Goal: Task Accomplishment & Management: Manage account settings

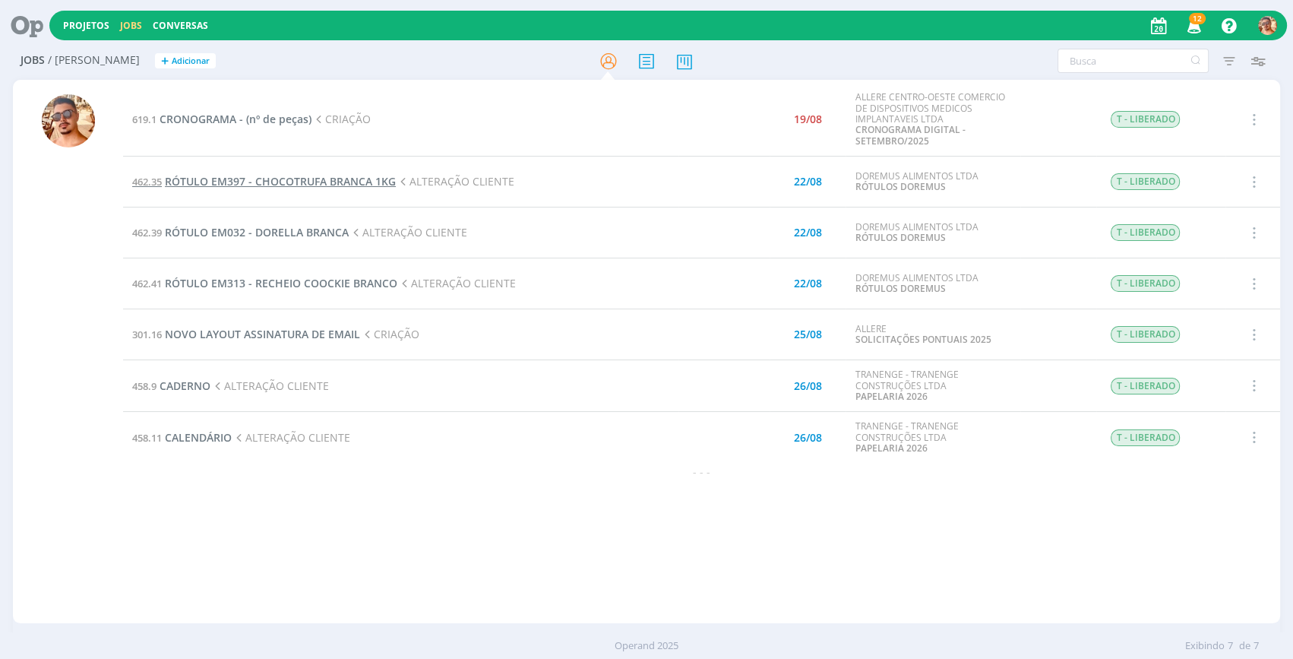
click at [292, 177] on span "RÓTULO EM397 - CHOCOTRUFA BRANCA 1KG" at bounding box center [280, 181] width 231 height 14
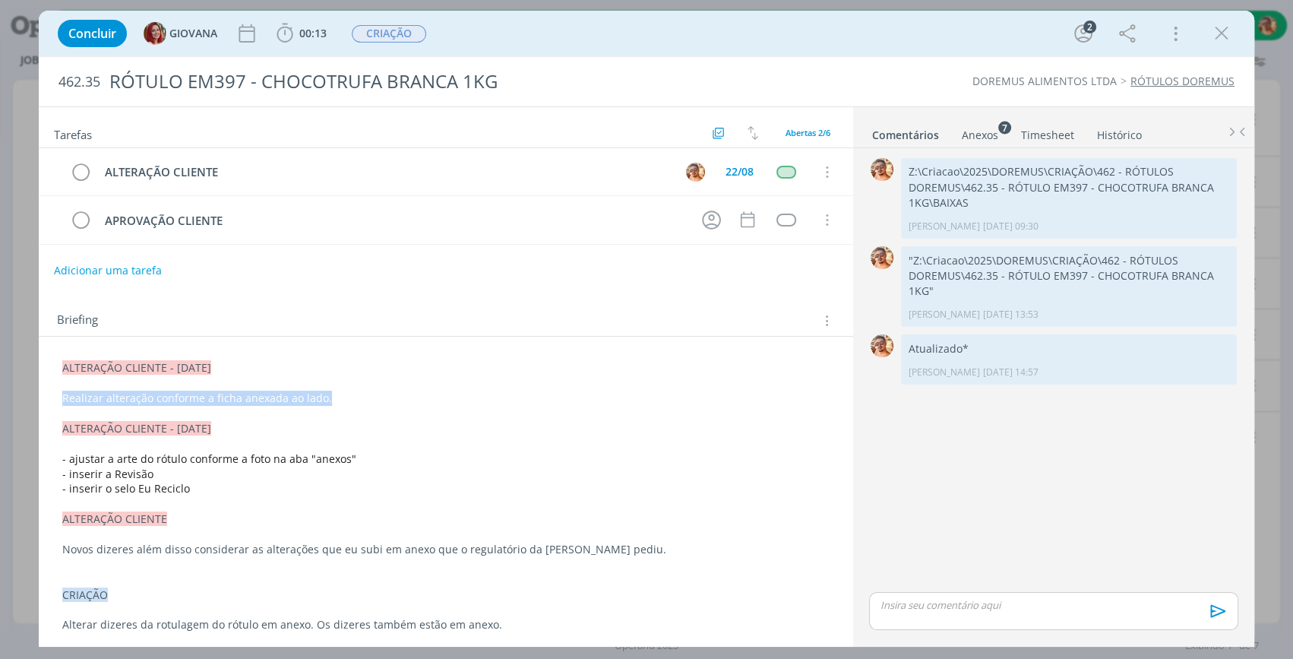
drag, startPoint x: 333, startPoint y: 397, endPoint x: 60, endPoint y: 395, distance: 272.7
click at [60, 395] on div "ALTERAÇÃO CLIENTE - 01/08/25 Realizar alteração conforme a ficha anexada ao lad…" at bounding box center [446, 496] width 790 height 283
click at [969, 134] on div "Anexos 7" at bounding box center [980, 135] width 36 height 15
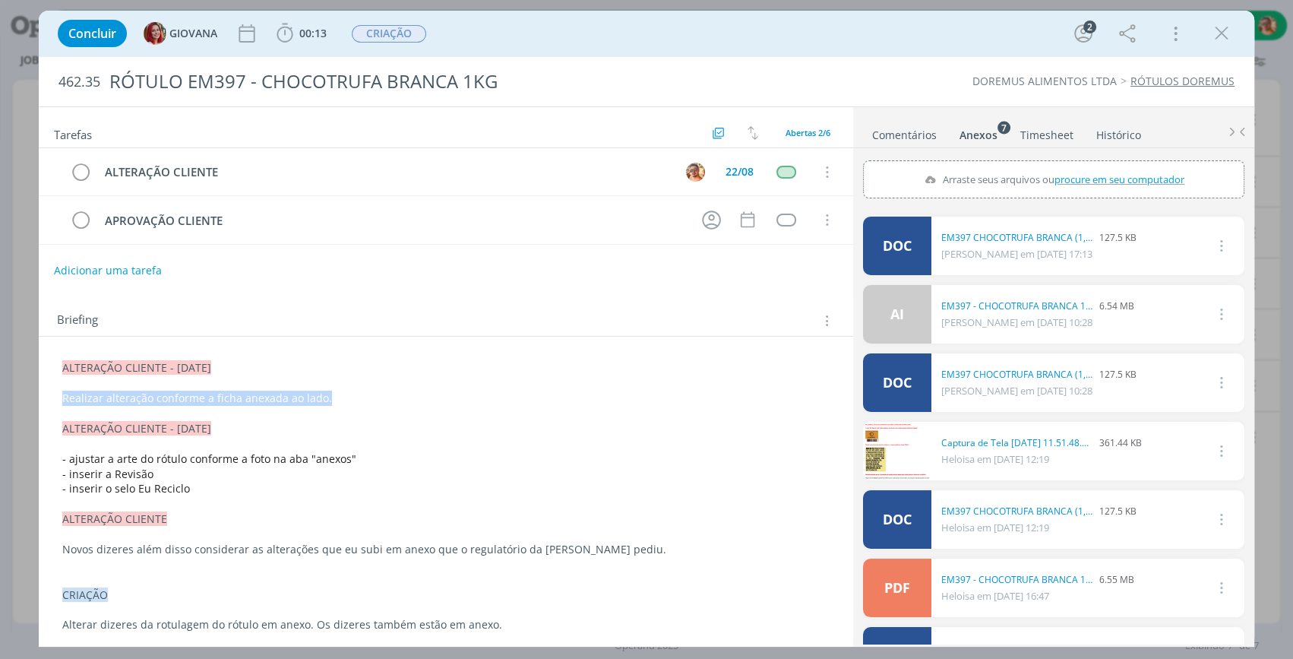
click at [886, 128] on link "Comentários" at bounding box center [904, 132] width 66 height 22
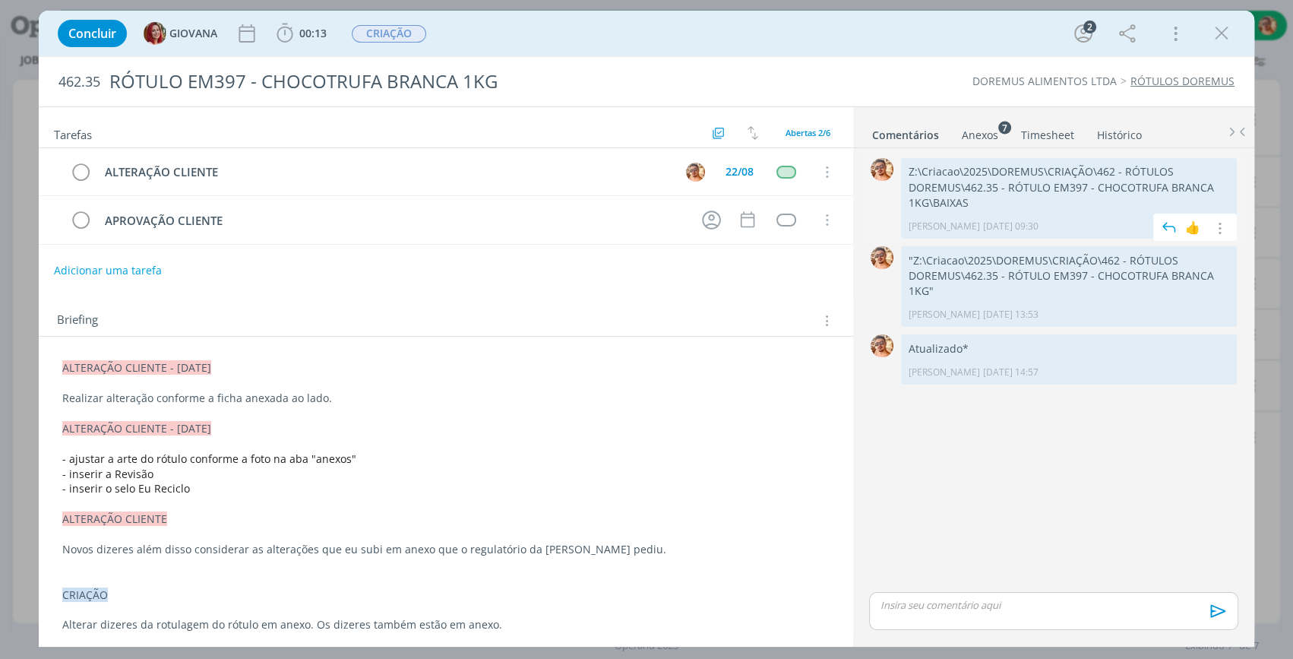
drag, startPoint x: 856, startPoint y: 65, endPoint x: 950, endPoint y: 214, distance: 176.4
click at [856, 65] on div "462.35 RÓTULO EM397 - CHOCOTRUFA BRANCA 1KG DOREMUS ALIMENTOS LTDA RÓTULOS DORE…" at bounding box center [647, 81] width 1216 height 49
click at [969, 607] on p "dialog" at bounding box center [1053, 605] width 345 height 14
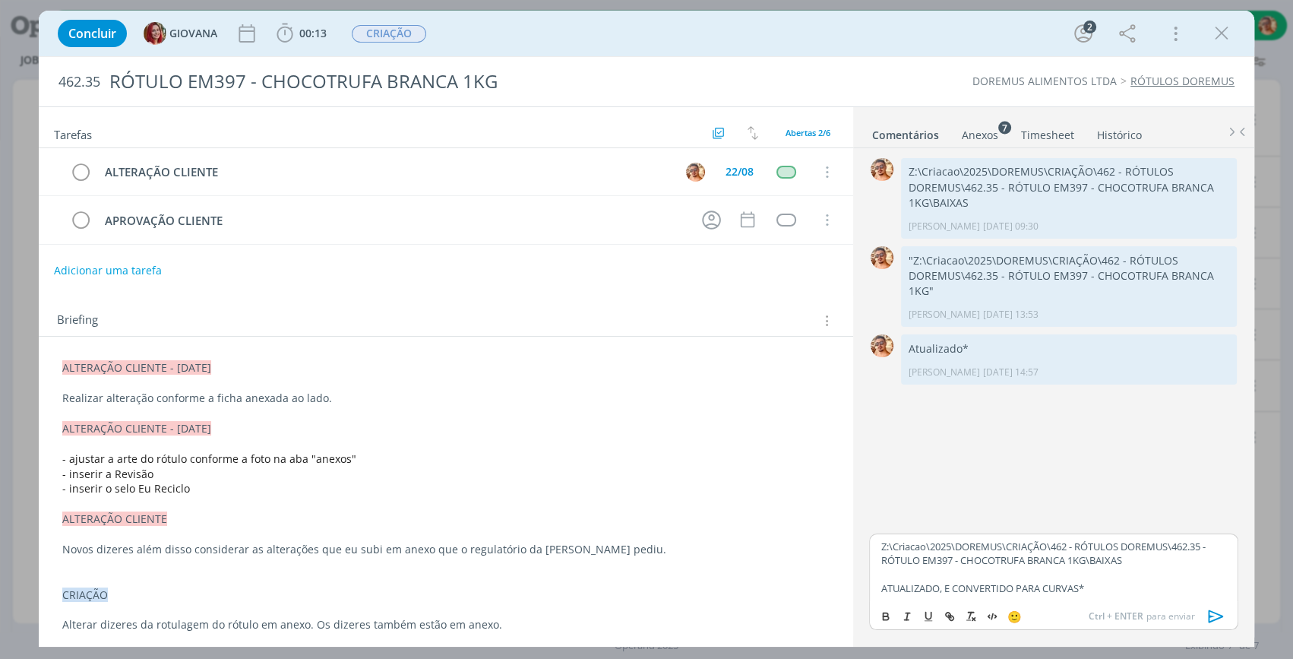
click at [1213, 605] on icon "dialog" at bounding box center [1216, 616] width 23 height 23
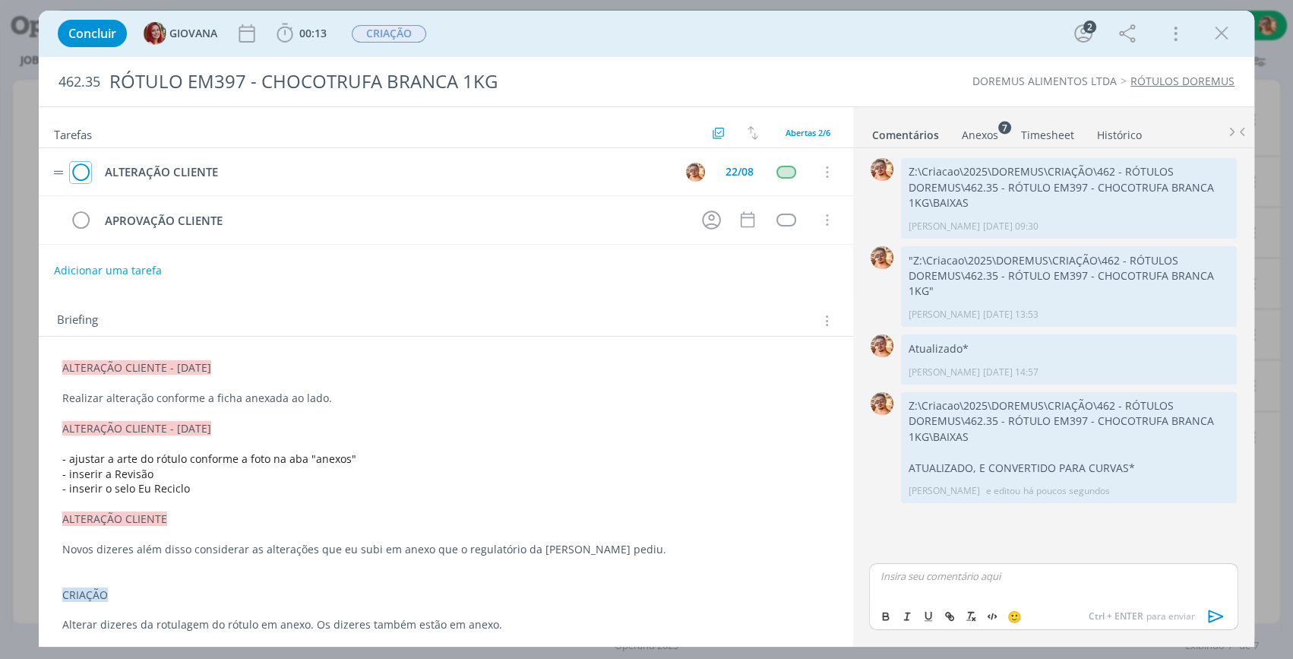
click at [77, 166] on icon "dialog" at bounding box center [80, 172] width 21 height 23
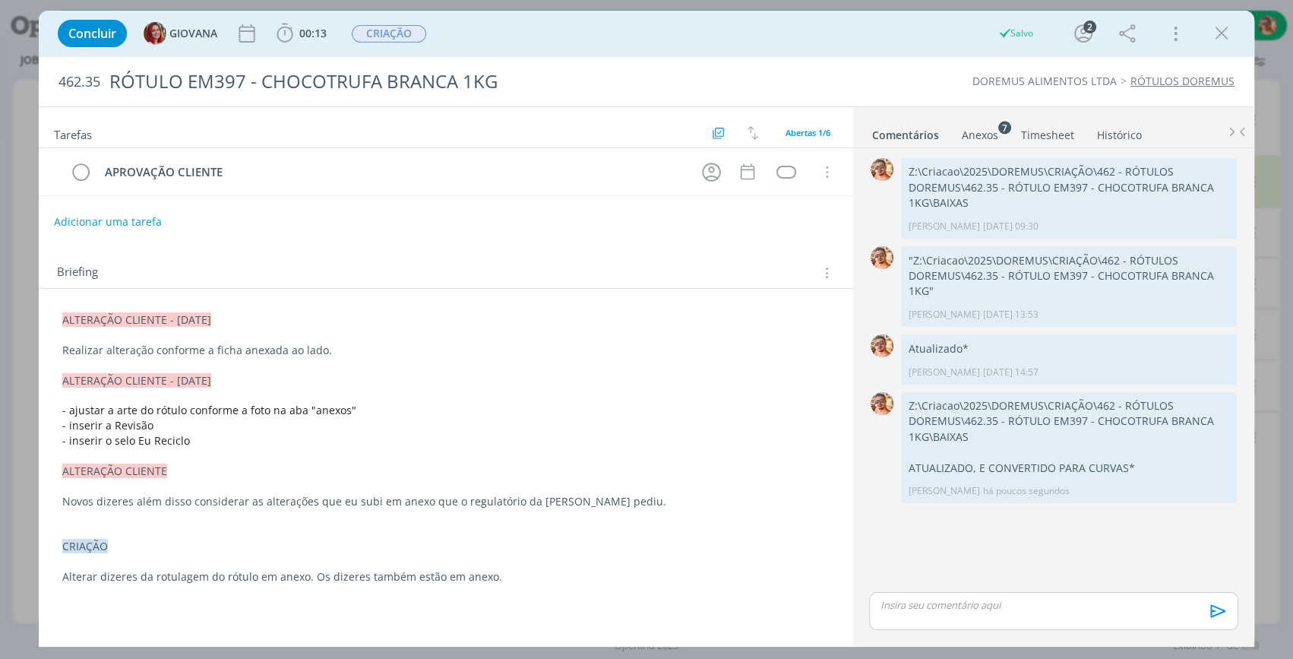
drag, startPoint x: 1229, startPoint y: 23, endPoint x: 1223, endPoint y: 29, distance: 8.6
click at [1229, 24] on icon "dialog" at bounding box center [1221, 33] width 23 height 23
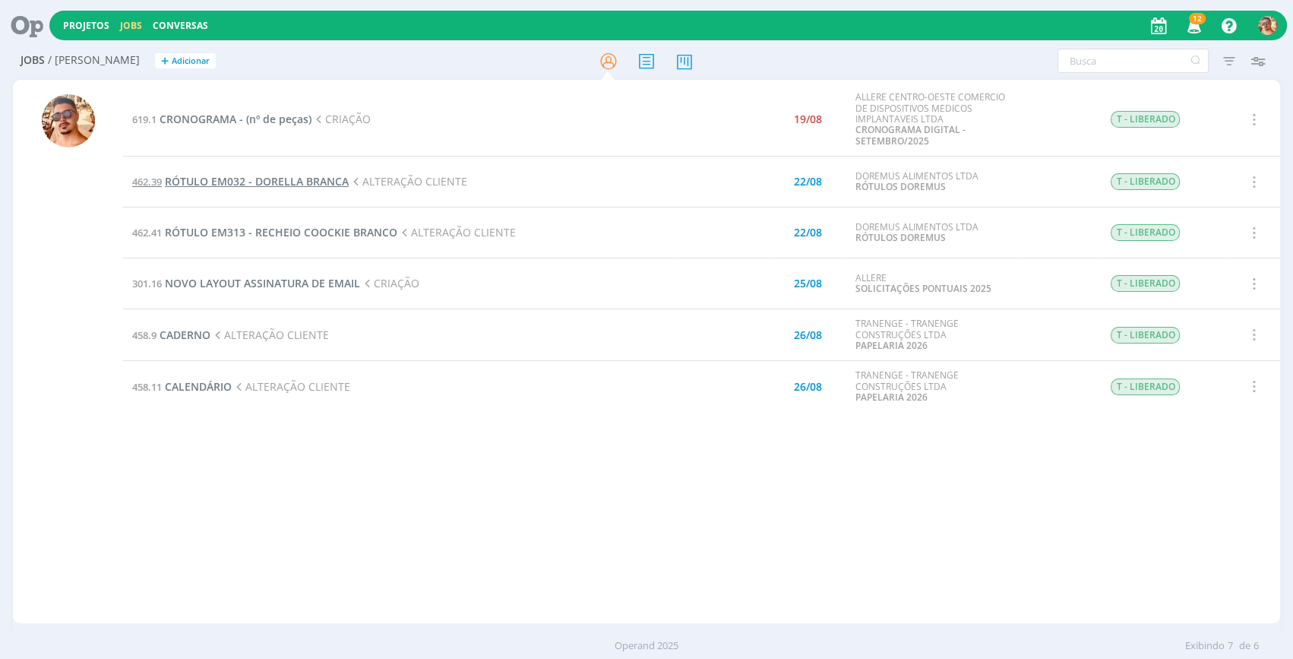
click at [322, 182] on span "RÓTULO EM032 - DORELLA BRANCA" at bounding box center [257, 181] width 184 height 14
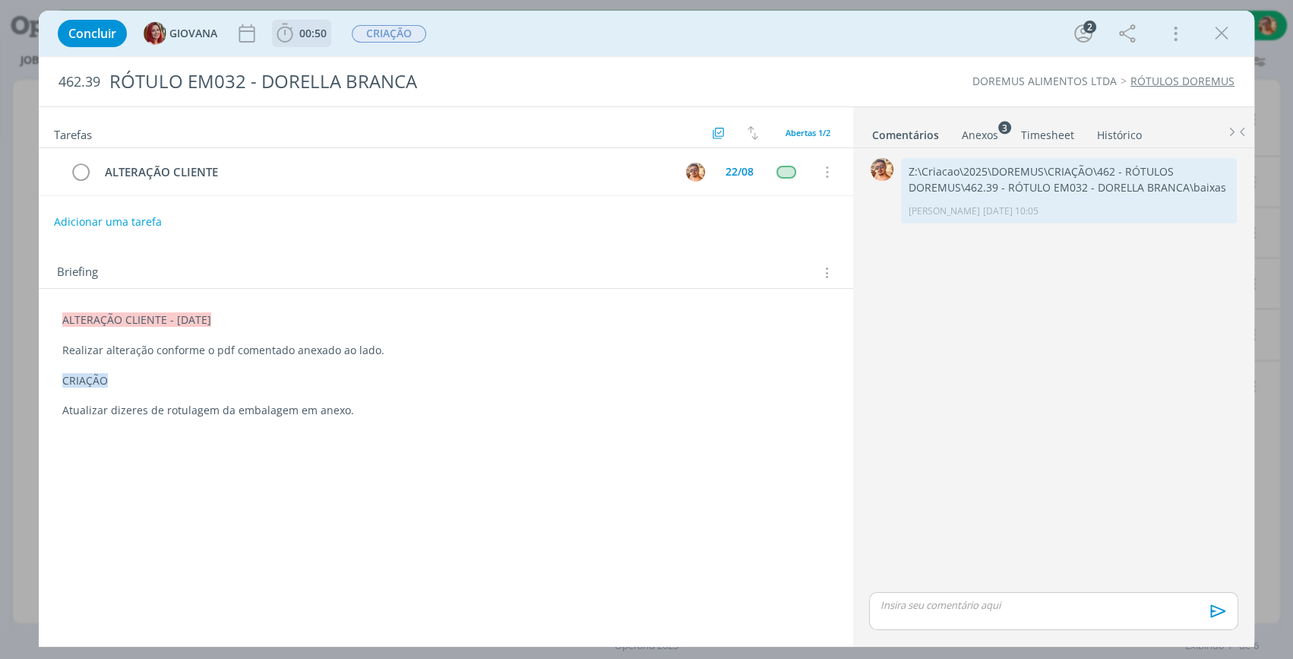
click at [301, 27] on span "00:50" at bounding box center [312, 33] width 27 height 14
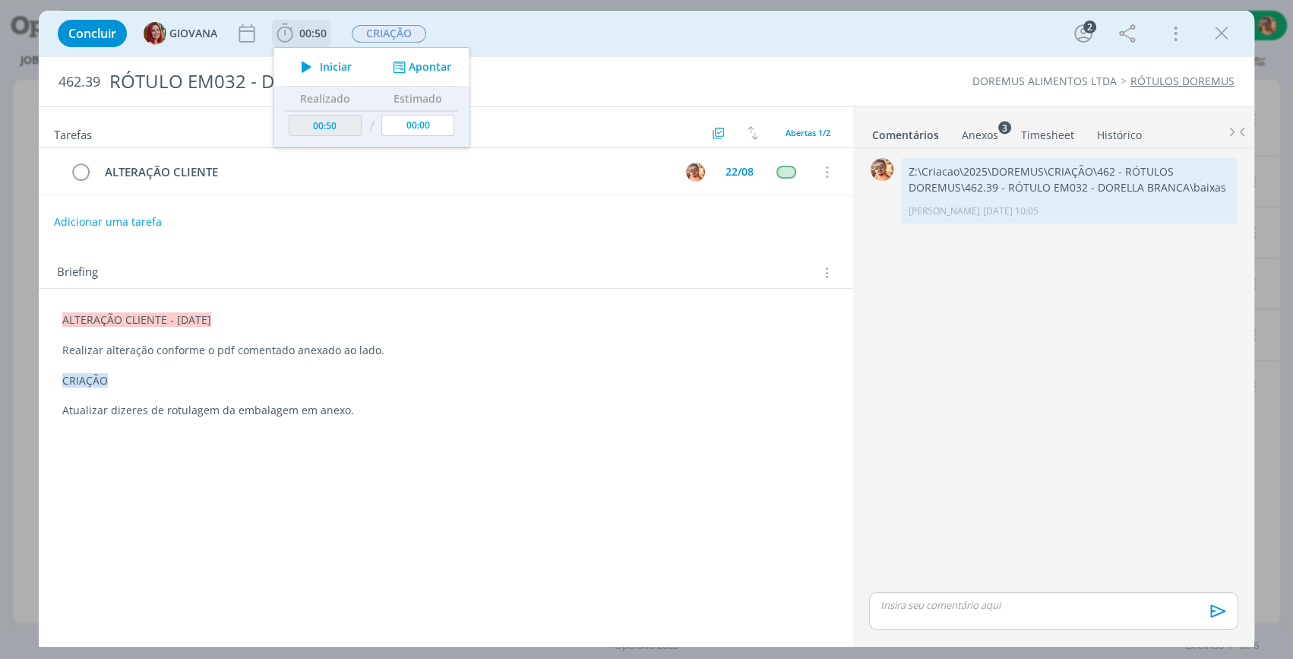
click at [324, 62] on span "Iniciar" at bounding box center [336, 67] width 32 height 11
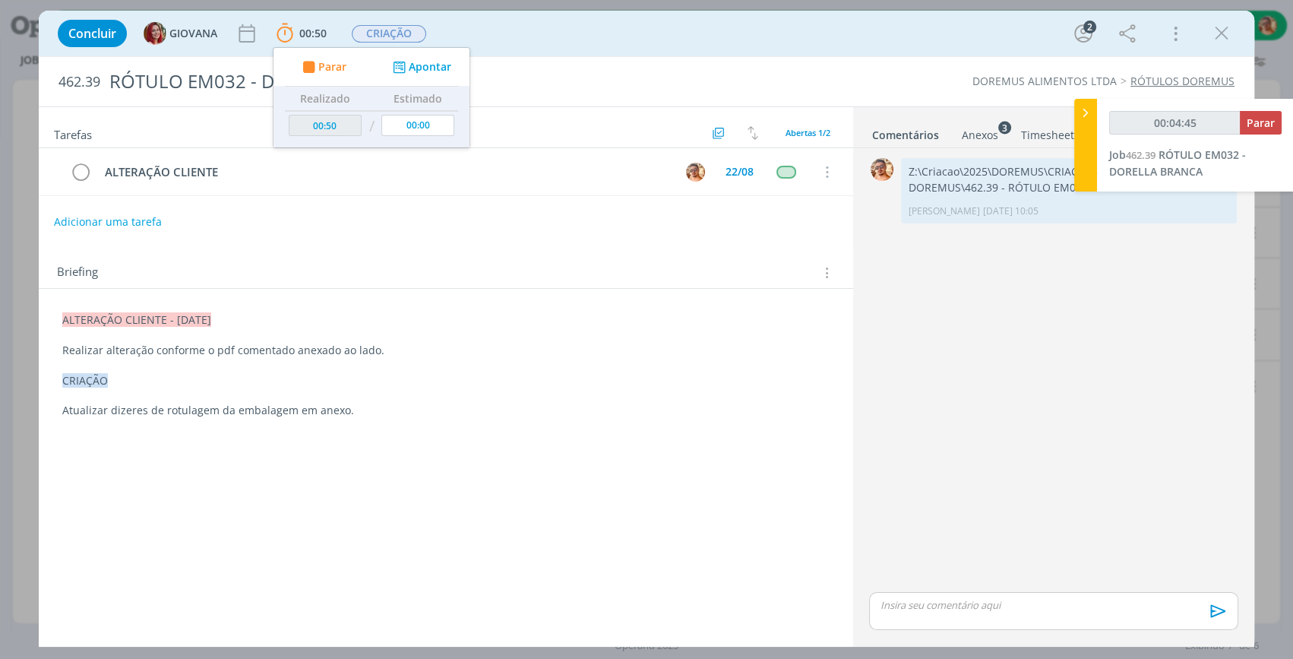
click at [523, 23] on div "Concluir GIOVANA 00:50 Parar Apontar Data * 20/08/2025 Horas * 00:00 Tarefa Sel…" at bounding box center [646, 33] width 1193 height 36
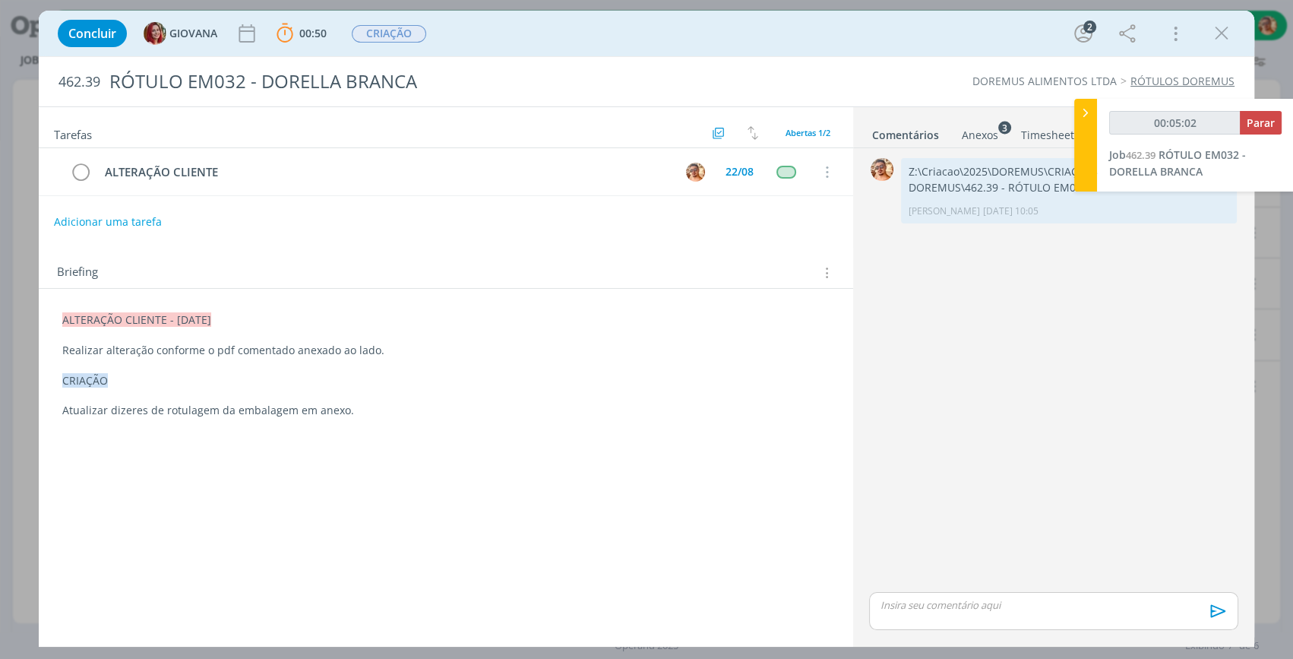
click at [962, 135] on div "Anexos 3" at bounding box center [980, 135] width 36 height 15
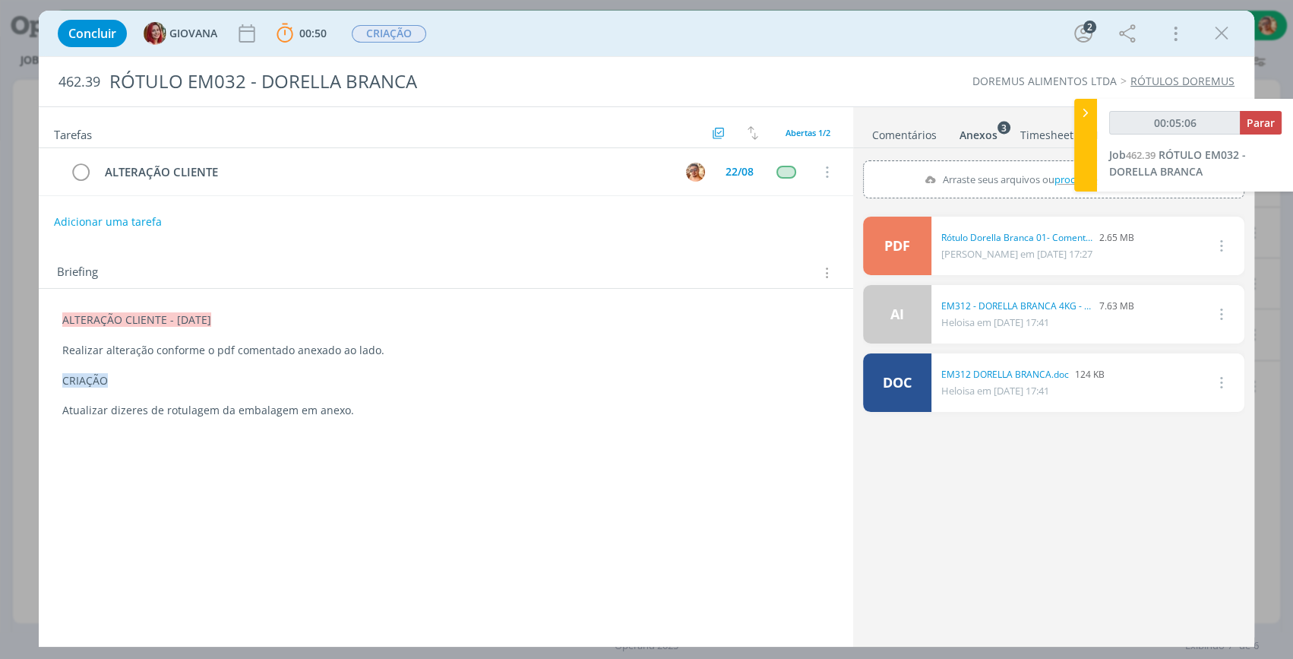
click at [885, 125] on link "Comentários" at bounding box center [904, 132] width 66 height 22
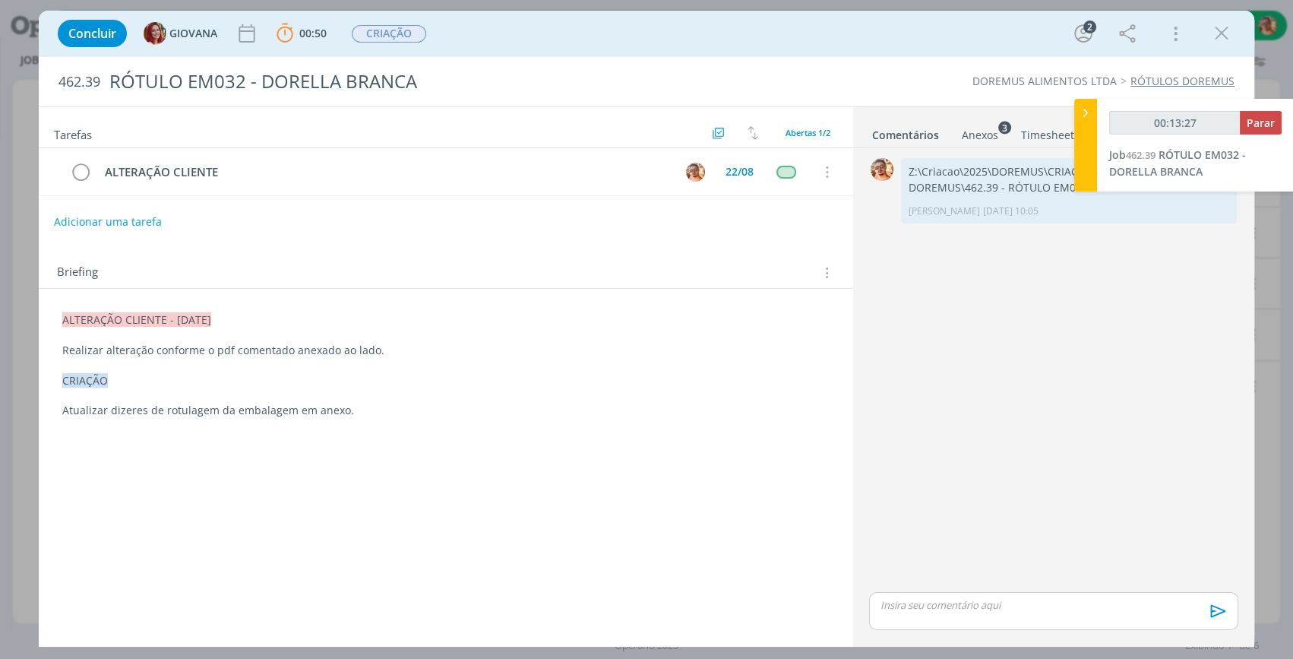
click at [839, 75] on div "DOREMUS ALIMENTOS LTDA RÓTULOS DOREMUS" at bounding box center [994, 81] width 496 height 15
drag, startPoint x: 930, startPoint y: 609, endPoint x: 930, endPoint y: 599, distance: 9.9
click at [930, 607] on p "dialog" at bounding box center [1053, 605] width 345 height 14
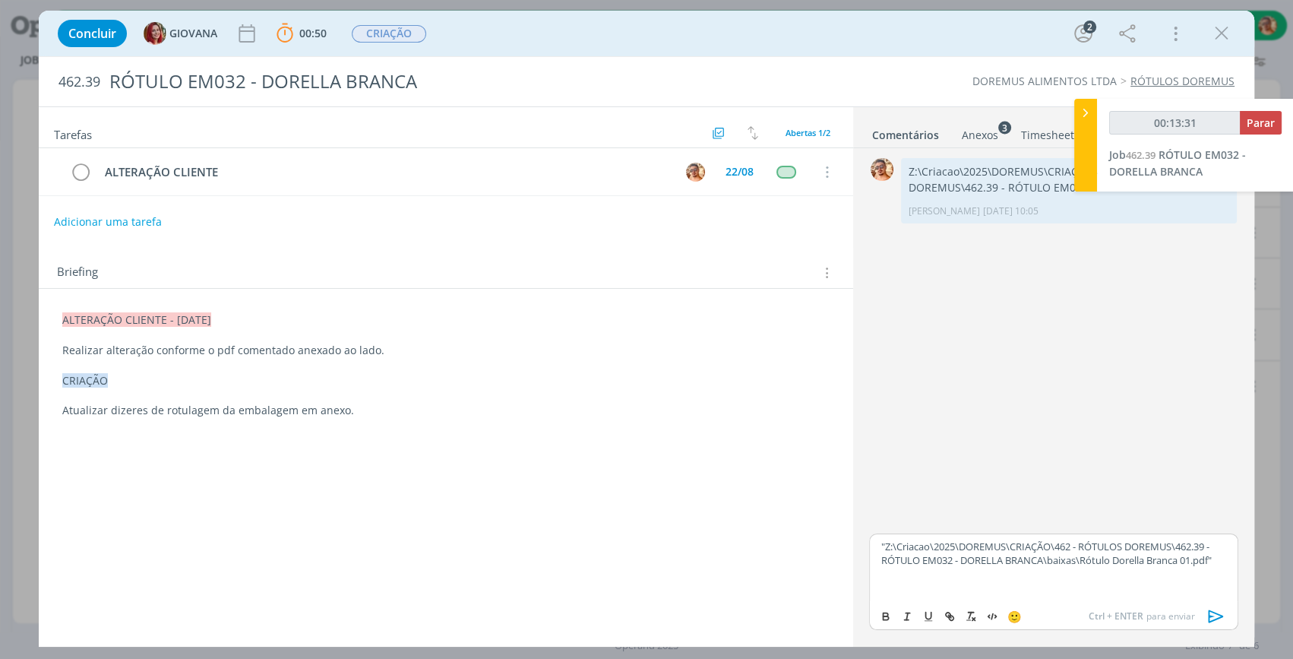
type input "00:13:32"
click at [1214, 615] on icon "dialog" at bounding box center [1216, 616] width 23 height 23
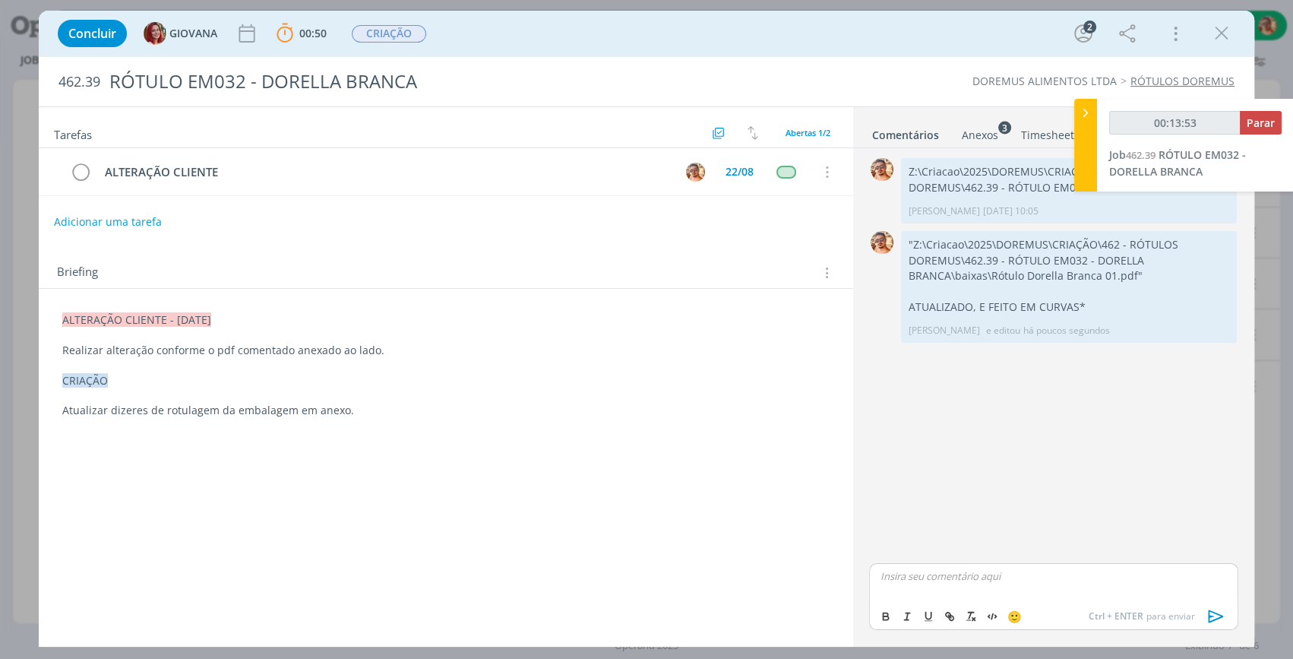
type input "00:13:54"
click at [1256, 111] on button "Parar" at bounding box center [1261, 123] width 42 height 24
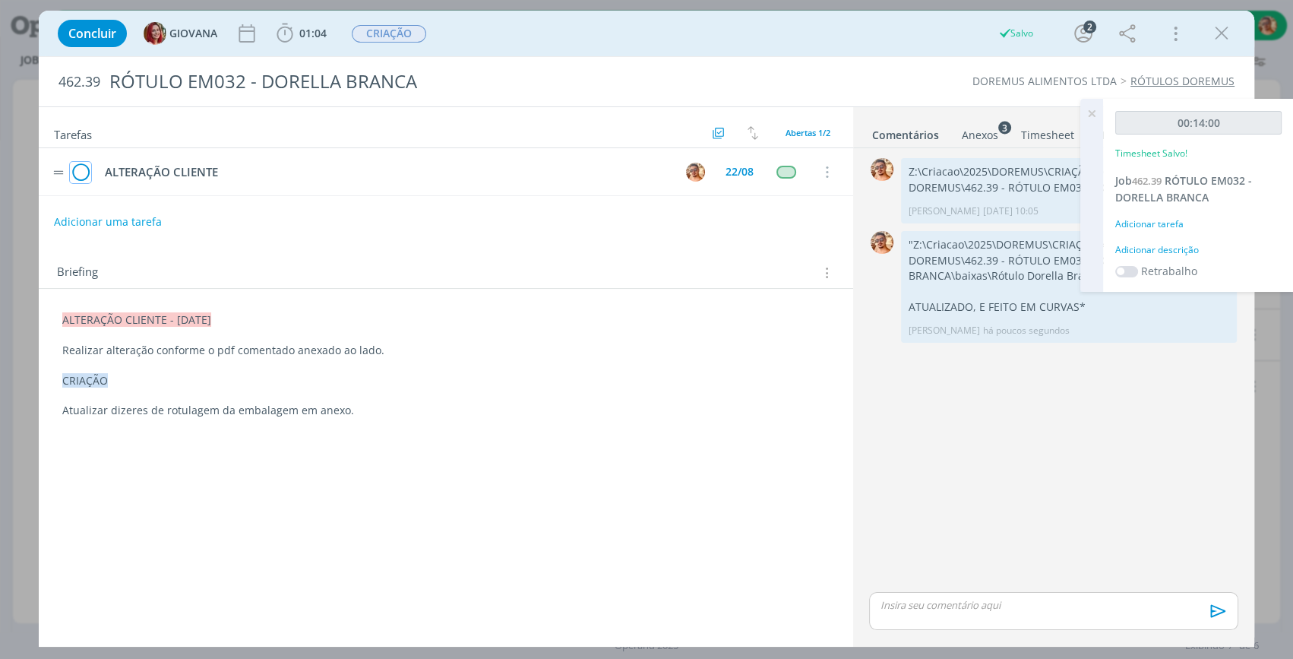
click at [85, 163] on icon "dialog" at bounding box center [80, 172] width 21 height 23
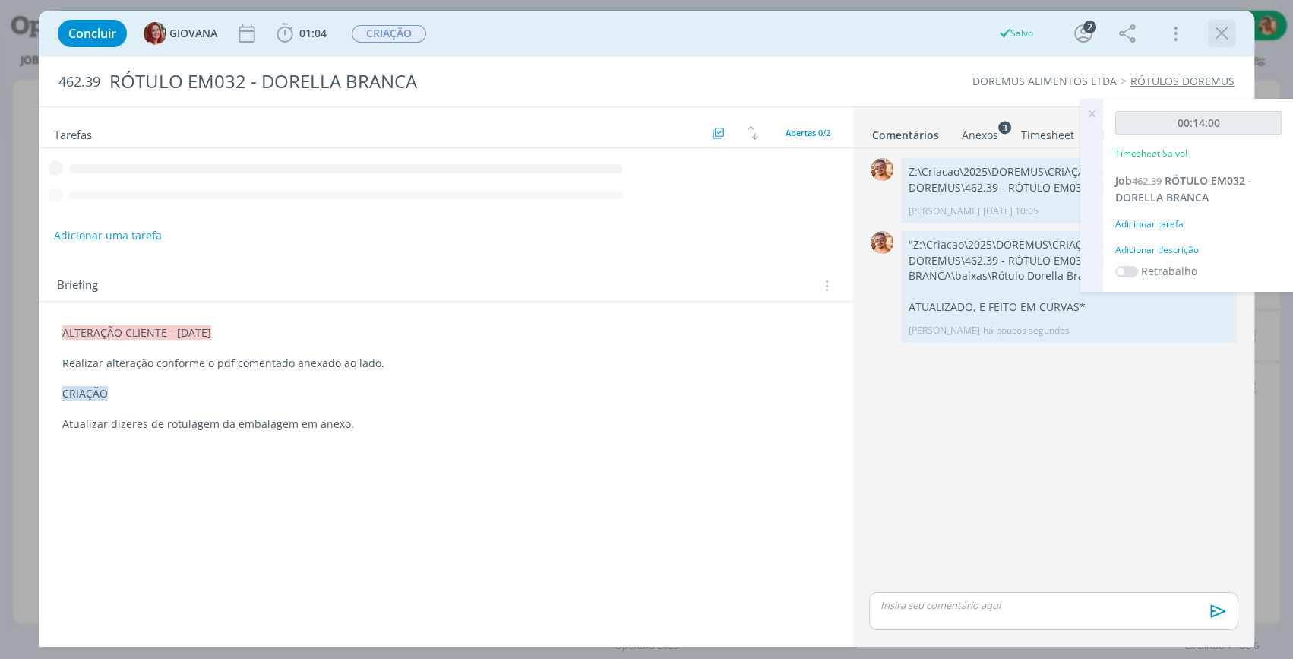
click at [1213, 38] on icon "dialog" at bounding box center [1221, 33] width 23 height 23
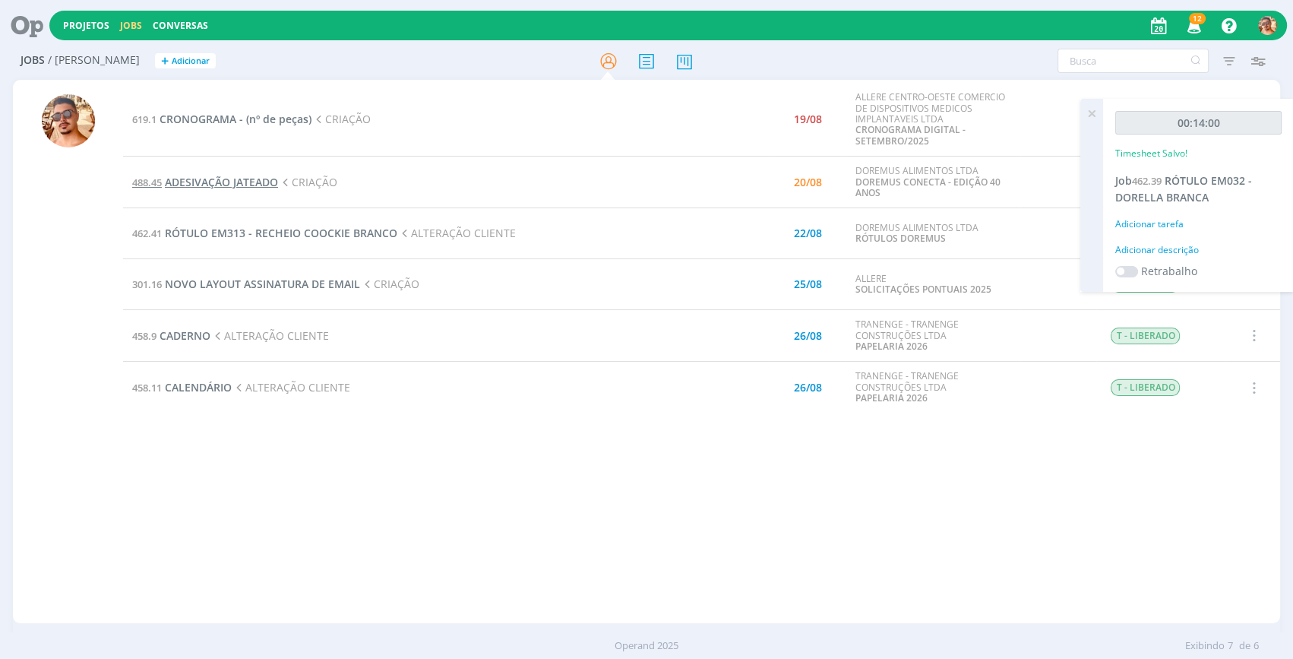
click at [258, 183] on span "ADESIVAÇÃO JATEADO" at bounding box center [221, 182] width 113 height 14
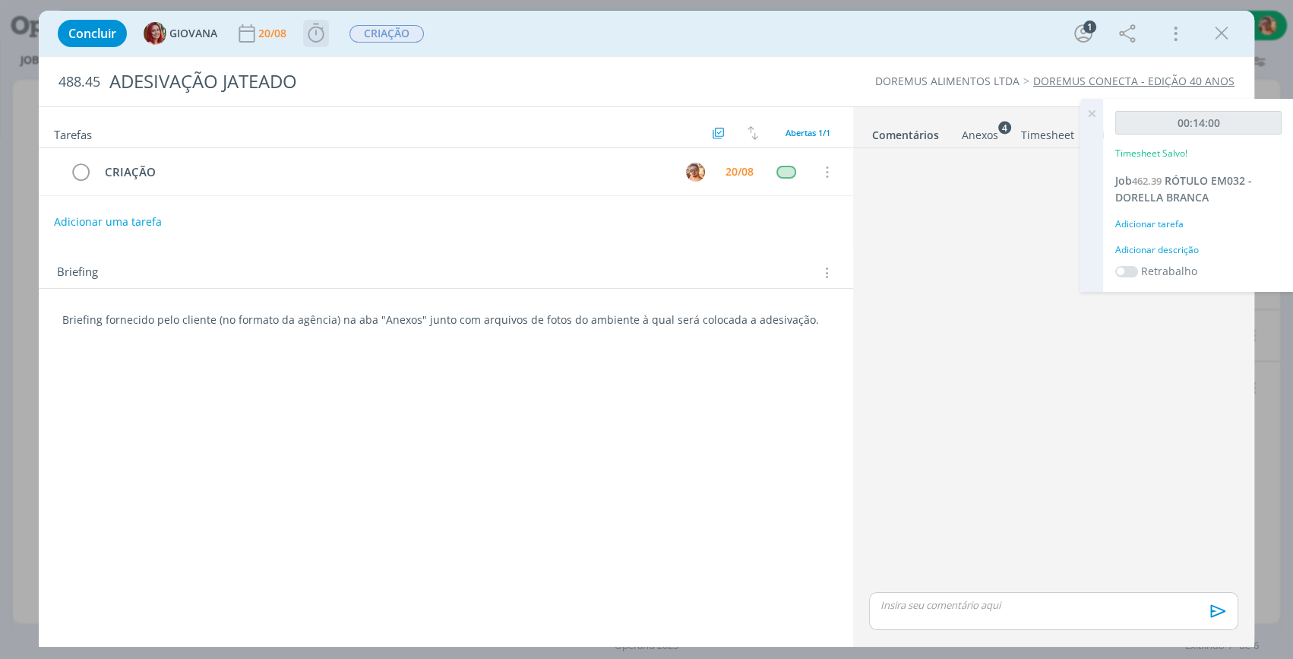
click at [315, 46] on span "Iniciar Apontar Data * 20/08/2025 Horas * 00:00 Tarefa Selecione a tarefa Descr…" at bounding box center [316, 33] width 26 height 27
click at [323, 36] on icon "dialog" at bounding box center [316, 33] width 16 height 19
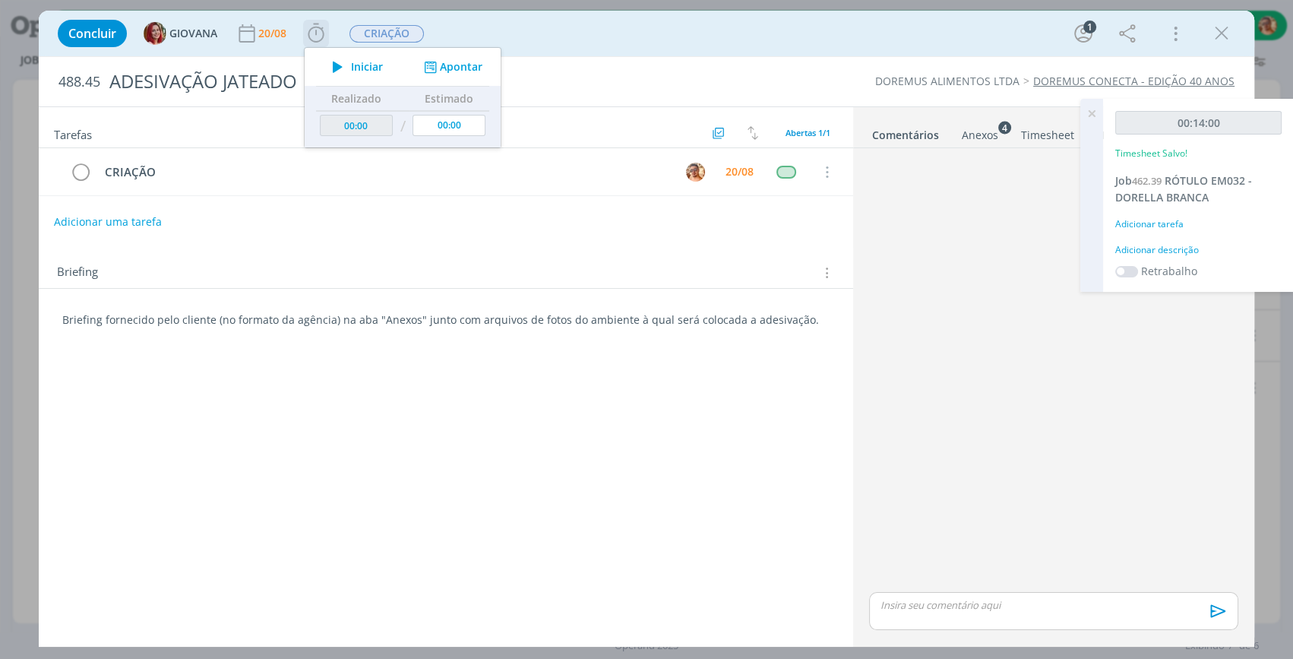
click at [374, 68] on span "Iniciar" at bounding box center [367, 67] width 32 height 11
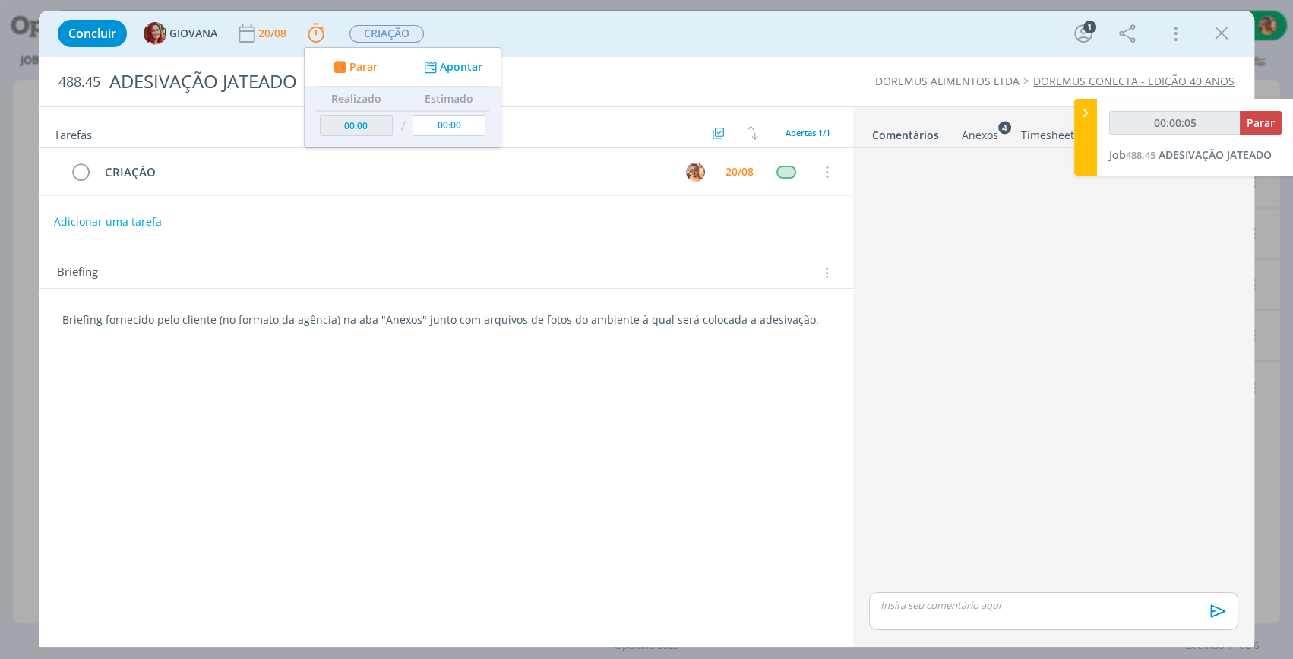
click at [972, 138] on div "Anexos 4" at bounding box center [980, 135] width 36 height 15
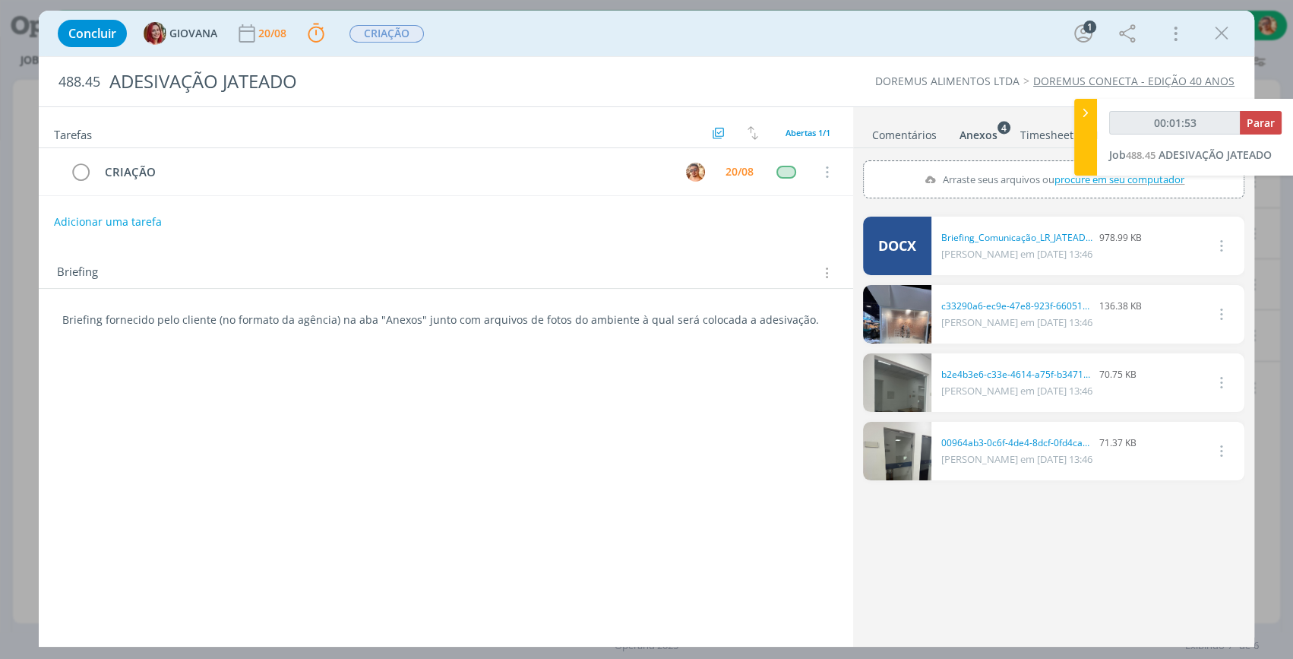
click at [915, 141] on link "Comentários" at bounding box center [904, 132] width 66 height 22
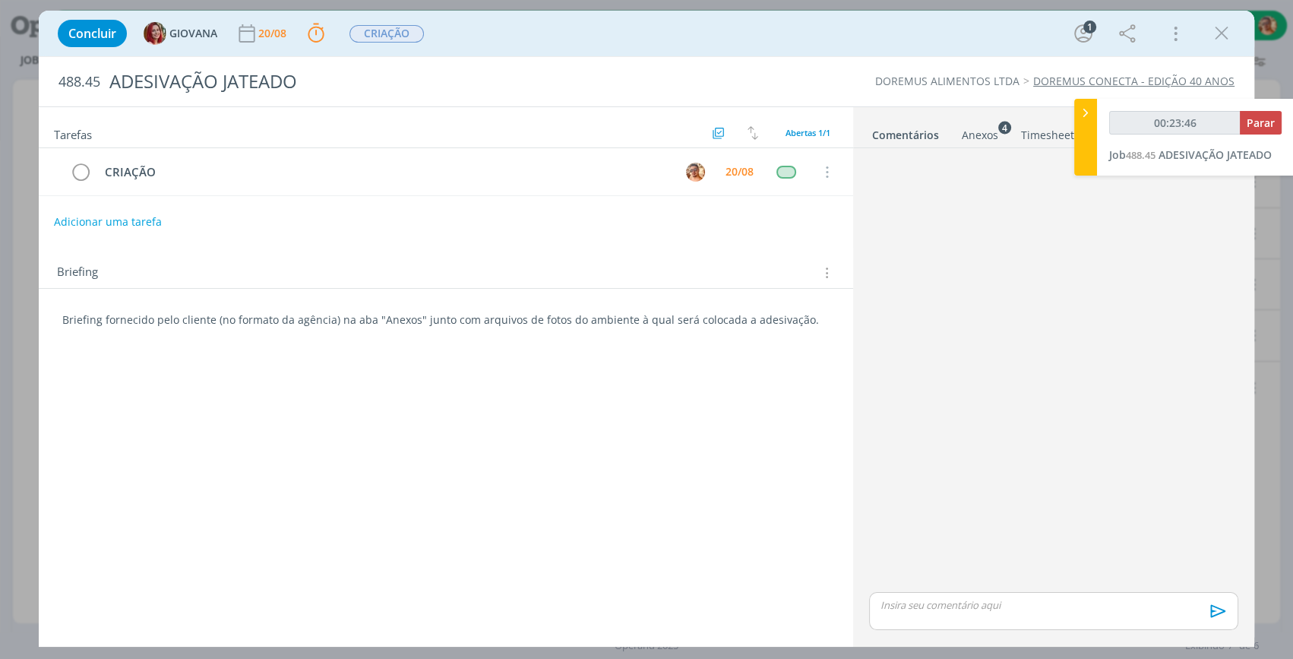
click at [1143, 607] on p "dialog" at bounding box center [1053, 605] width 345 height 14
click at [1220, 611] on icon "dialog" at bounding box center [1216, 616] width 23 height 23
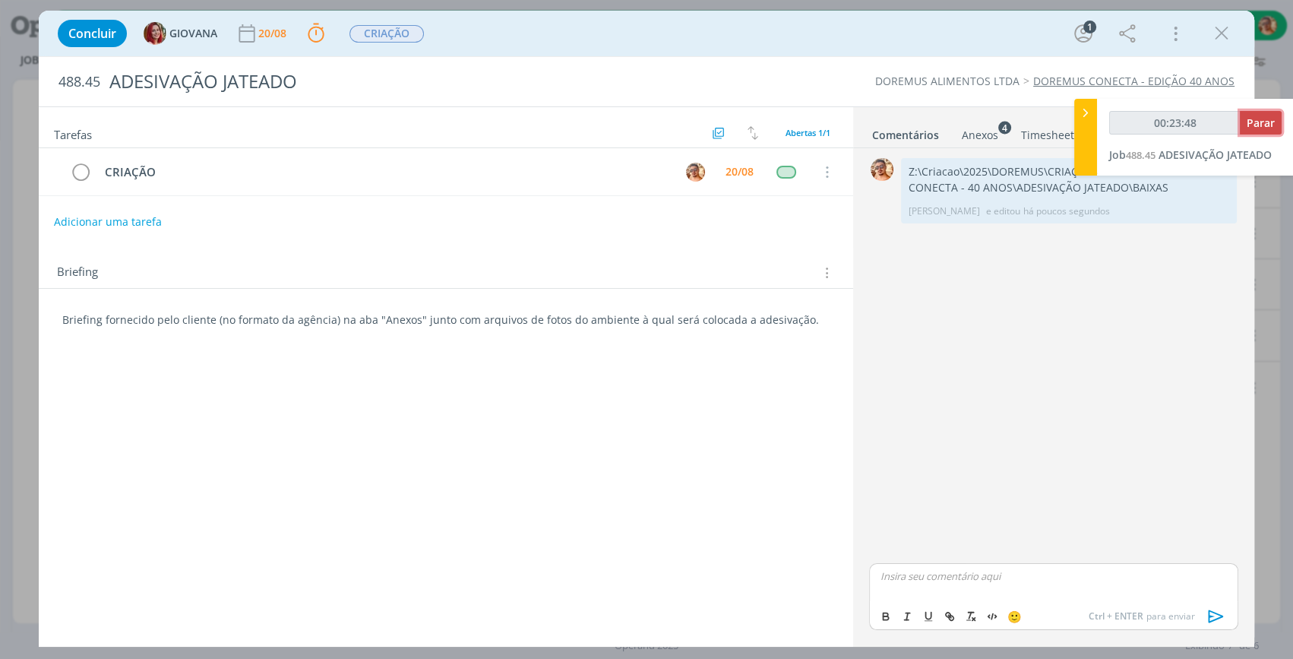
click at [1266, 122] on span "Parar" at bounding box center [1261, 122] width 28 height 14
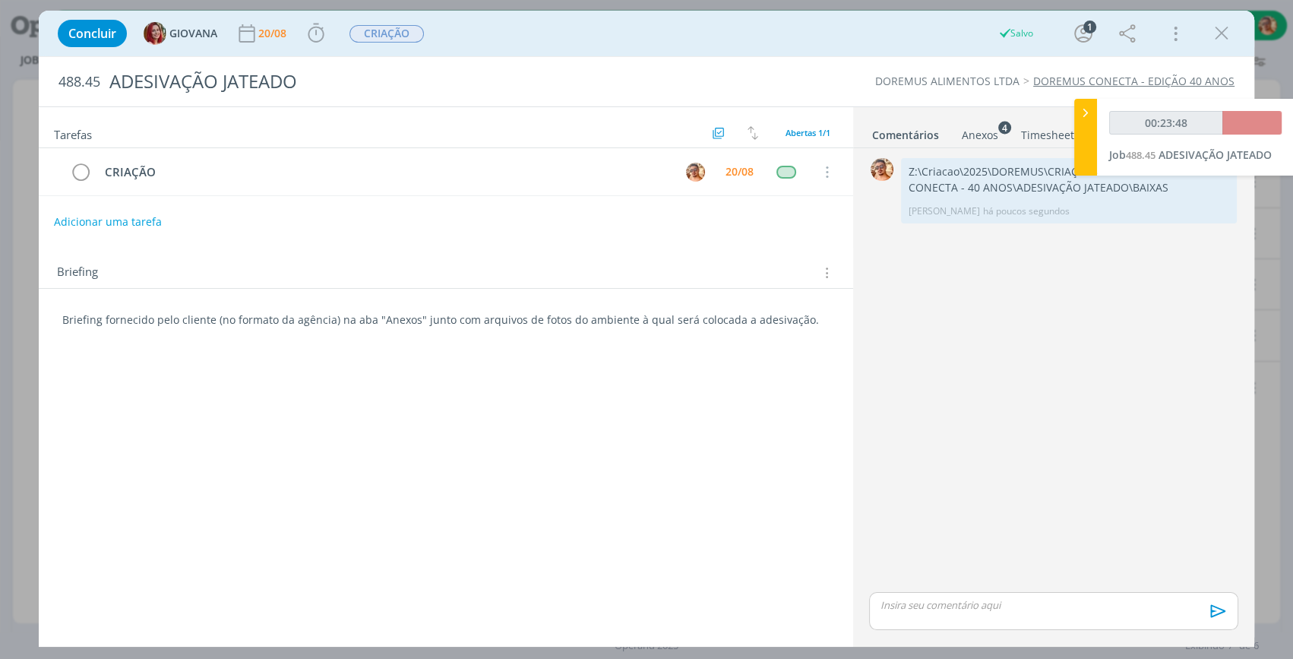
type input "00:24:00"
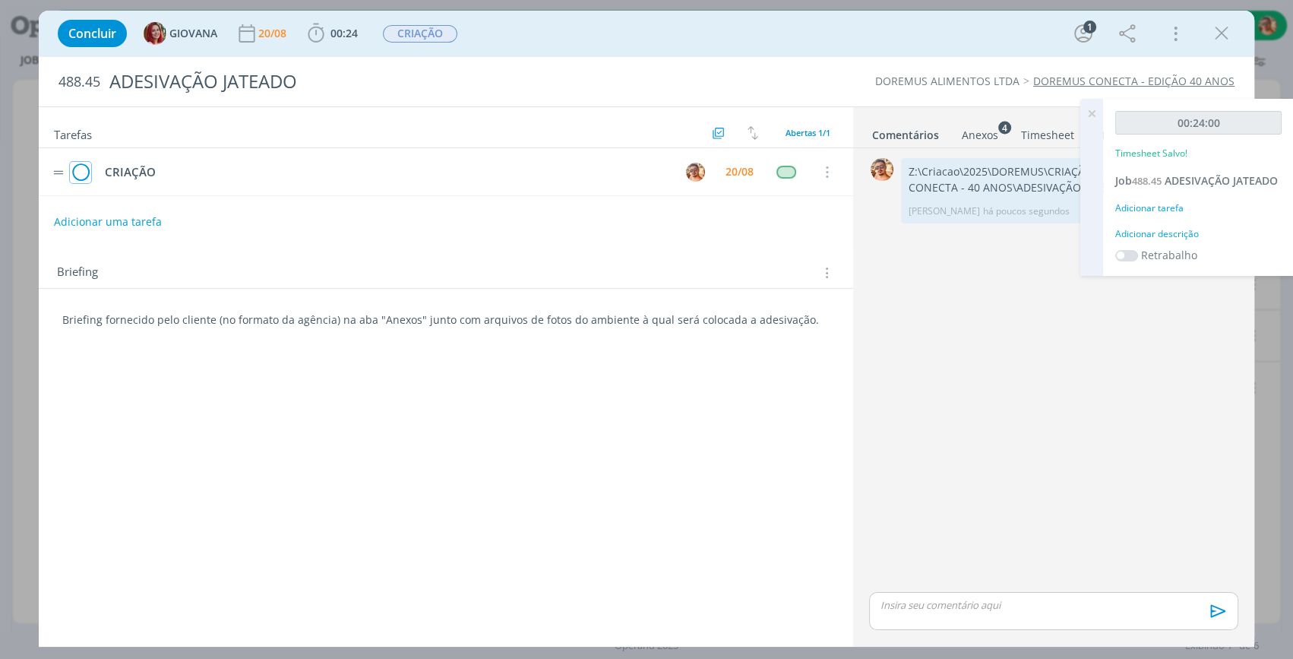
click at [74, 170] on icon "dialog" at bounding box center [80, 172] width 21 height 23
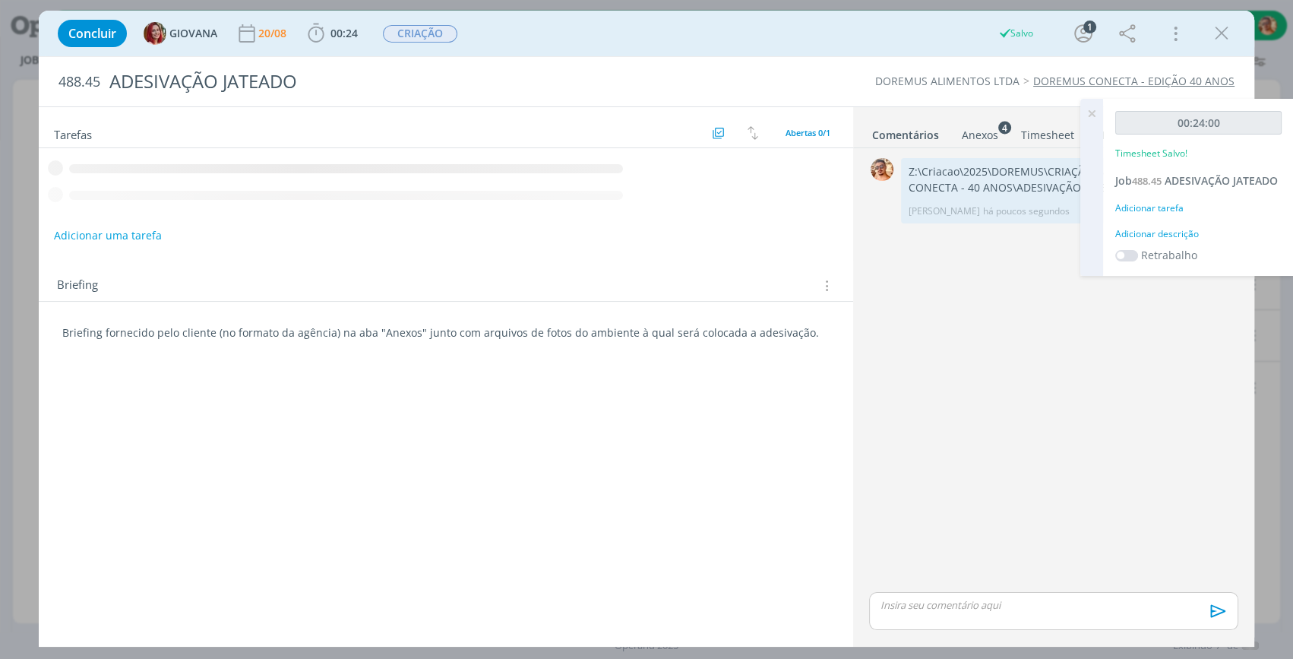
drag, startPoint x: 1218, startPoint y: 38, endPoint x: 1102, endPoint y: 133, distance: 150.1
click at [1218, 38] on icon "dialog" at bounding box center [1221, 33] width 23 height 23
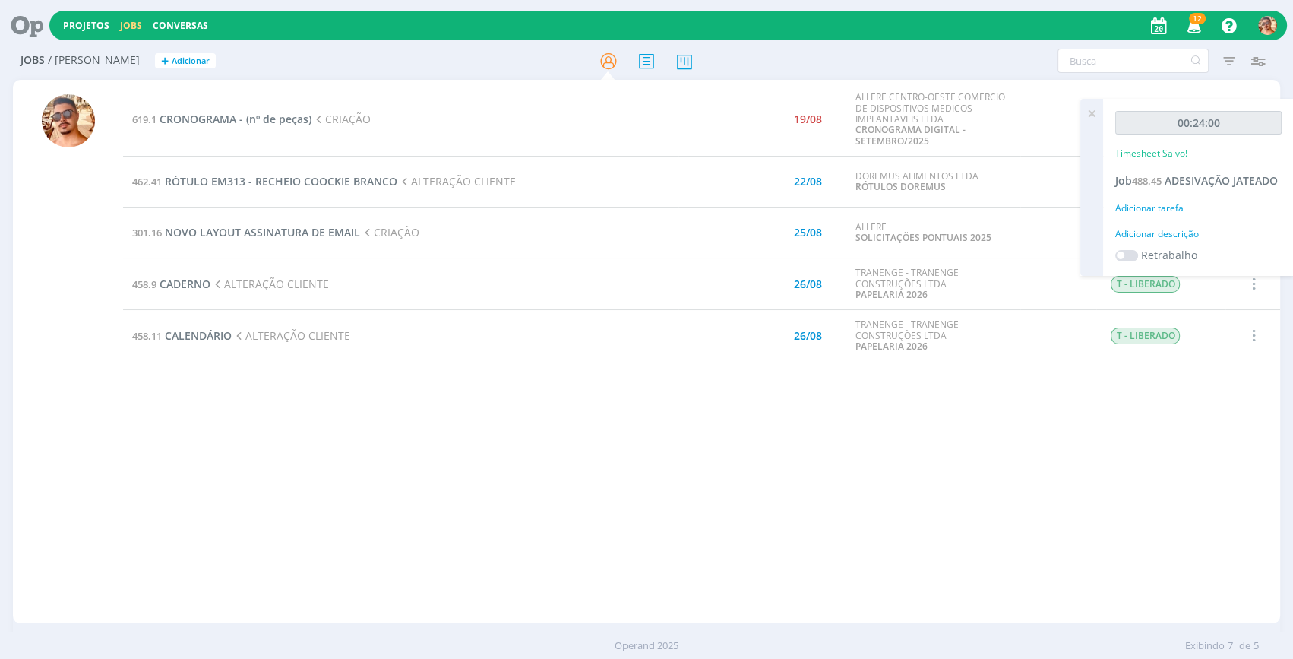
click at [1092, 111] on icon at bounding box center [1091, 114] width 27 height 30
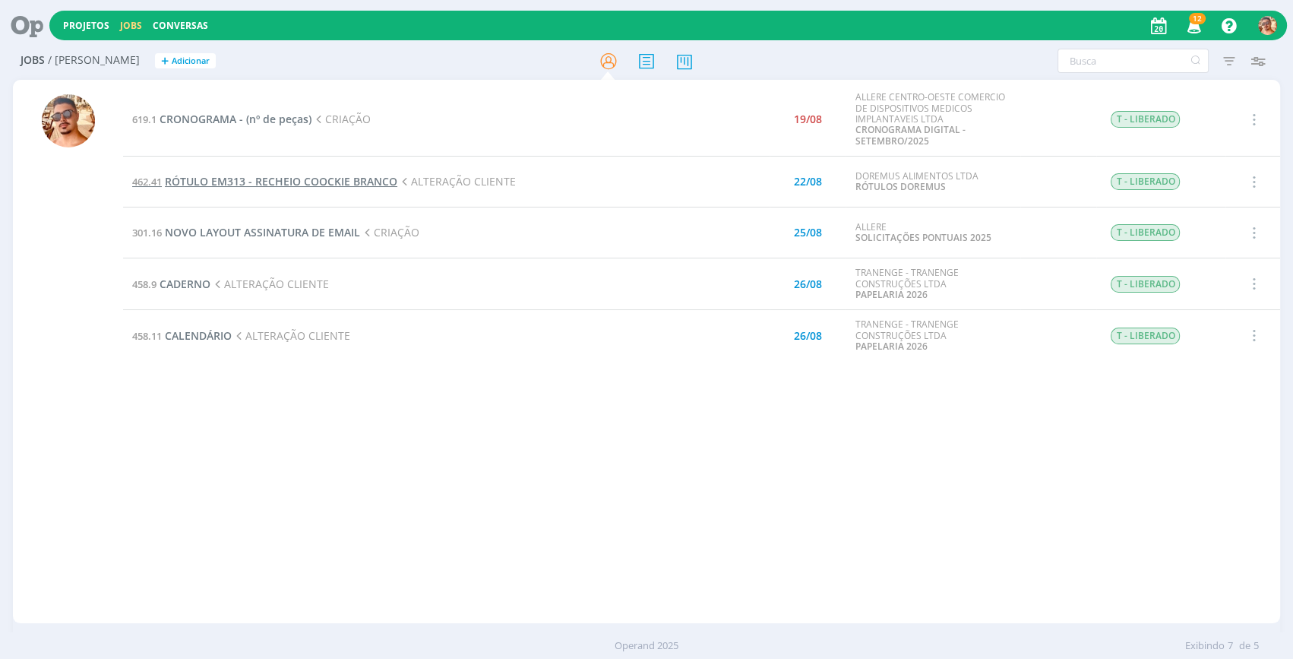
click at [291, 174] on span "RÓTULO EM313 - RECHEIO COOCKIE BRANCO" at bounding box center [281, 181] width 232 height 14
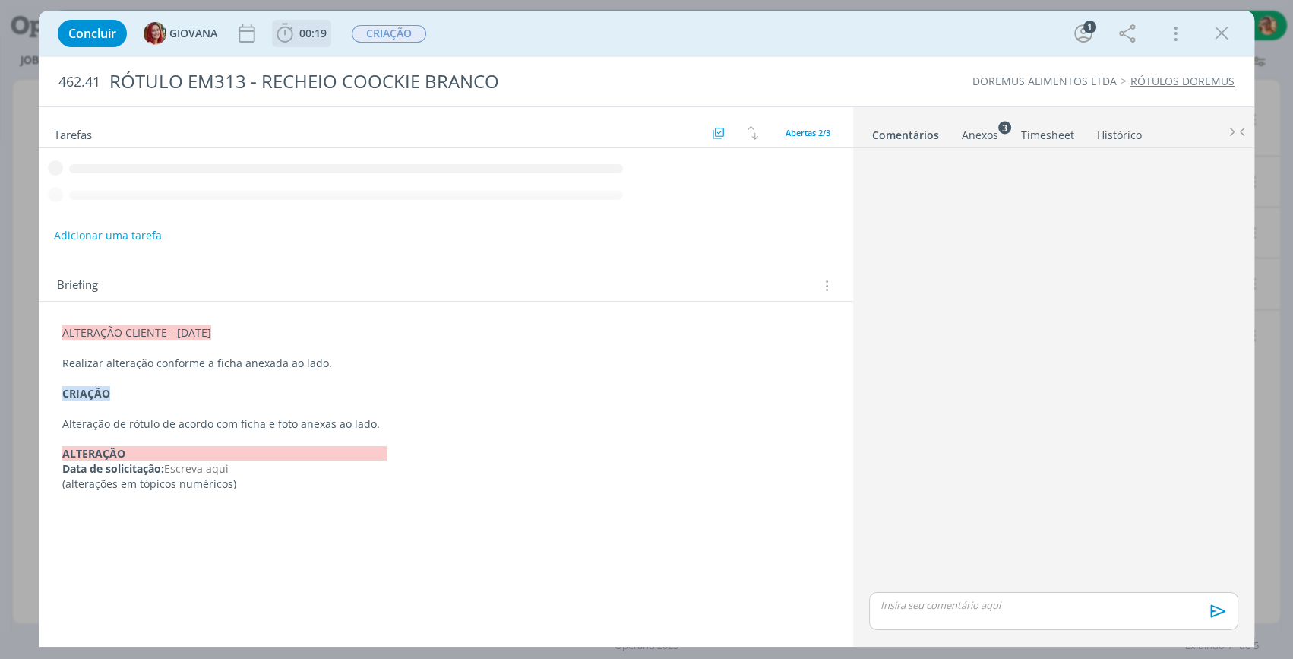
click at [288, 35] on icon "dialog" at bounding box center [284, 33] width 23 height 23
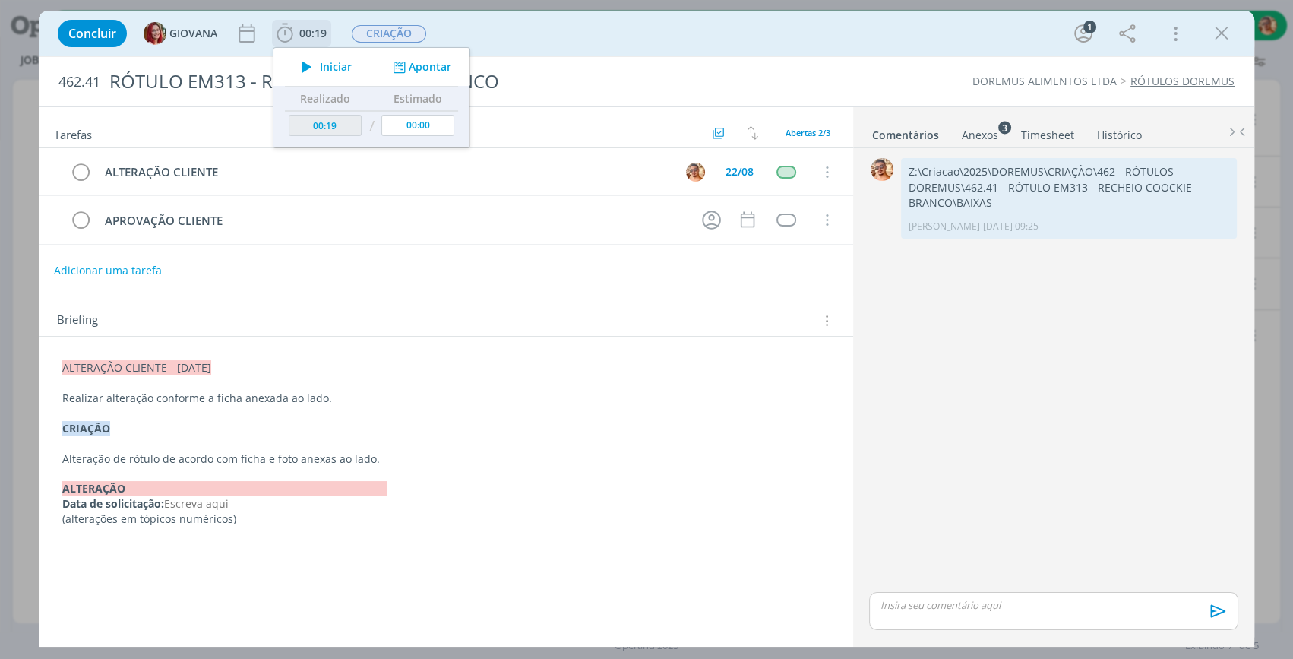
click at [323, 66] on span "Iniciar" at bounding box center [336, 67] width 32 height 11
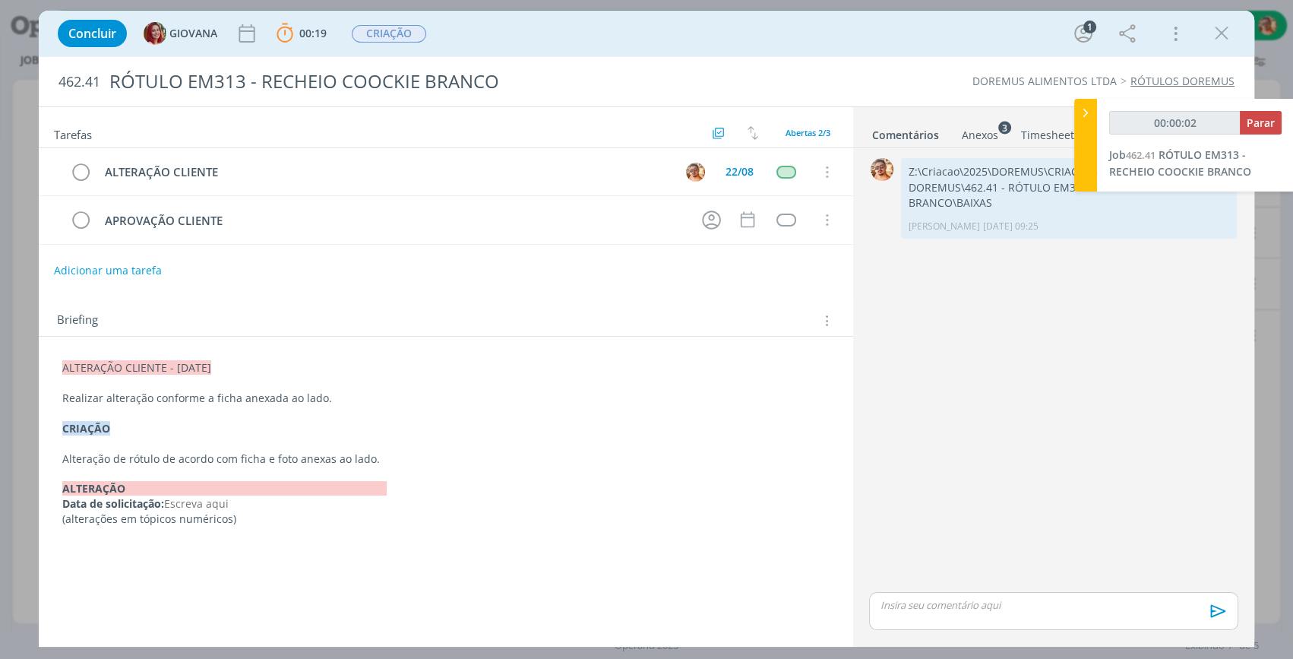
click at [993, 137] on div "Anexos 3" at bounding box center [980, 135] width 36 height 15
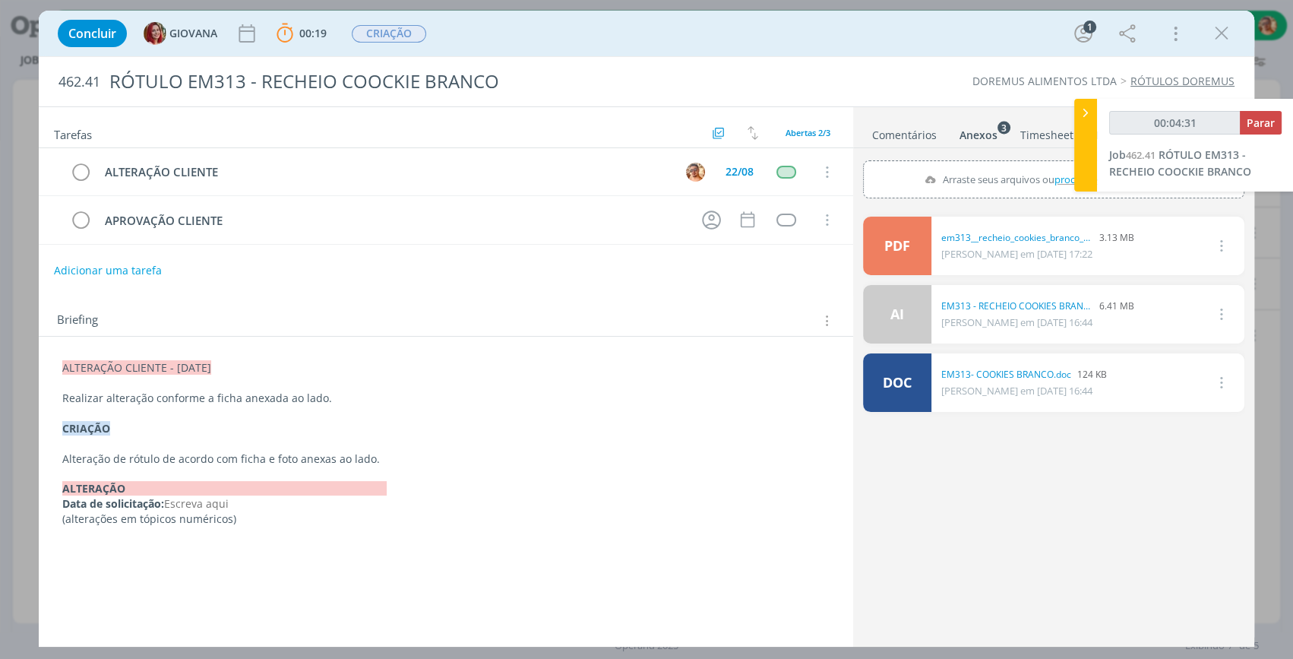
type input "00:04:32"
click at [1082, 117] on icon at bounding box center [1085, 113] width 15 height 16
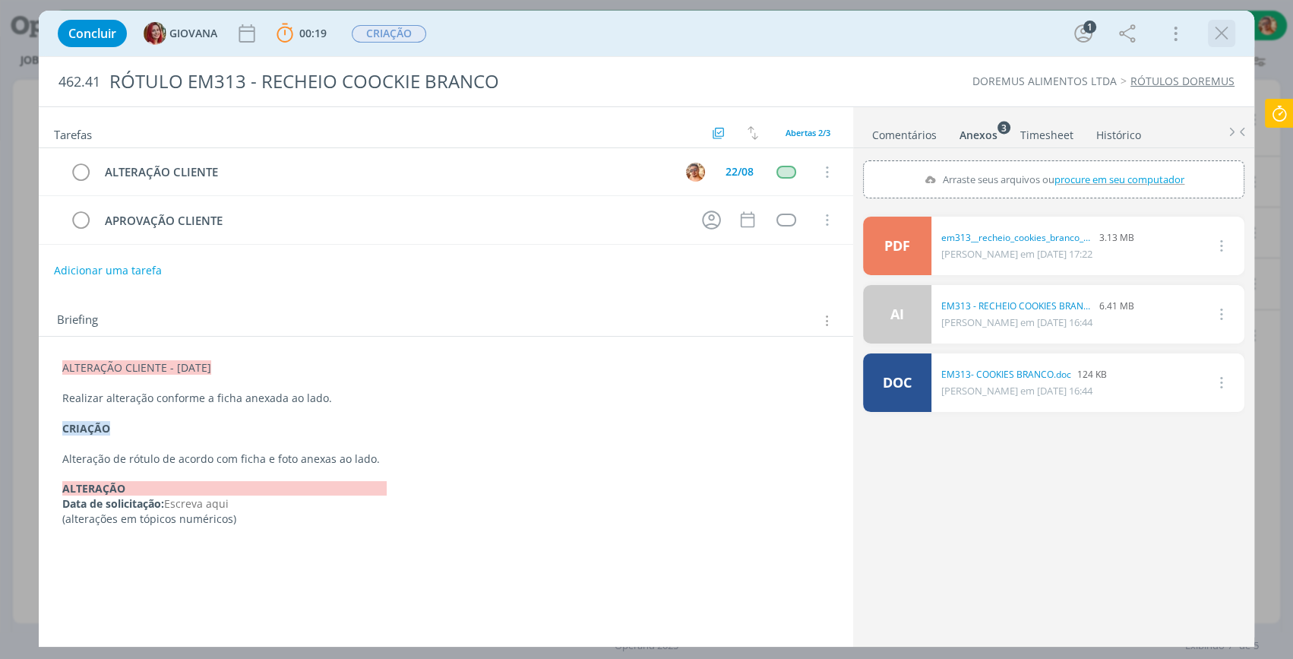
click at [1216, 33] on icon "dialog" at bounding box center [1221, 33] width 23 height 23
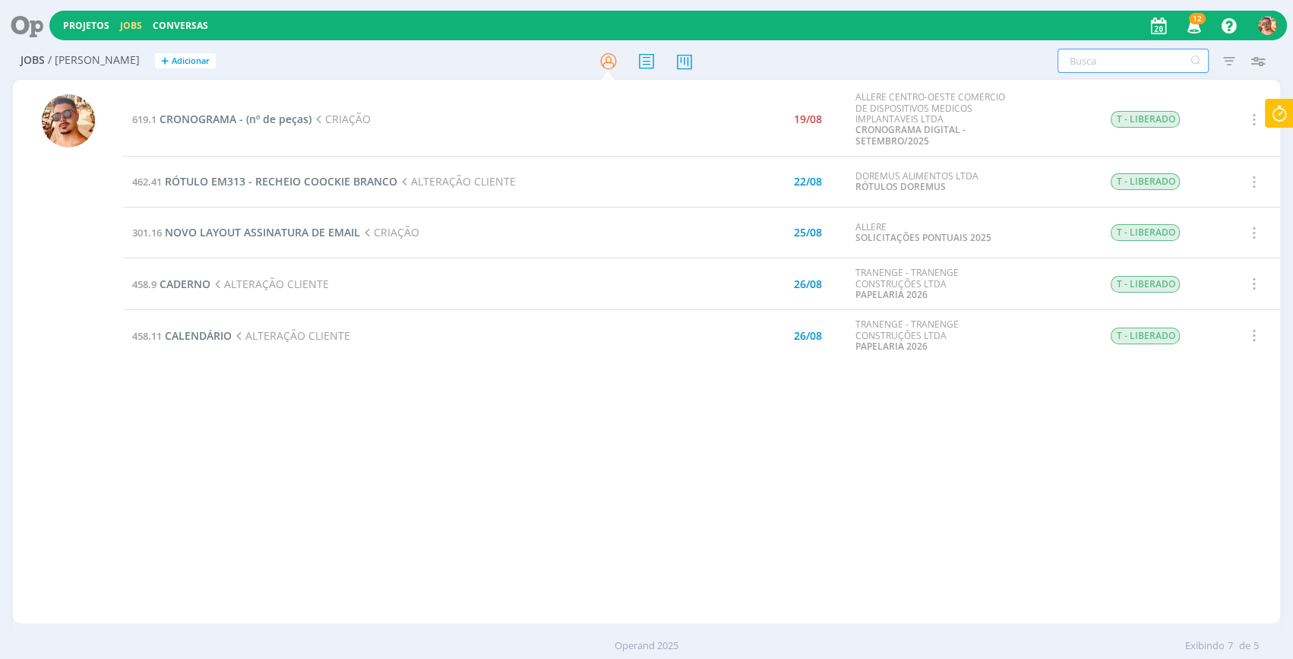
drag, startPoint x: 1098, startPoint y: 58, endPoint x: 1057, endPoint y: 84, distance: 48.5
click at [1092, 64] on input "text" at bounding box center [1133, 61] width 151 height 24
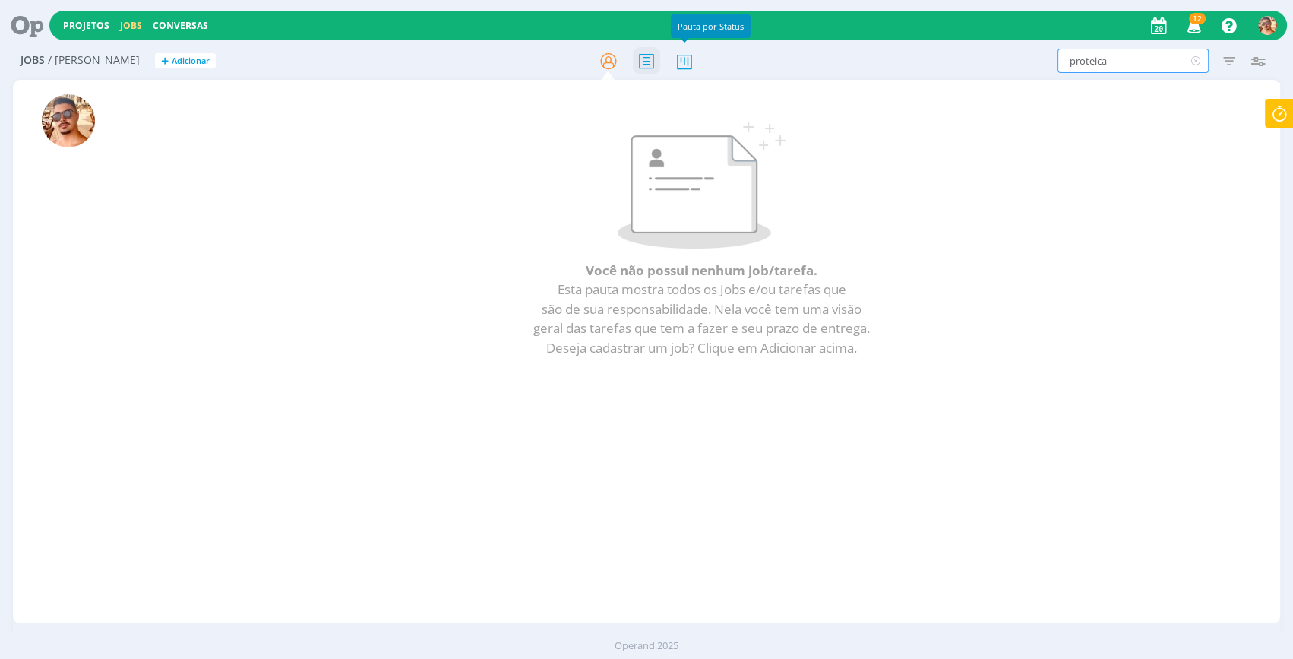
type input "proteica"
click at [654, 60] on icon at bounding box center [646, 61] width 27 height 30
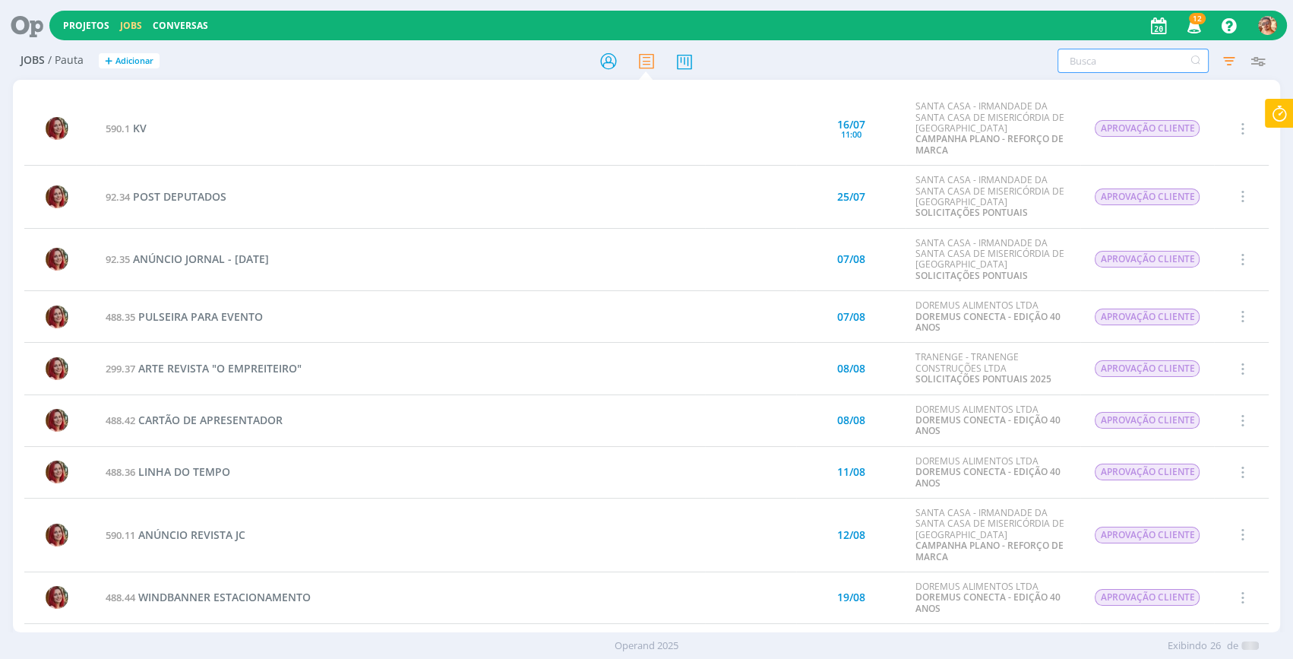
click at [1134, 62] on input "text" at bounding box center [1133, 61] width 151 height 24
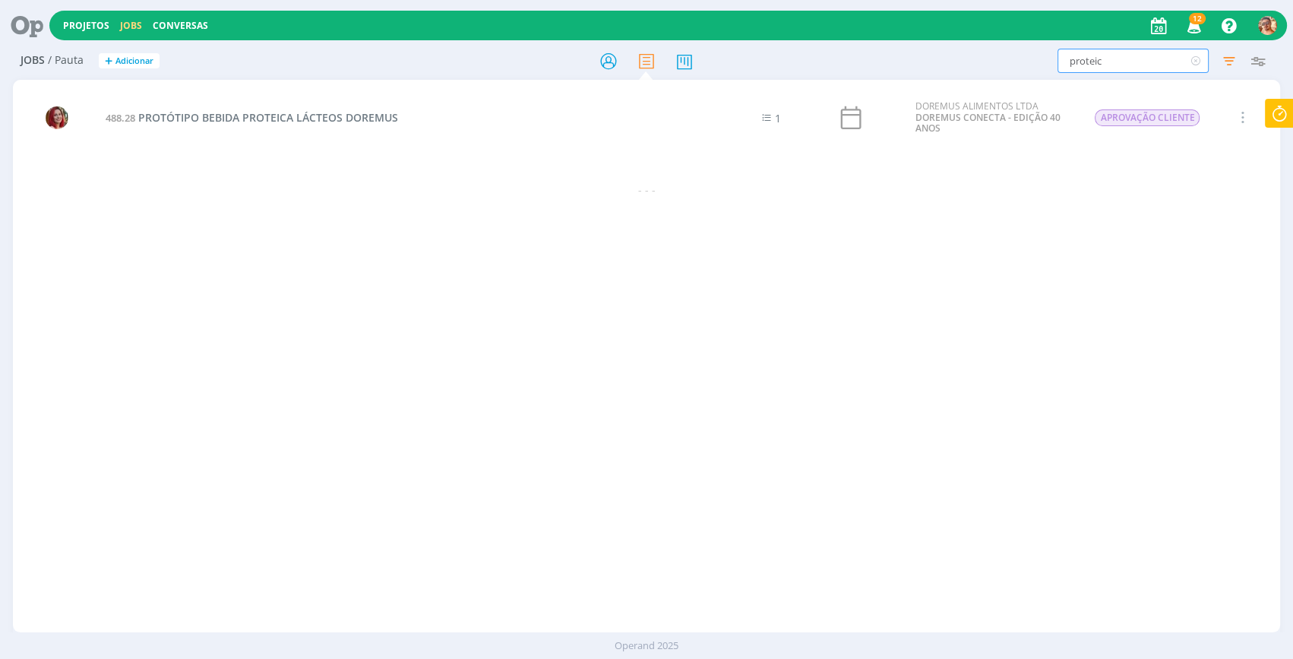
type input "proteic"
click at [341, 108] on td "488.28 PROTÓTIPO BEBIDA PROTEICA LÁCTEOS DOREMUS" at bounding box center [400, 118] width 609 height 52
click at [341, 124] on span "PROTÓTIPO BEBIDA PROTEICA LÁCTEOS DOREMUS" at bounding box center [268, 117] width 260 height 14
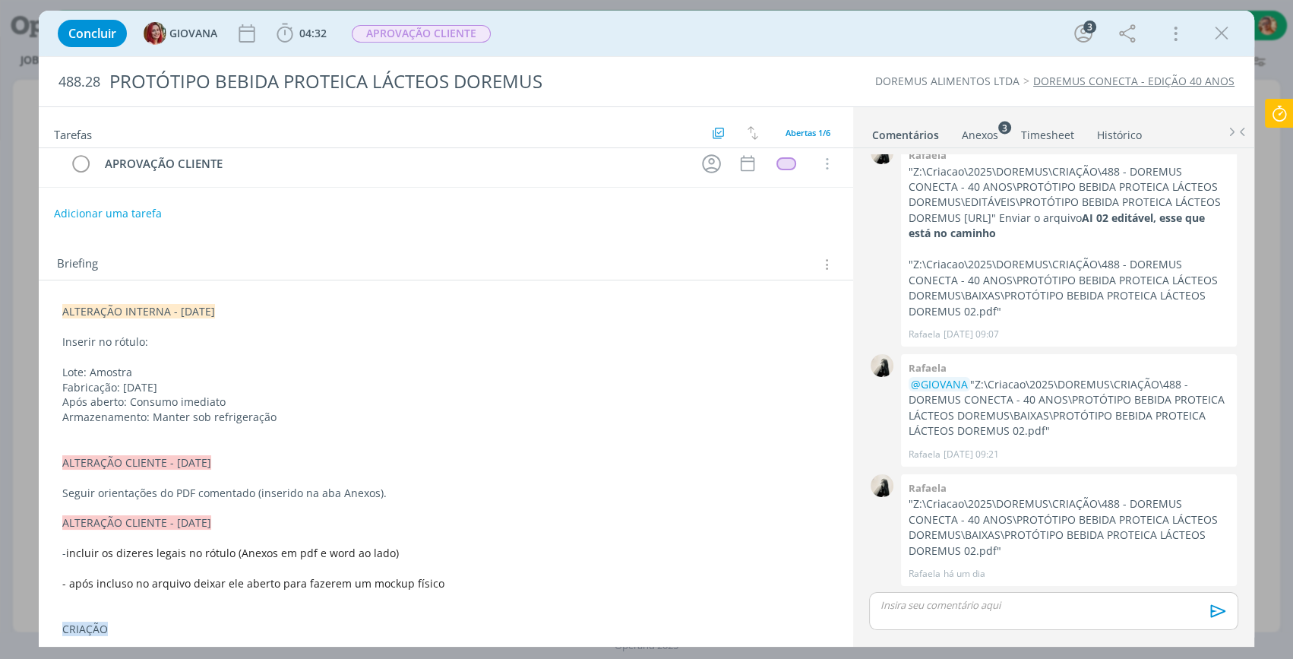
scroll to position [215, 0]
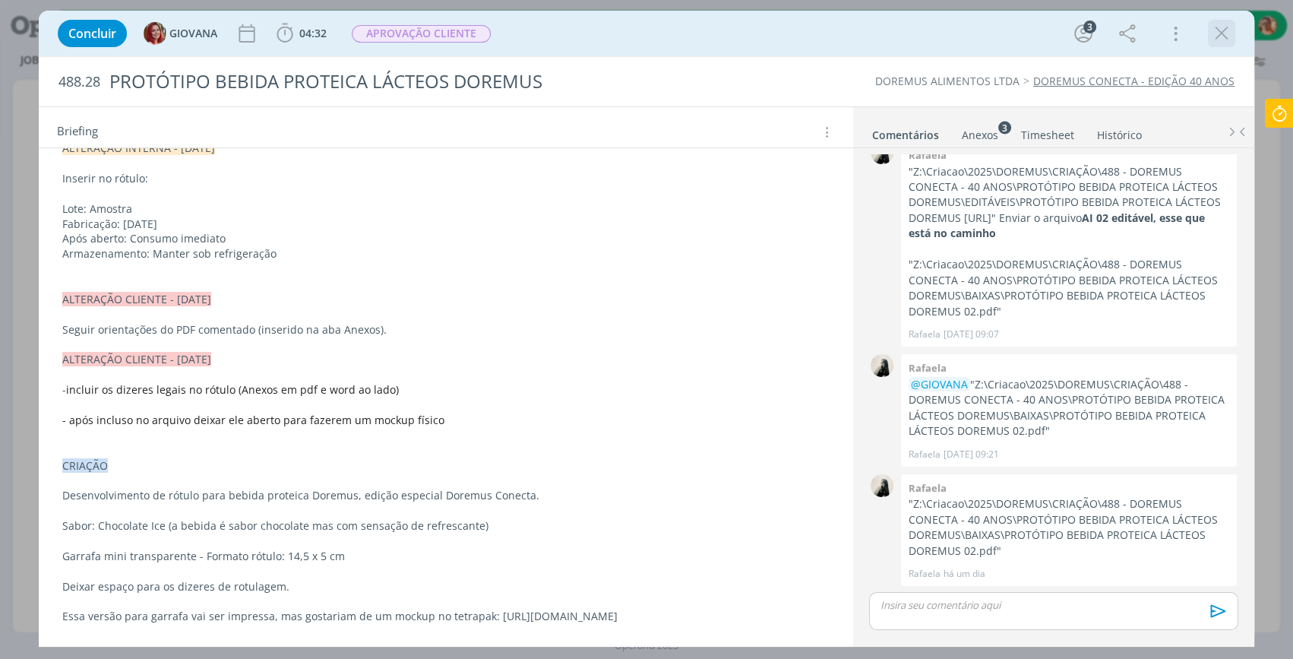
click at [1225, 36] on icon "dialog" at bounding box center [1221, 33] width 23 height 23
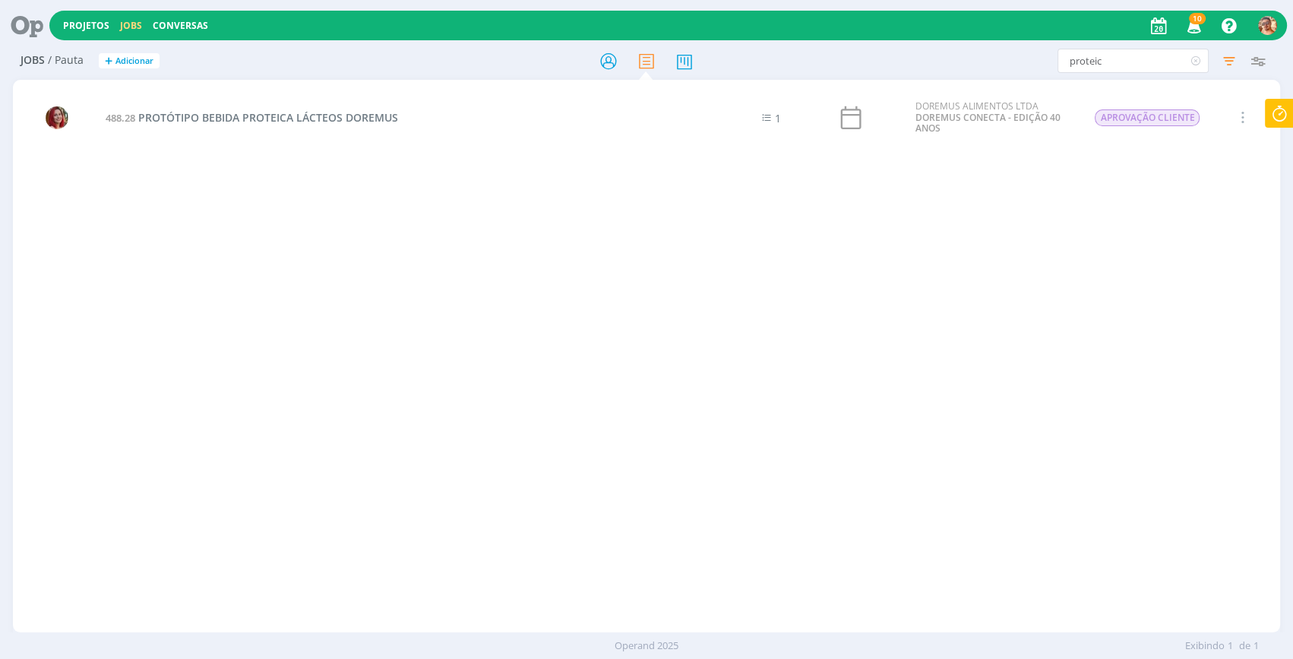
click at [1202, 53] on icon at bounding box center [1195, 61] width 19 height 24
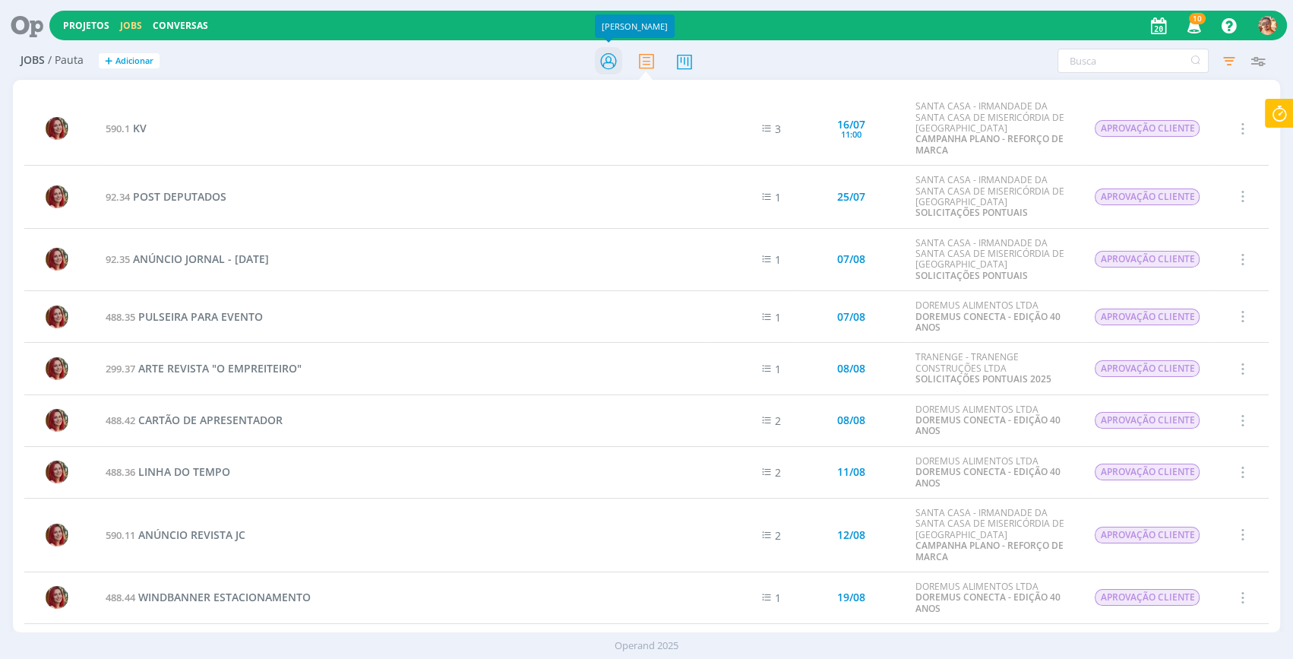
click at [615, 65] on icon at bounding box center [608, 61] width 27 height 30
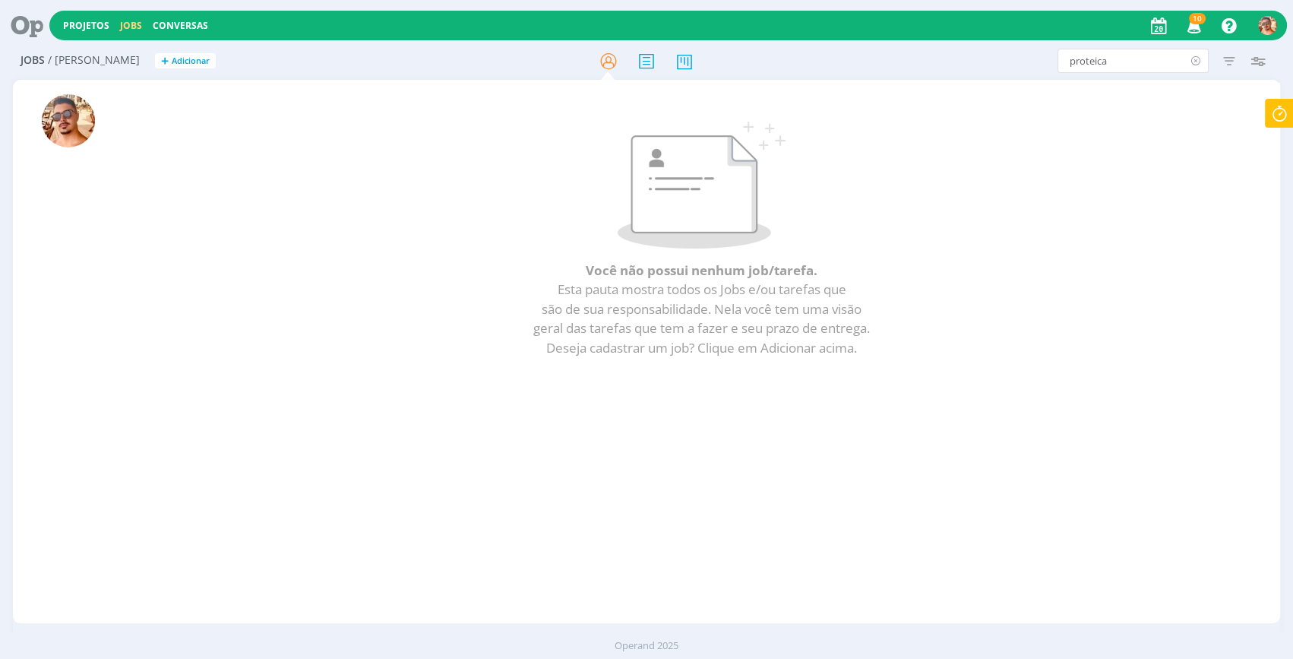
click at [1192, 61] on icon at bounding box center [1195, 61] width 19 height 24
click at [1271, 114] on icon at bounding box center [1279, 114] width 27 height 30
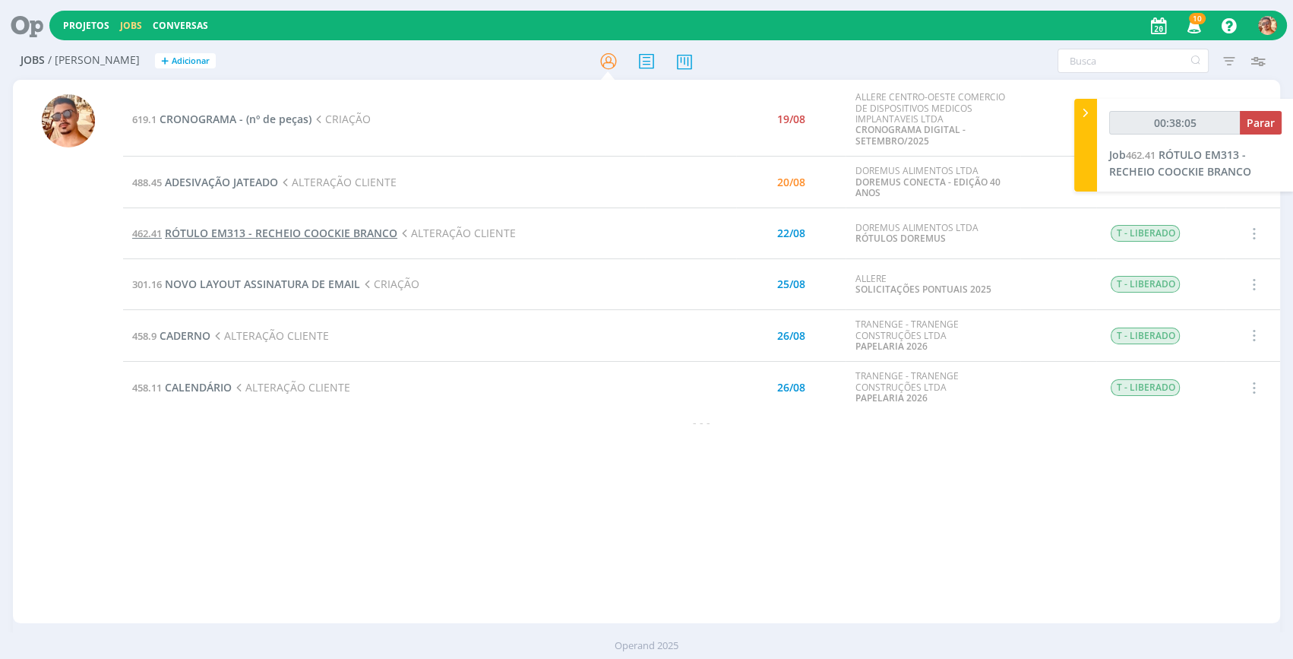
click at [320, 229] on span "RÓTULO EM313 - RECHEIO COOCKIE BRANCO" at bounding box center [281, 233] width 232 height 14
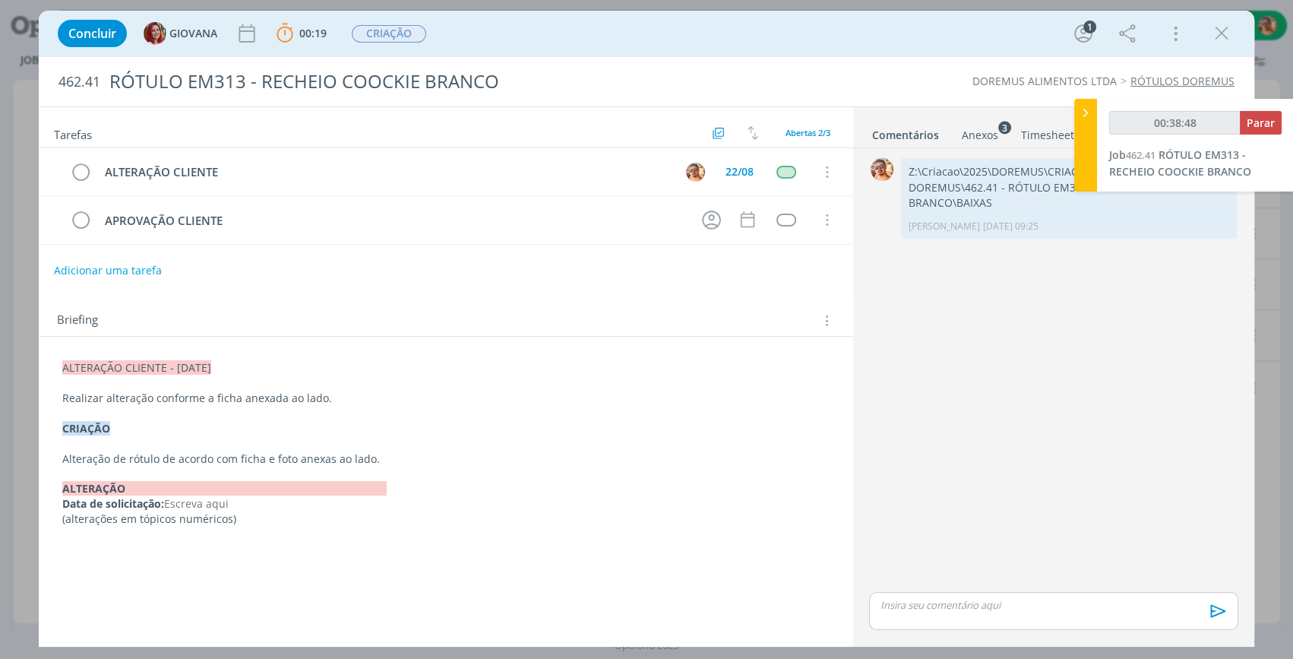
click at [980, 139] on div "Anexos 3" at bounding box center [980, 135] width 36 height 15
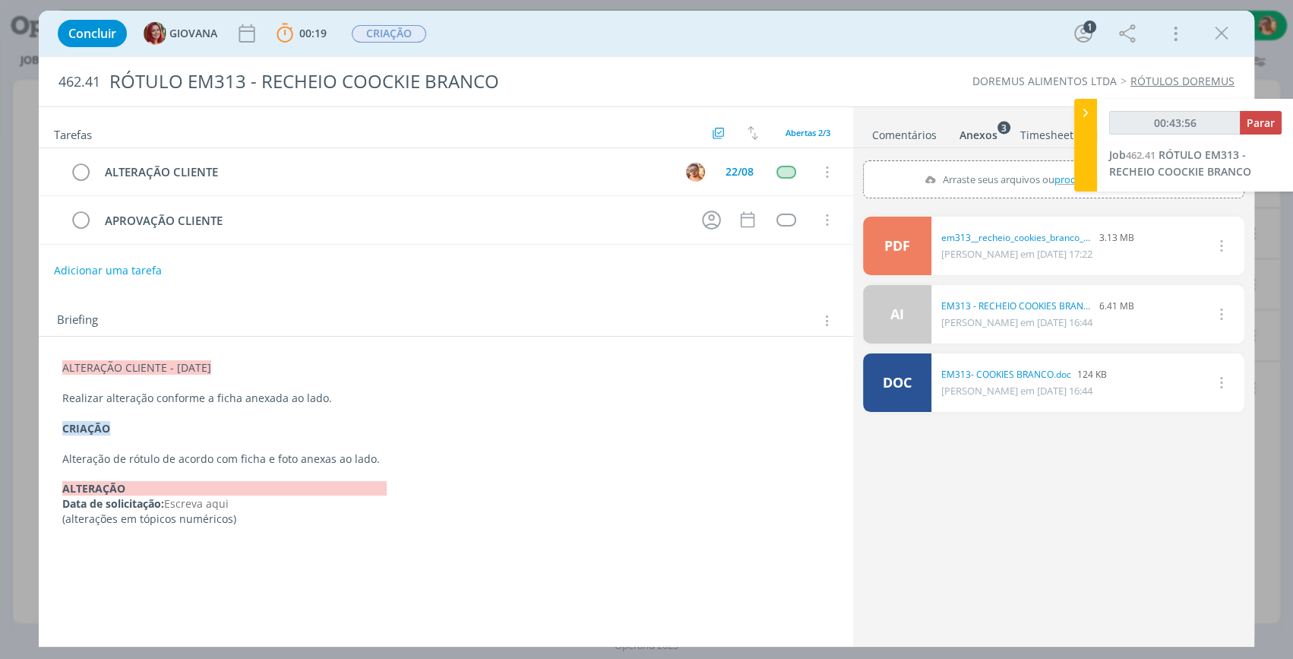
click at [912, 139] on link "Comentários" at bounding box center [904, 132] width 66 height 22
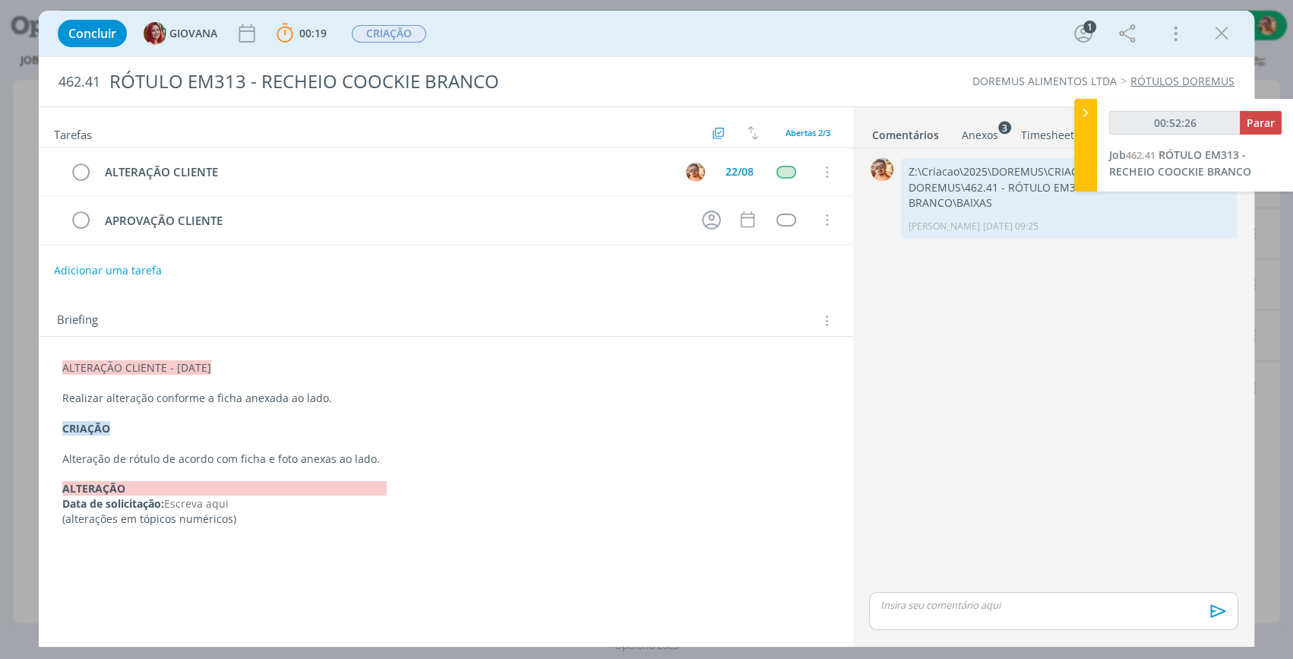
click at [300, 394] on span "Realizar alteração conforme a ficha anexada ao lado." at bounding box center [197, 397] width 270 height 14
click at [1046, 592] on div "dialog" at bounding box center [1053, 611] width 369 height 38
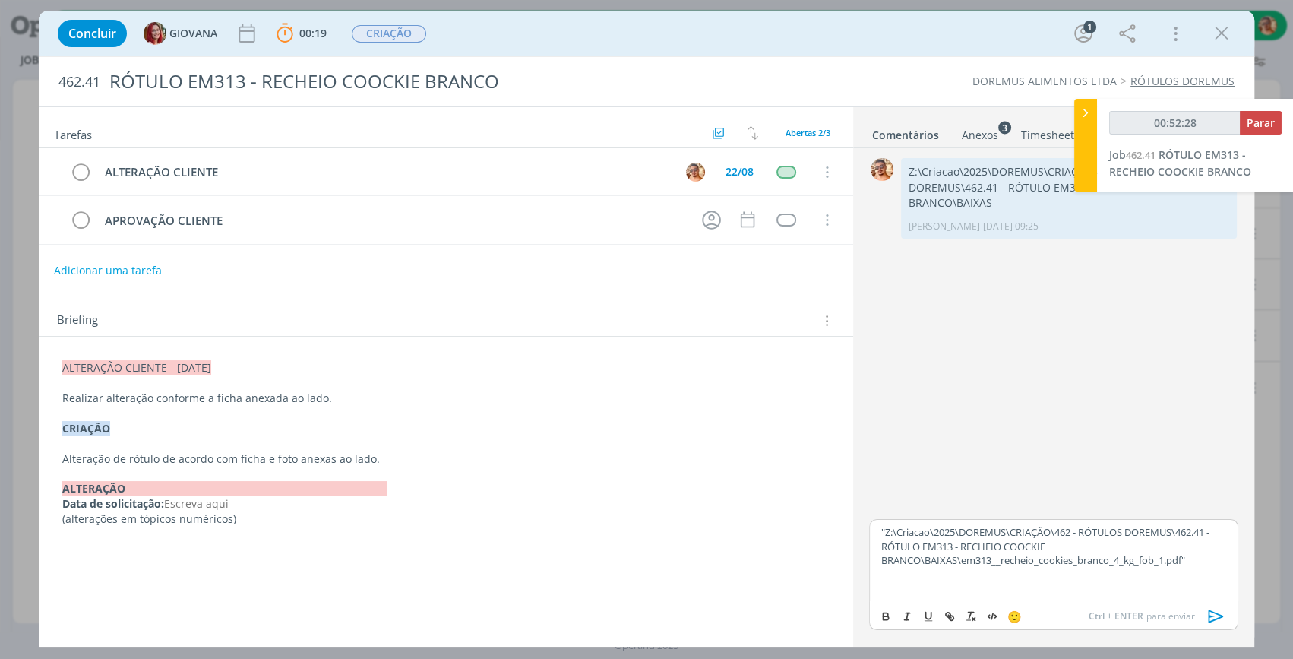
type input "00:52:29"
click at [1222, 622] on icon "dialog" at bounding box center [1216, 616] width 23 height 23
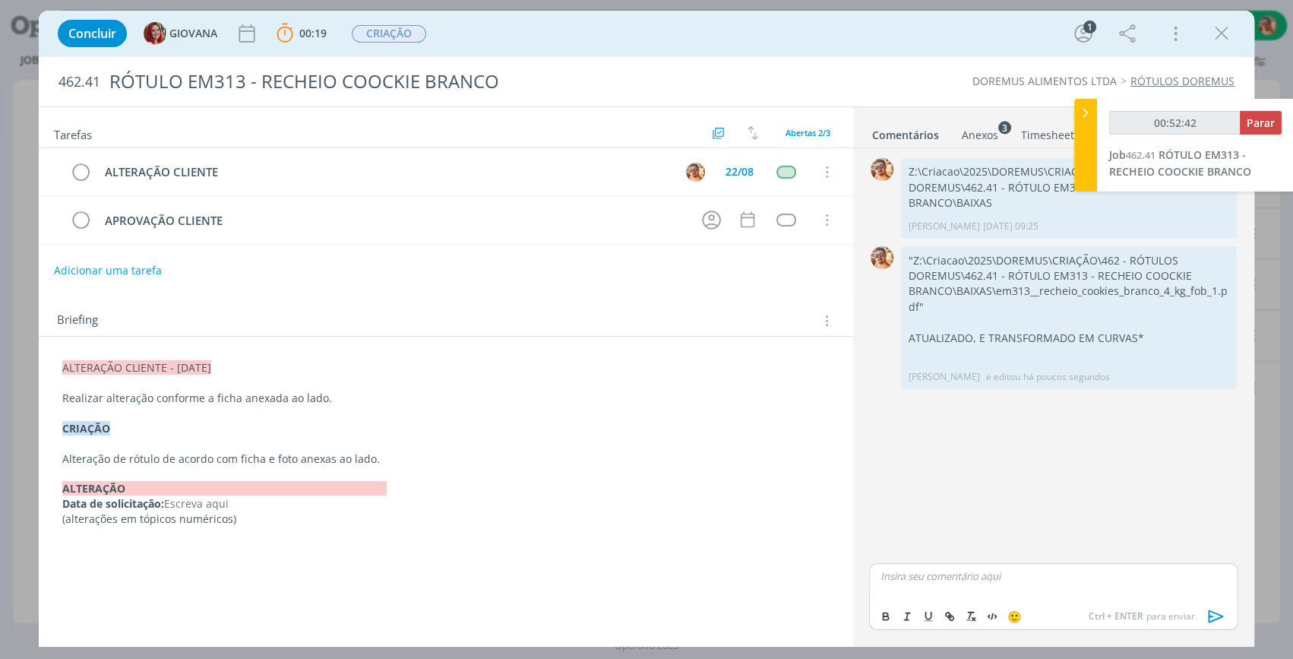
type input "00:52:43"
click at [1260, 122] on span "Parar" at bounding box center [1261, 122] width 28 height 14
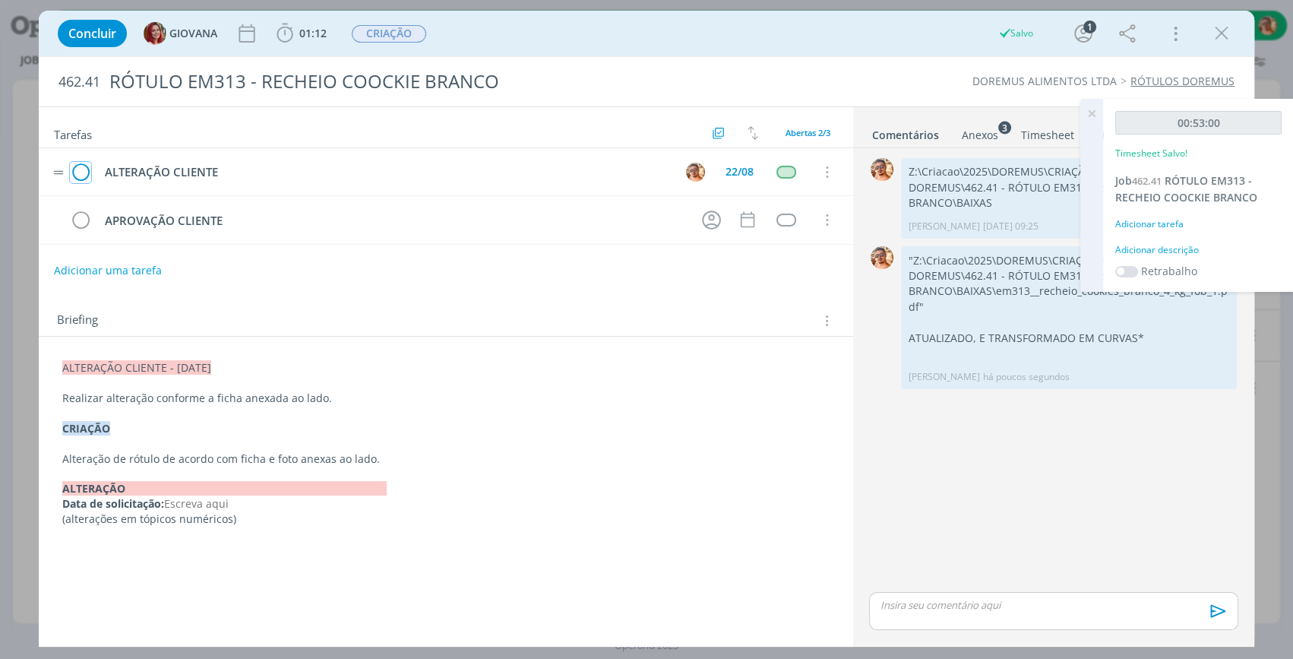
click at [86, 171] on icon "dialog" at bounding box center [80, 172] width 21 height 23
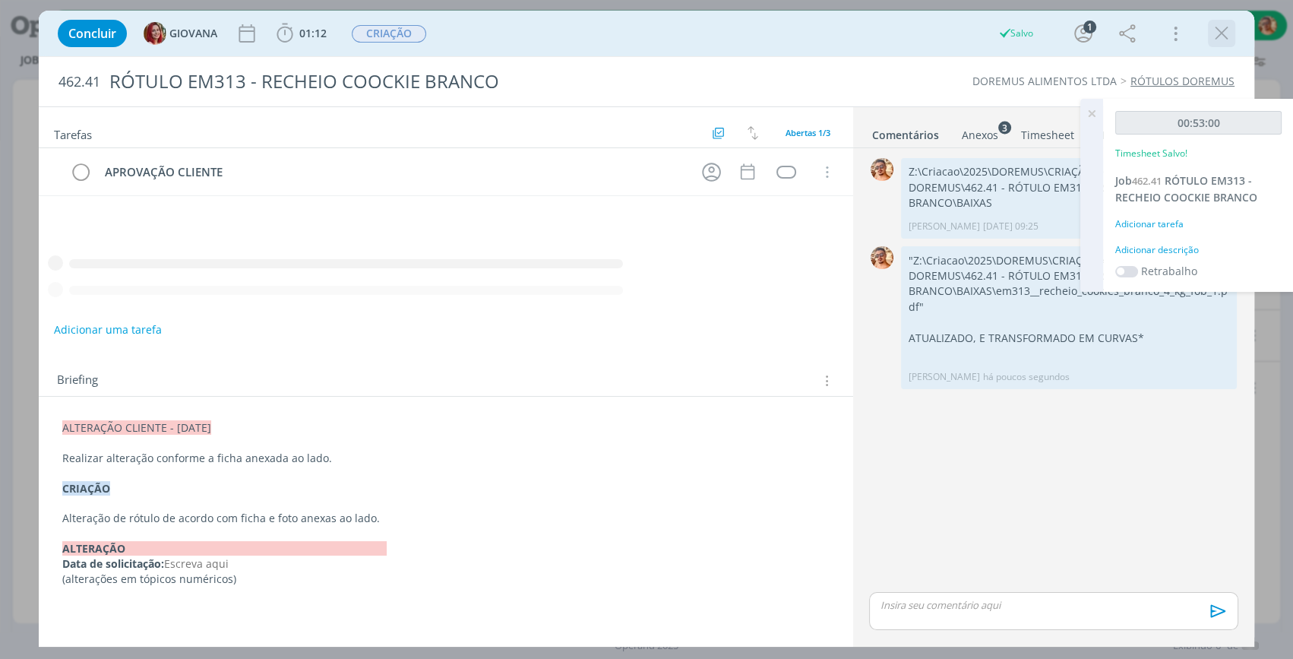
click at [1216, 35] on icon "dialog" at bounding box center [1221, 33] width 23 height 23
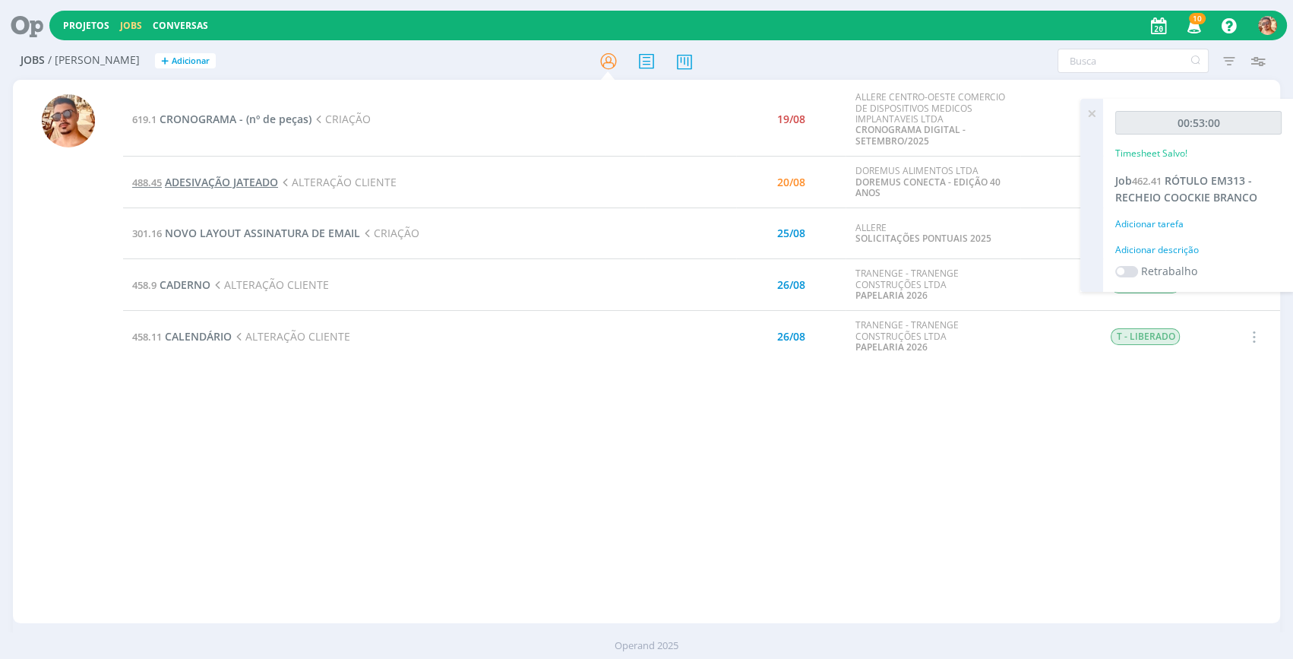
click at [242, 181] on span "ADESIVAÇÃO JATEADO" at bounding box center [221, 182] width 113 height 14
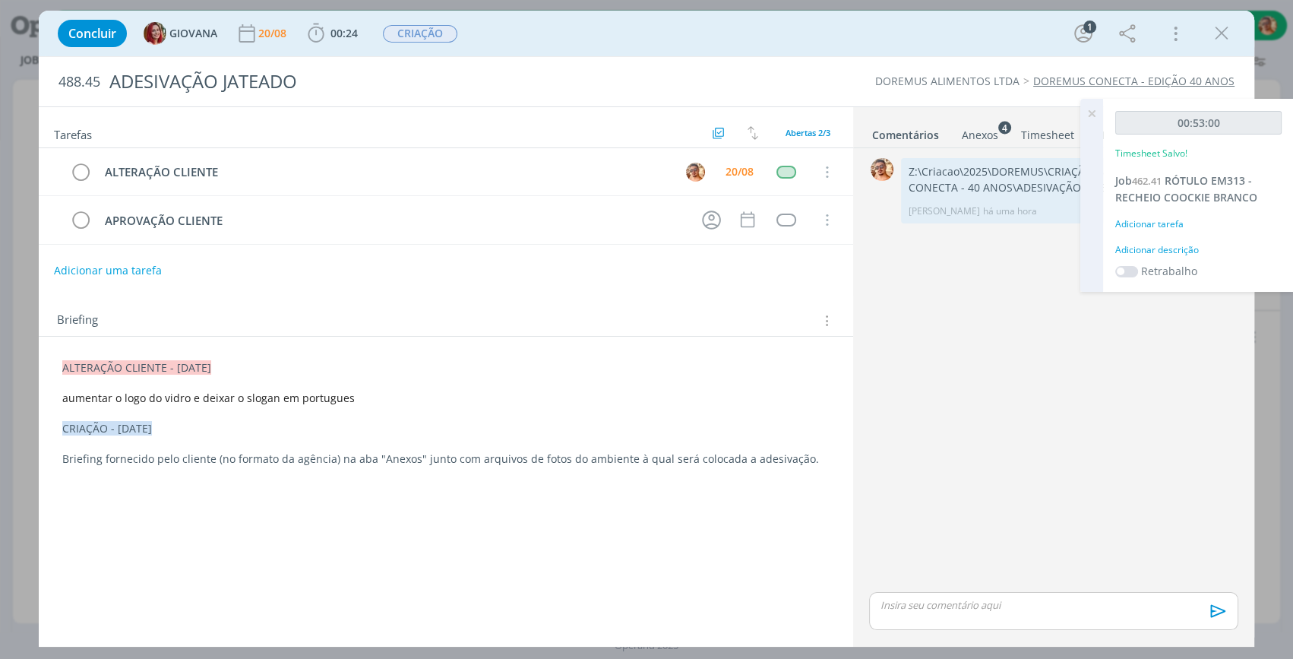
click at [969, 137] on div "Anexos 4" at bounding box center [980, 135] width 36 height 15
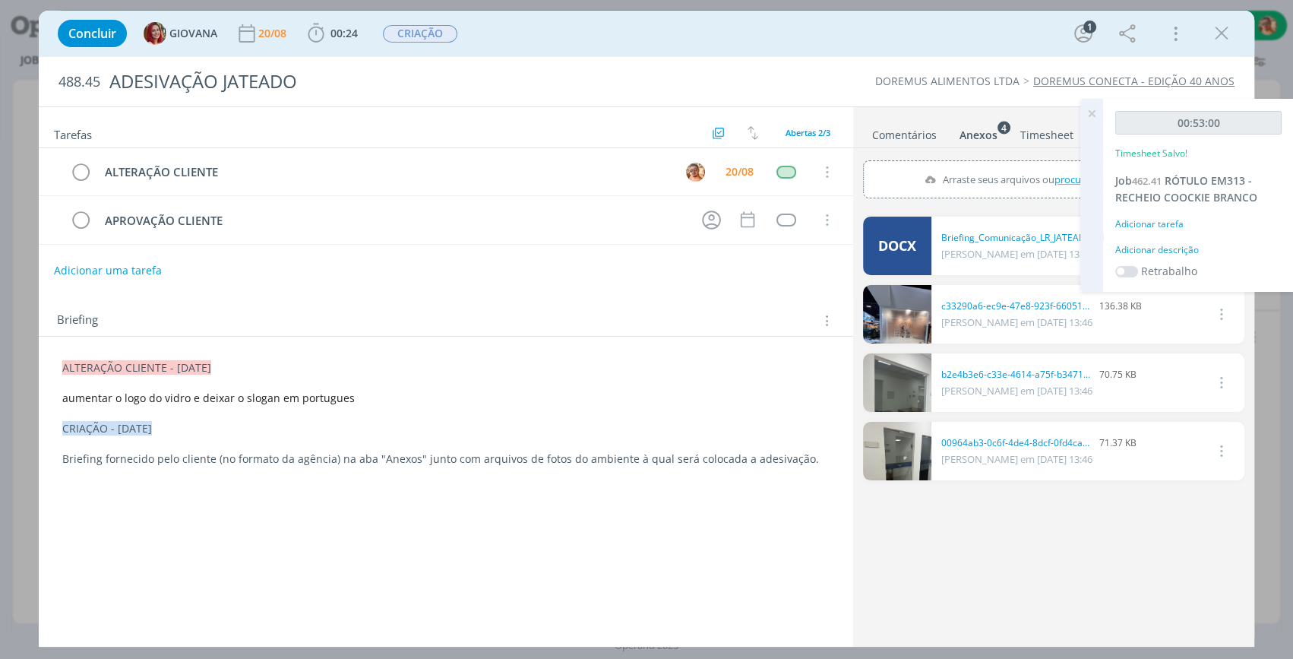
click at [903, 135] on link "Comentários" at bounding box center [904, 132] width 66 height 22
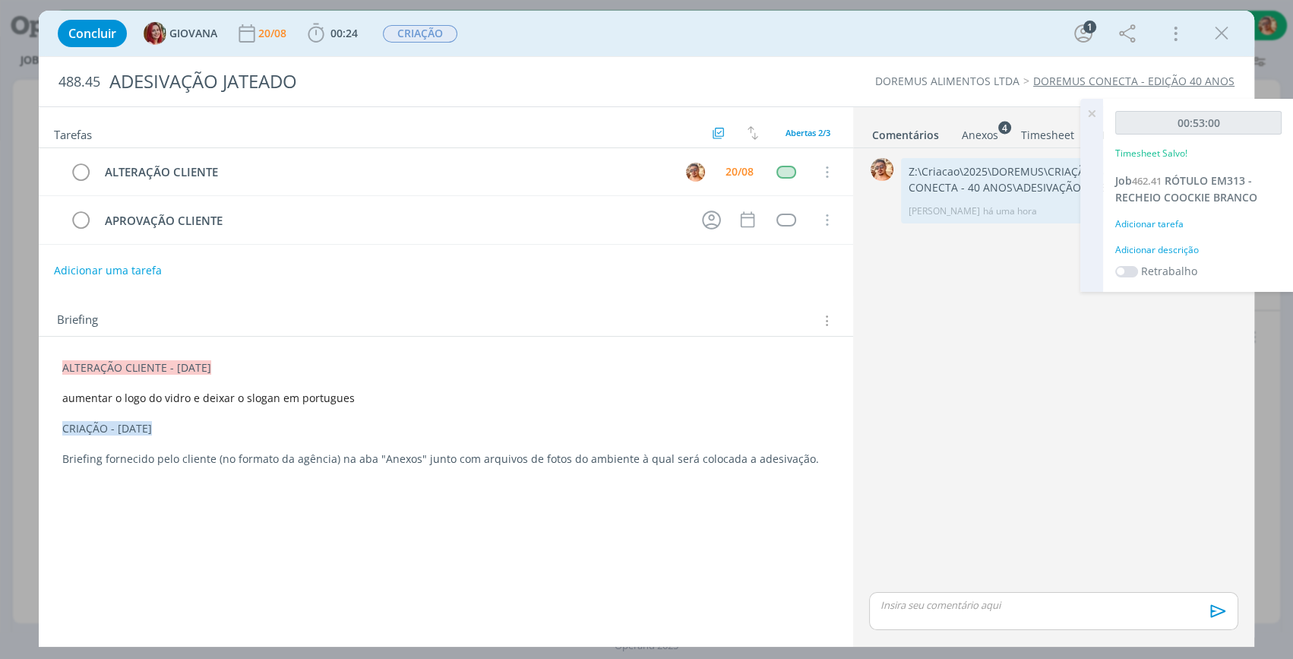
click at [1092, 121] on icon at bounding box center [1091, 114] width 27 height 30
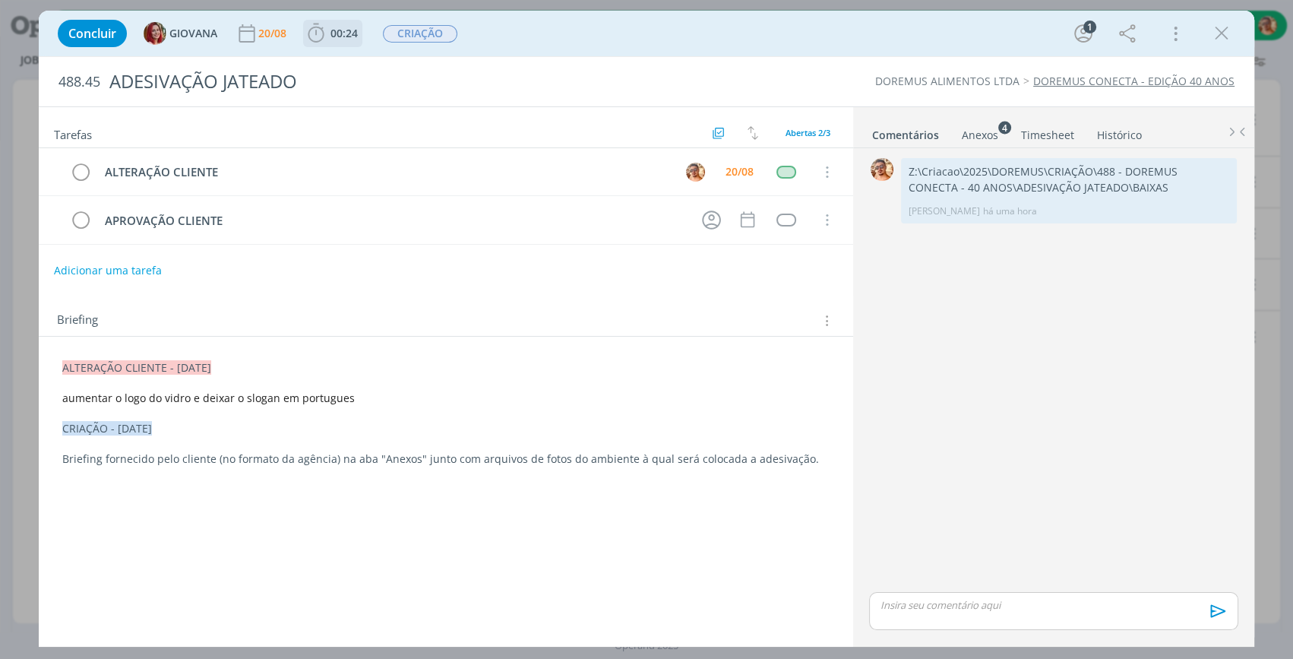
click at [340, 36] on span "00:24" at bounding box center [343, 33] width 27 height 14
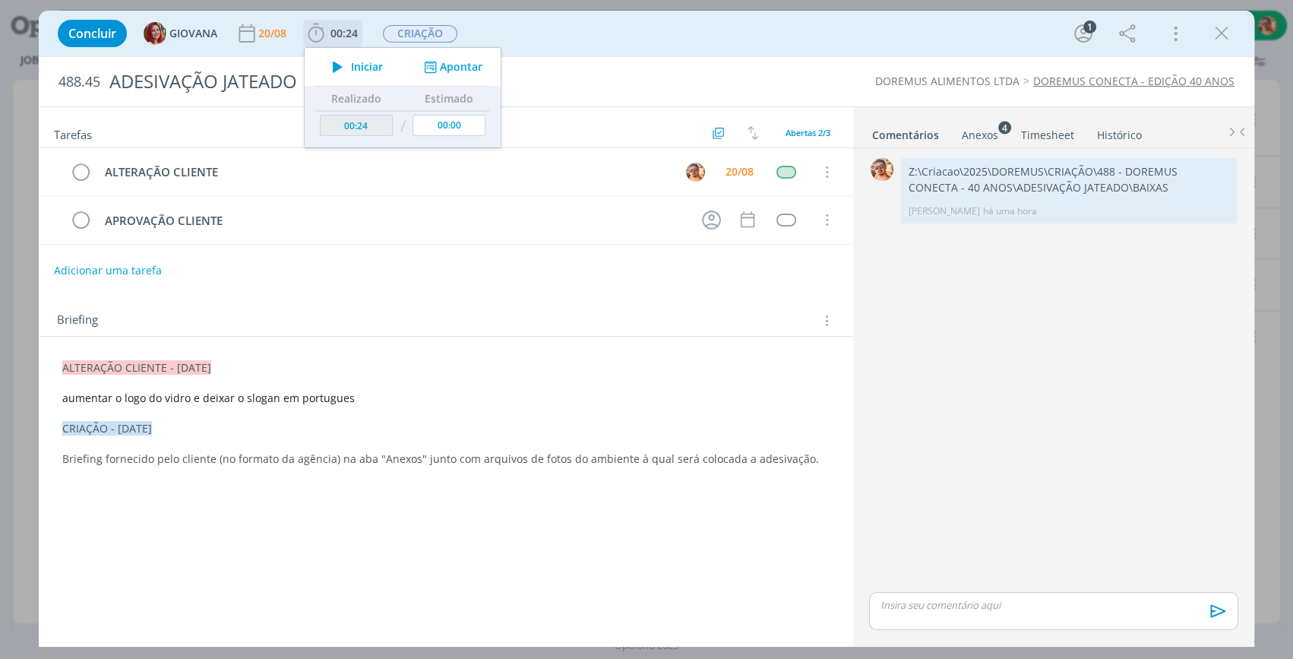
drag, startPoint x: 362, startPoint y: 72, endPoint x: 326, endPoint y: 436, distance: 365.7
click at [362, 71] on span "Iniciar" at bounding box center [367, 67] width 32 height 11
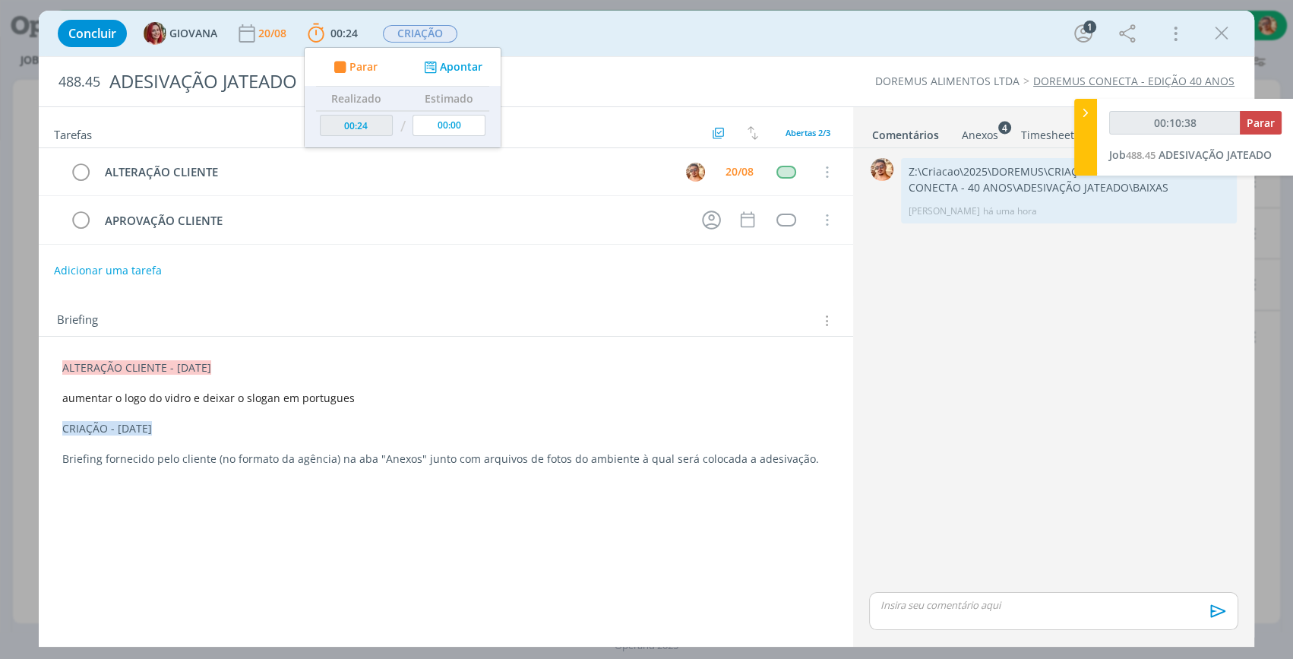
click at [822, 47] on div "Concluir GIOVANA 20/08 00:24 Parar Apontar Data * 20/08/2025 Horas * 00:00 Tare…" at bounding box center [646, 33] width 1193 height 36
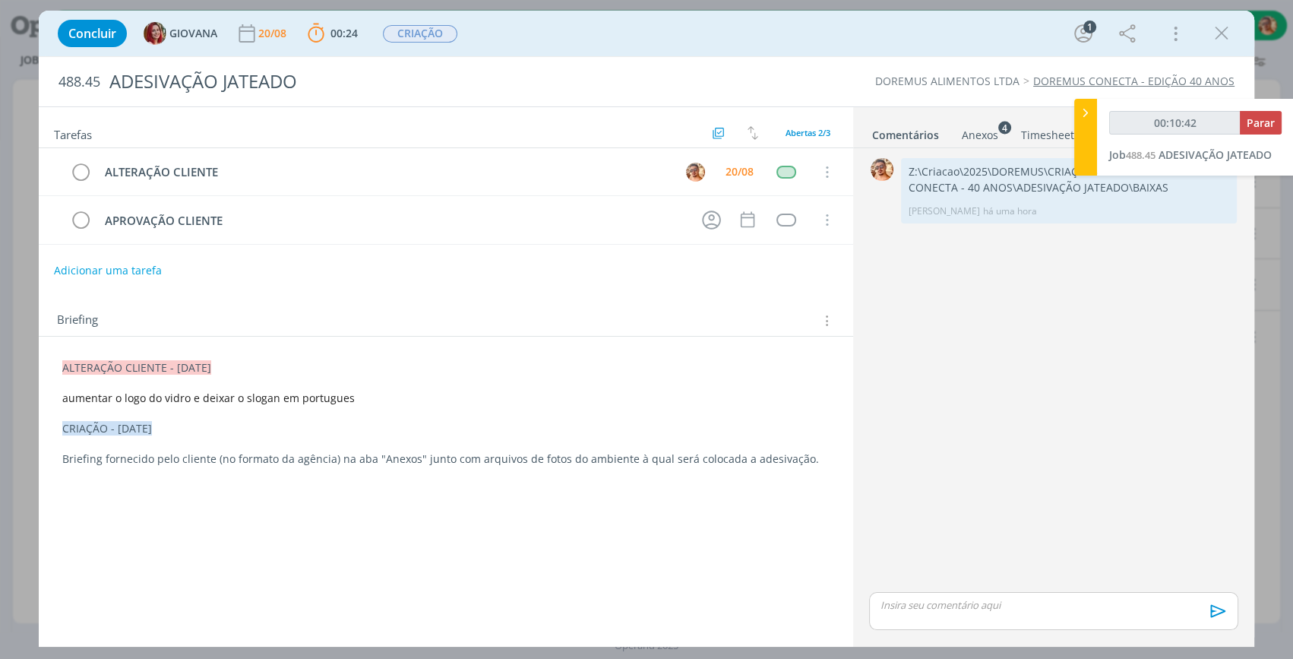
type input "00:10:43"
click at [1260, 124] on span "Parar" at bounding box center [1261, 122] width 28 height 14
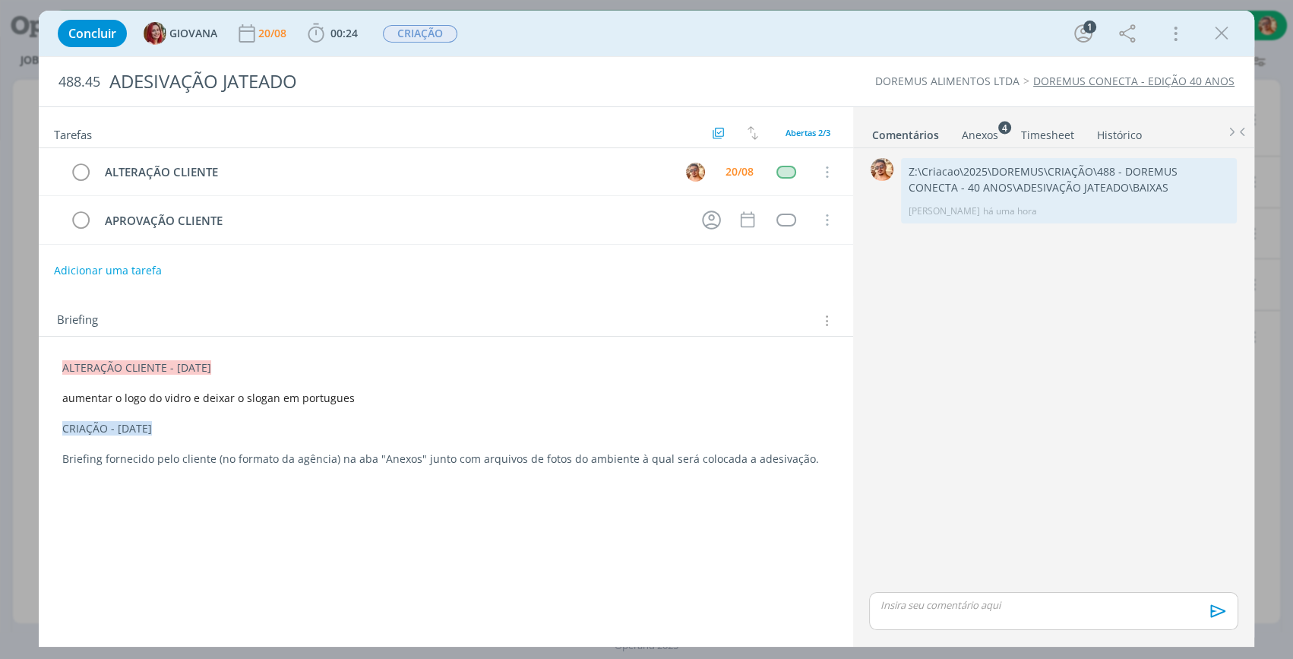
click at [985, 615] on div "dialog" at bounding box center [1053, 611] width 369 height 38
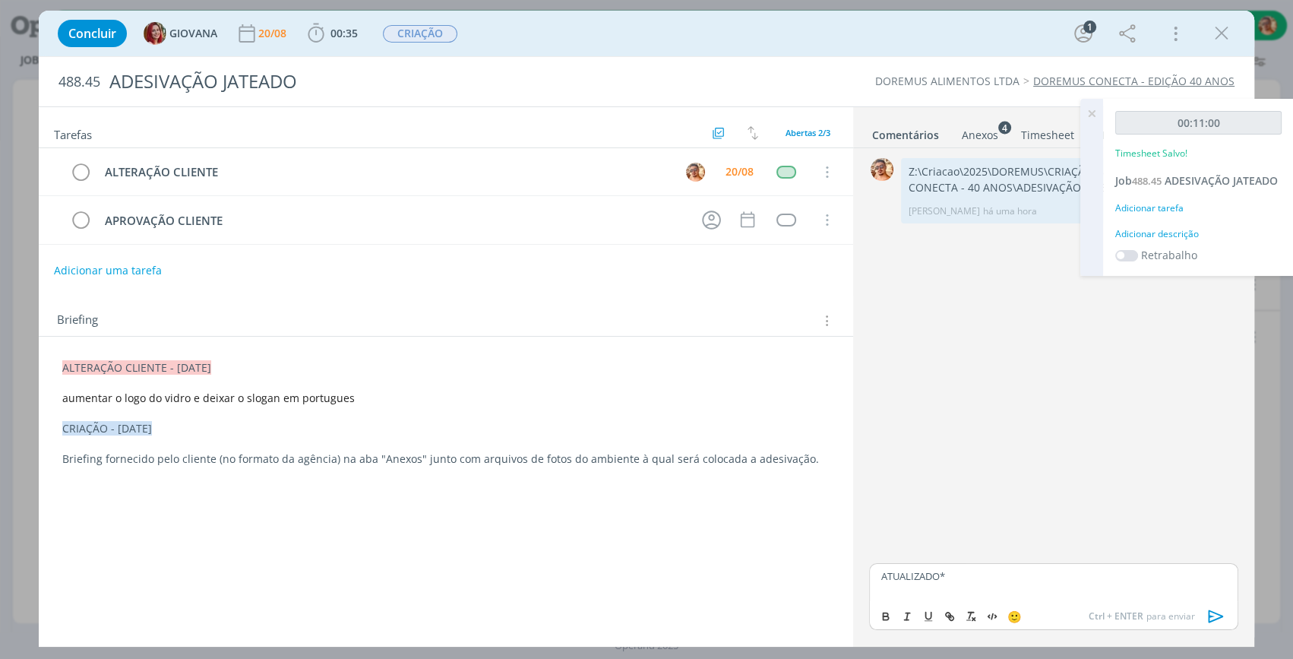
click at [1215, 610] on icon "dialog" at bounding box center [1216, 616] width 23 height 23
click at [81, 174] on icon "dialog" at bounding box center [80, 172] width 21 height 23
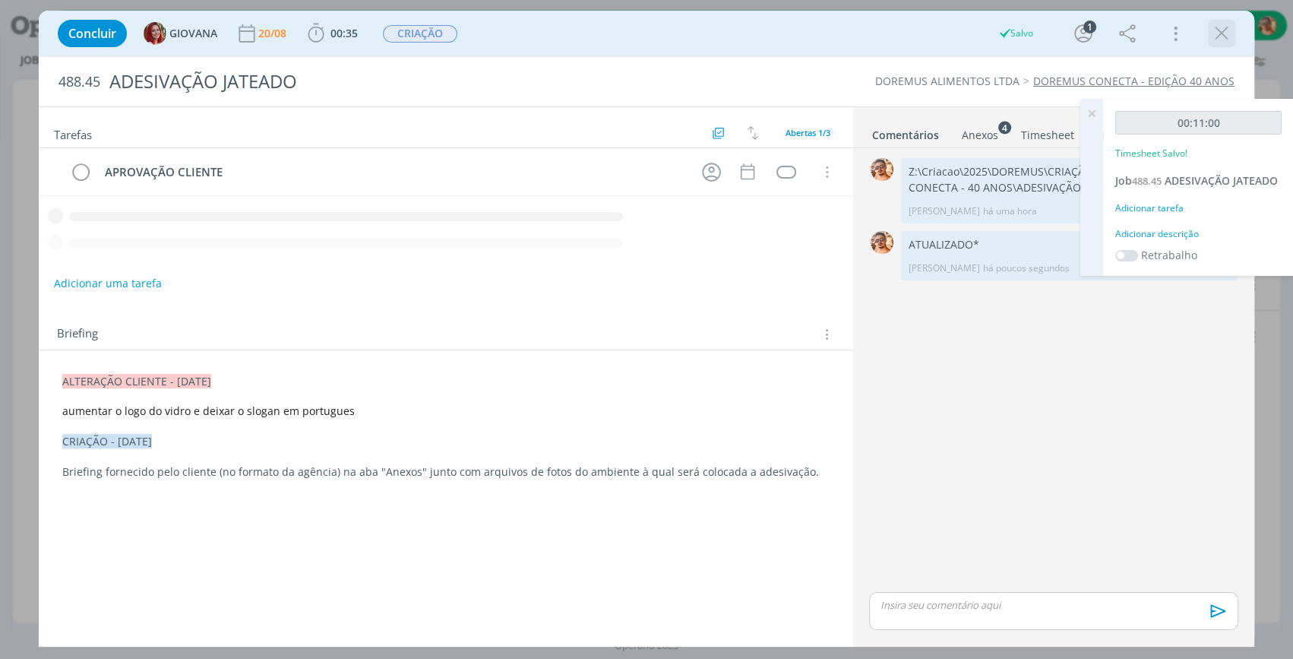
click at [1223, 27] on icon "dialog" at bounding box center [1221, 33] width 23 height 23
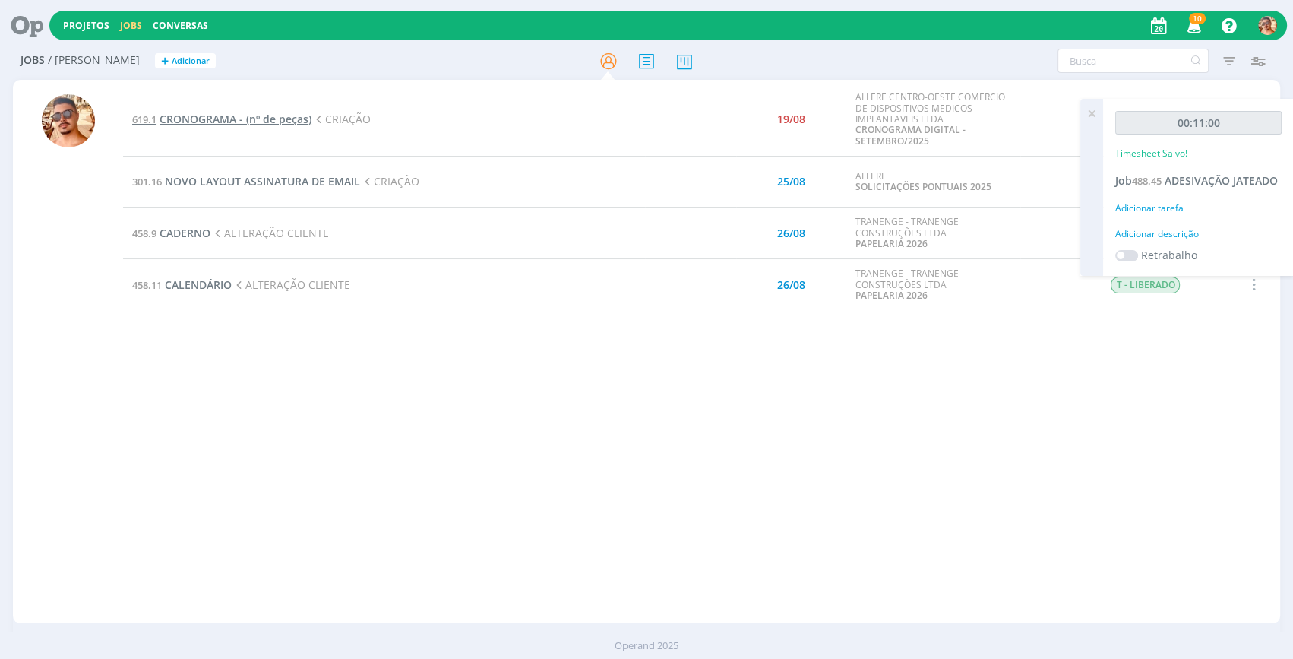
click at [277, 121] on span "CRONOGRAMA - (nº de peças)" at bounding box center [236, 119] width 152 height 14
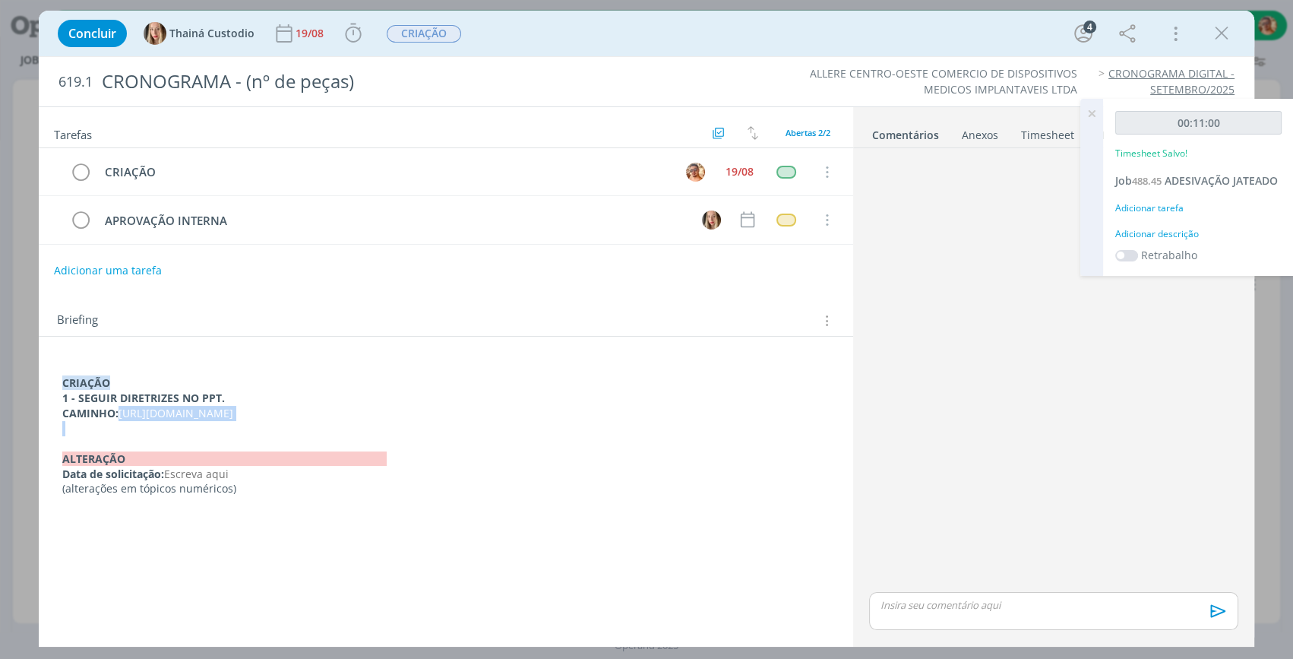
drag, startPoint x: 719, startPoint y: 421, endPoint x: 122, endPoint y: 411, distance: 597.2
click at [122, 411] on div "CRIAÇÃO 1 - SEGUIR DIRETRIZES NO PPT. CAMINHO: https://docs.google.com/presenta…" at bounding box center [446, 428] width 790 height 147
copy p "https://docs.google.com/presentation/d/1j85qviaox-fGm0Xb0RO8gltLLtiX0e8WuFYx65e…"
click at [1216, 31] on icon "dialog" at bounding box center [1221, 33] width 23 height 23
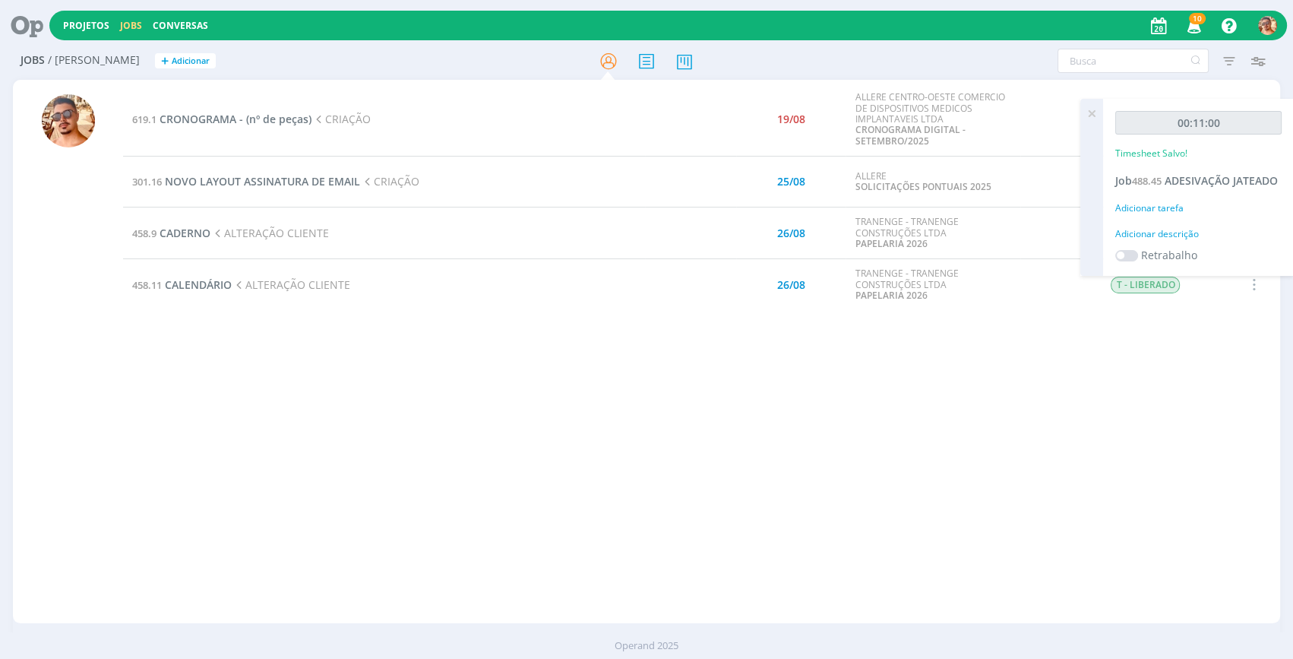
click at [262, 188] on td "301.16 NOVO LAYOUT ASSINATURA DE EMAIL CRIAÇÃO" at bounding box center [384, 181] width 522 height 51
click at [264, 182] on span "NOVO LAYOUT ASSINATURA DE EMAIL" at bounding box center [262, 181] width 195 height 14
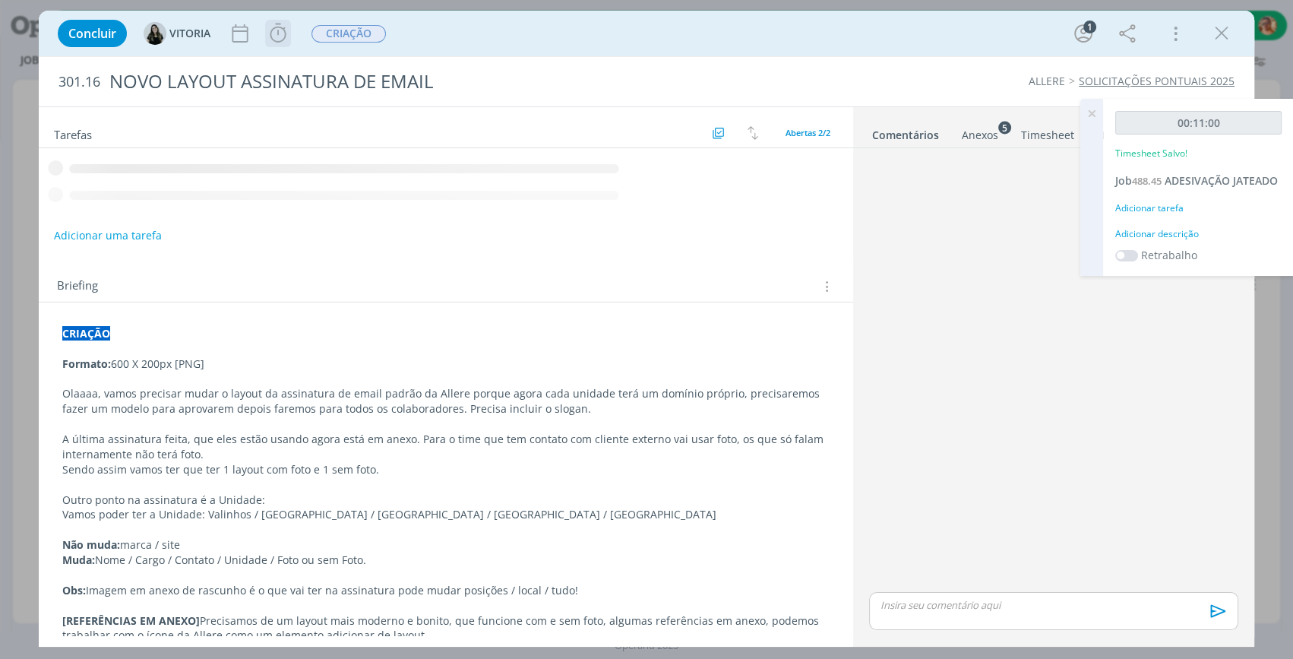
click at [278, 28] on icon "dialog" at bounding box center [278, 33] width 23 height 23
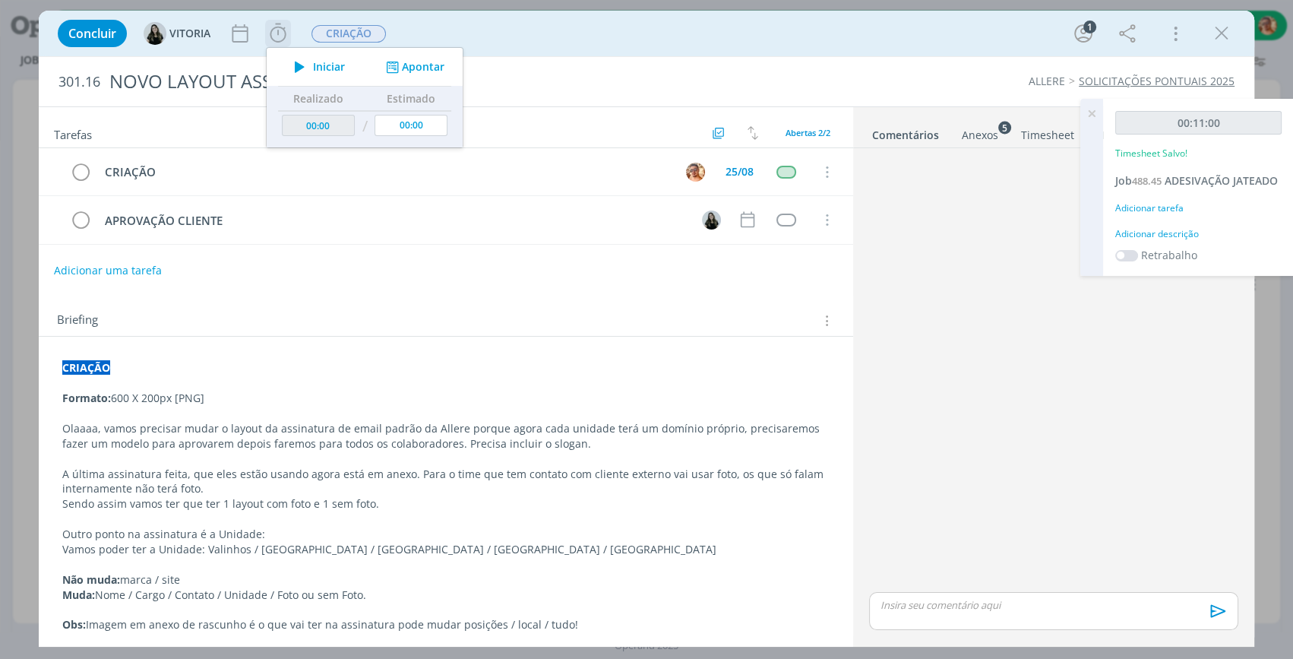
click at [331, 65] on span "Iniciar" at bounding box center [329, 67] width 32 height 11
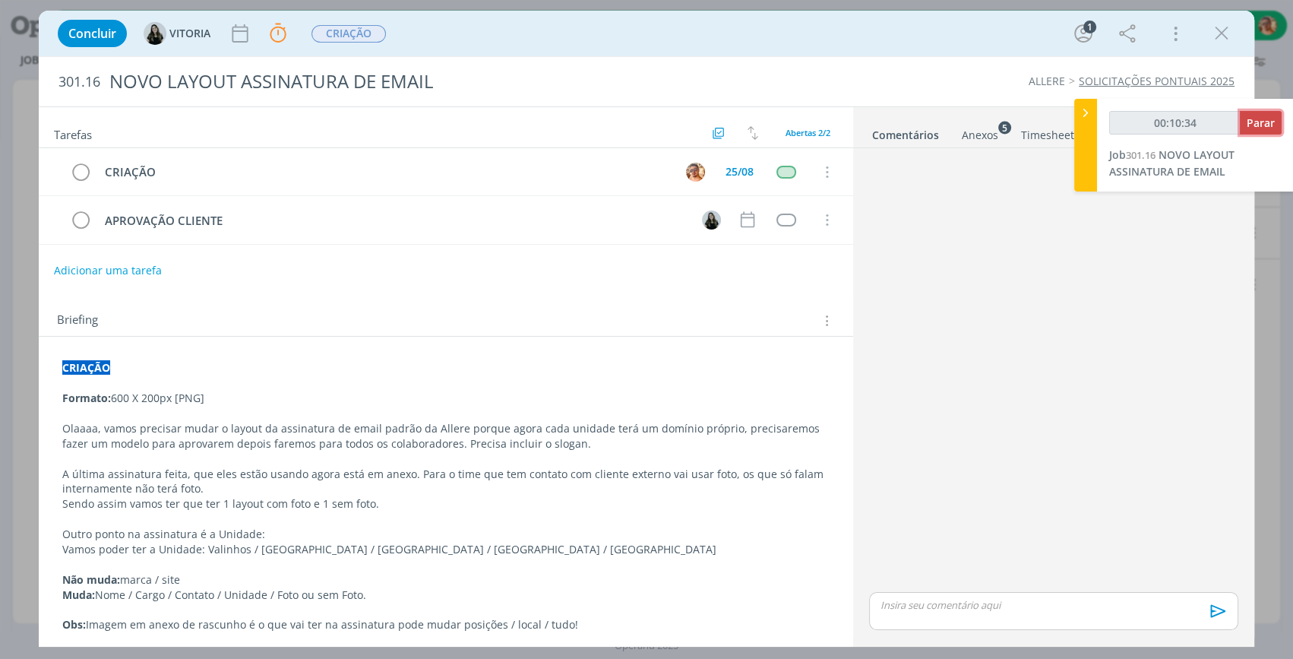
click at [1253, 122] on span "Parar" at bounding box center [1261, 122] width 28 height 14
drag, startPoint x: 1222, startPoint y: 29, endPoint x: 877, endPoint y: 152, distance: 366.2
click at [1222, 29] on icon "dialog" at bounding box center [1221, 33] width 23 height 23
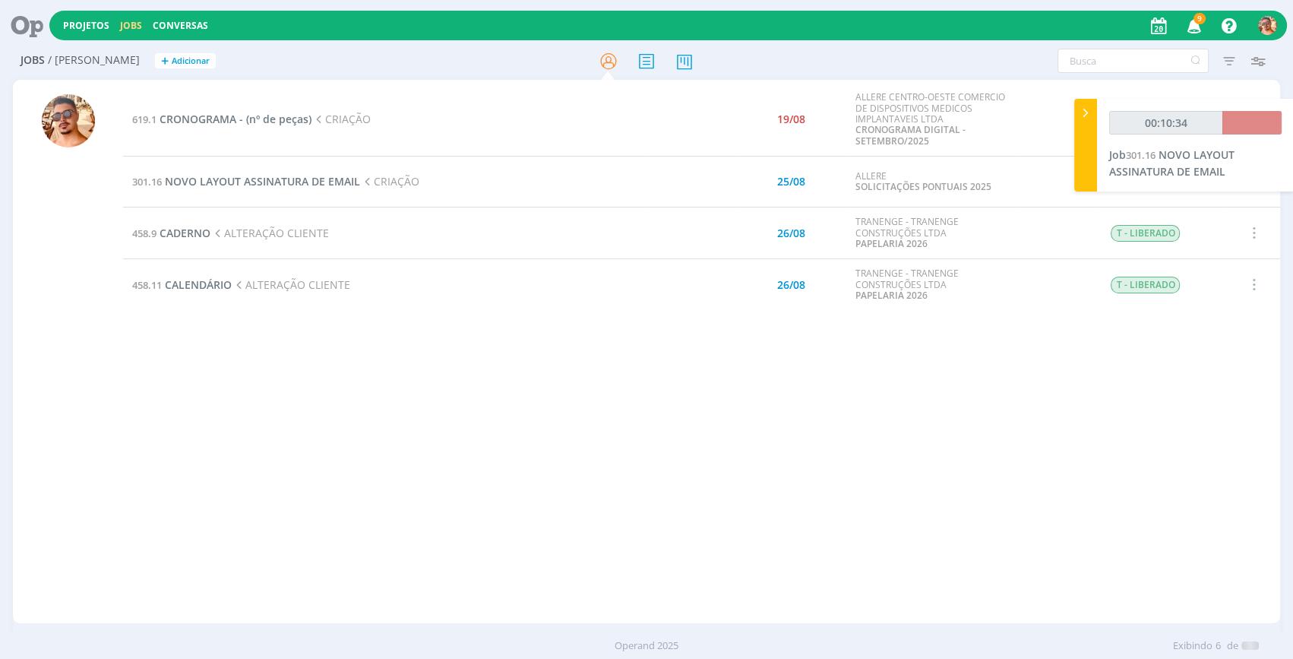
type input "00:11:00"
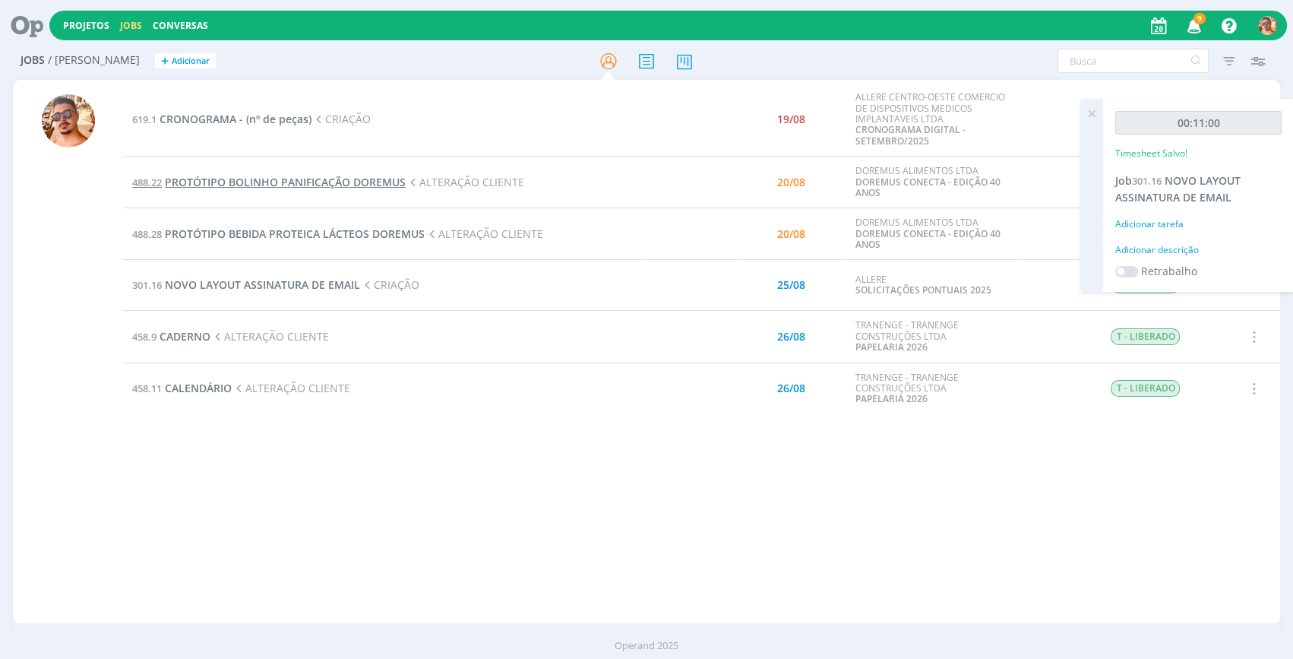
click at [296, 180] on span "PROTÓTIPO BOLINHO PANIFICAÇÃO DOREMUS" at bounding box center [285, 182] width 241 height 14
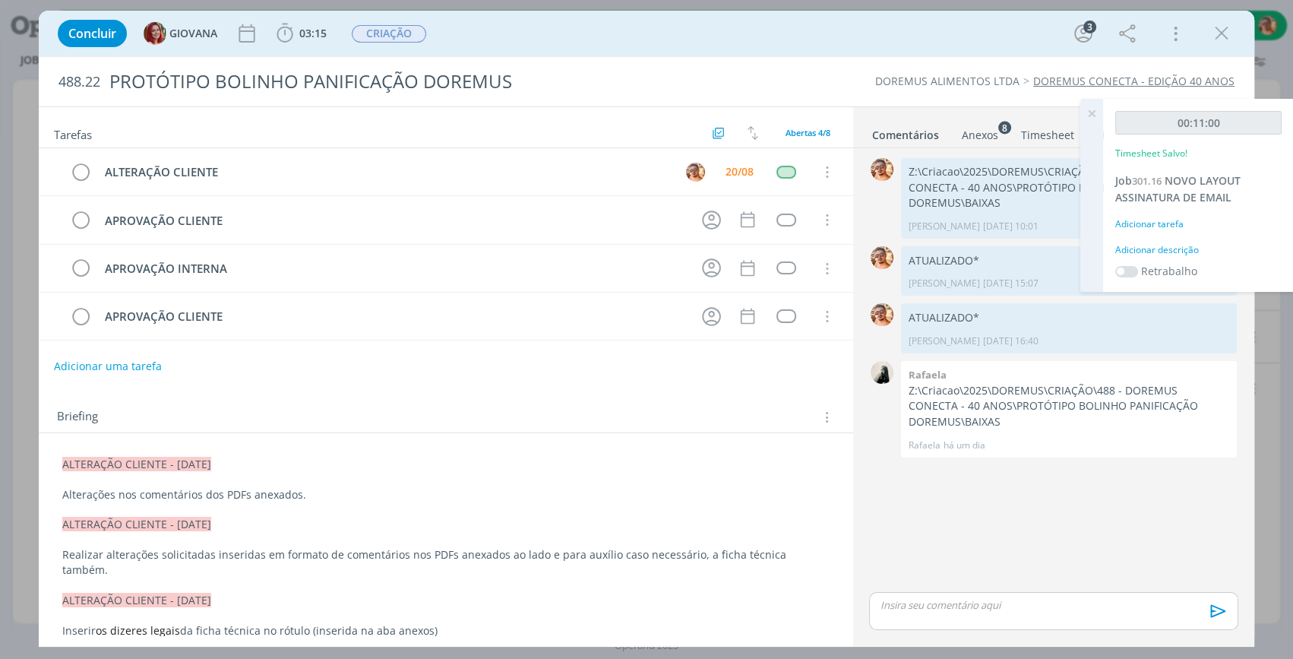
click at [972, 141] on div "Anexos 8" at bounding box center [980, 135] width 36 height 15
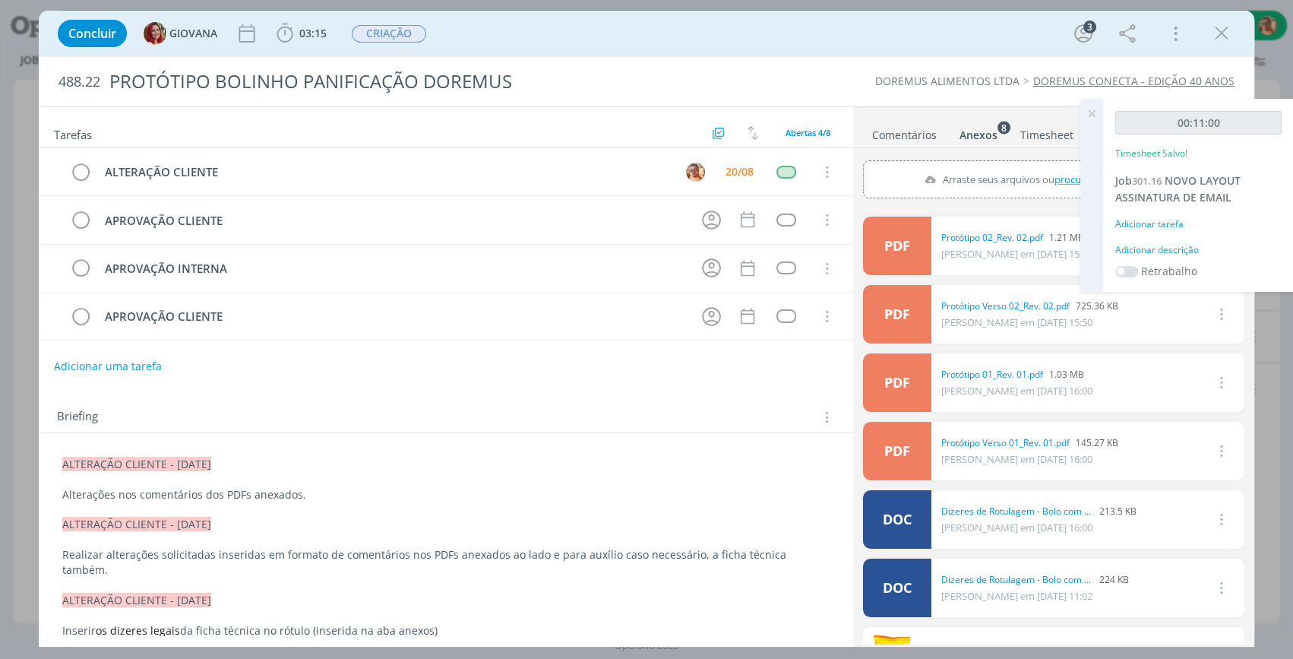
click at [1092, 112] on icon at bounding box center [1091, 114] width 27 height 30
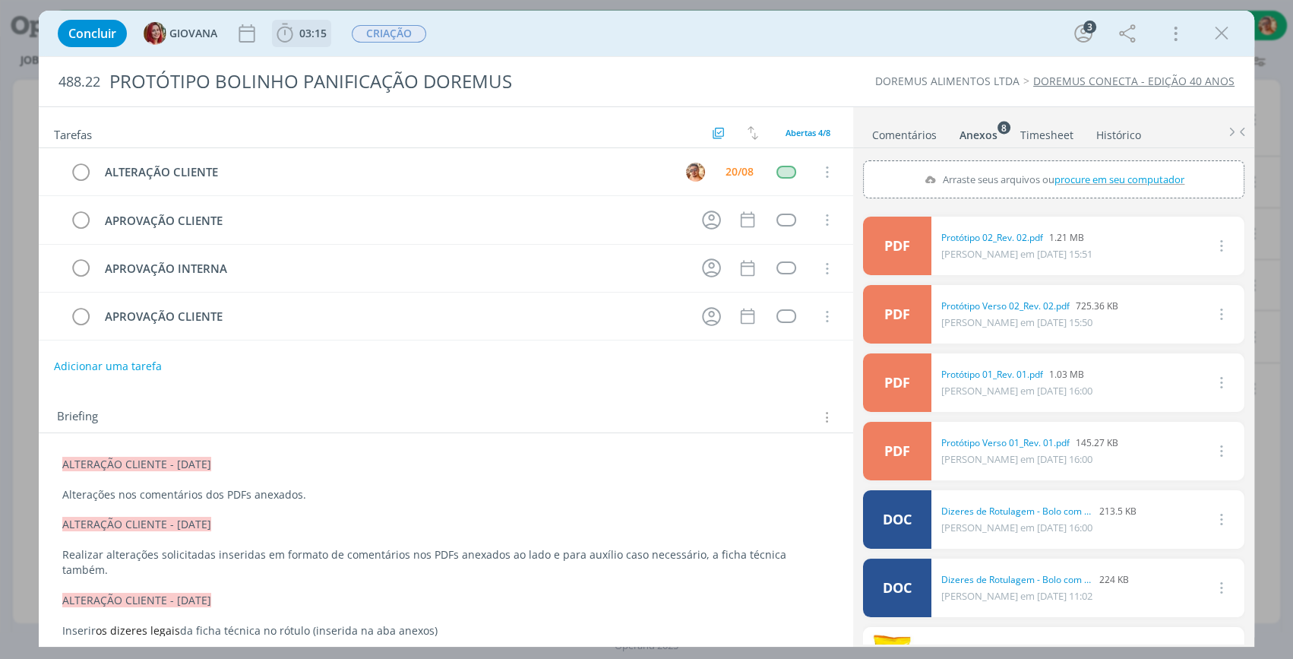
click at [307, 41] on span "03:15" at bounding box center [301, 33] width 56 height 23
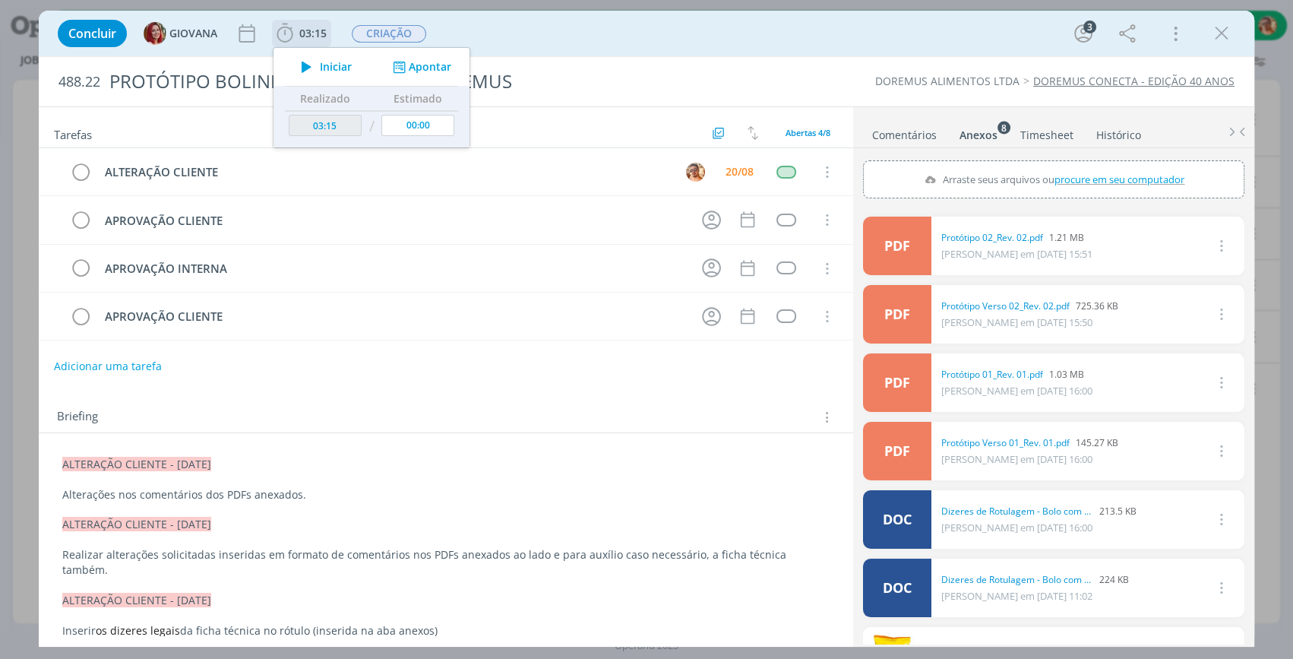
click at [329, 65] on span "Iniciar" at bounding box center [336, 67] width 32 height 11
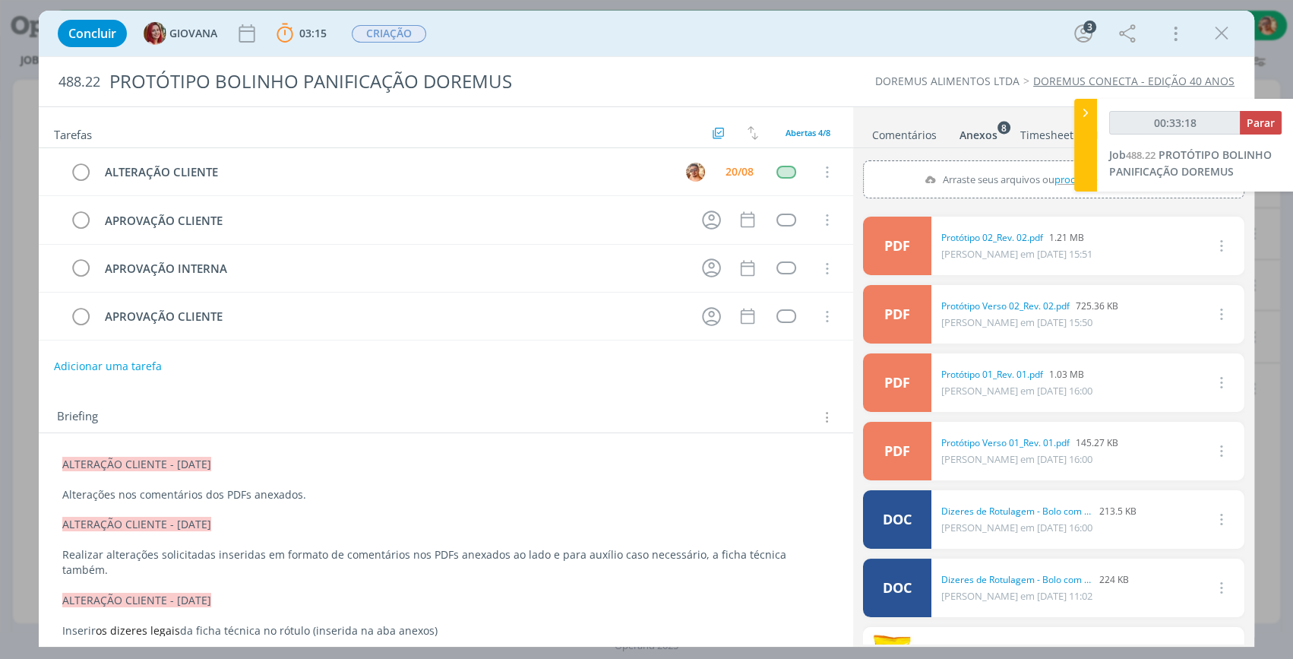
drag, startPoint x: 908, startPoint y: 123, endPoint x: 904, endPoint y: 133, distance: 10.6
click at [906, 125] on link "Comentários" at bounding box center [904, 132] width 66 height 22
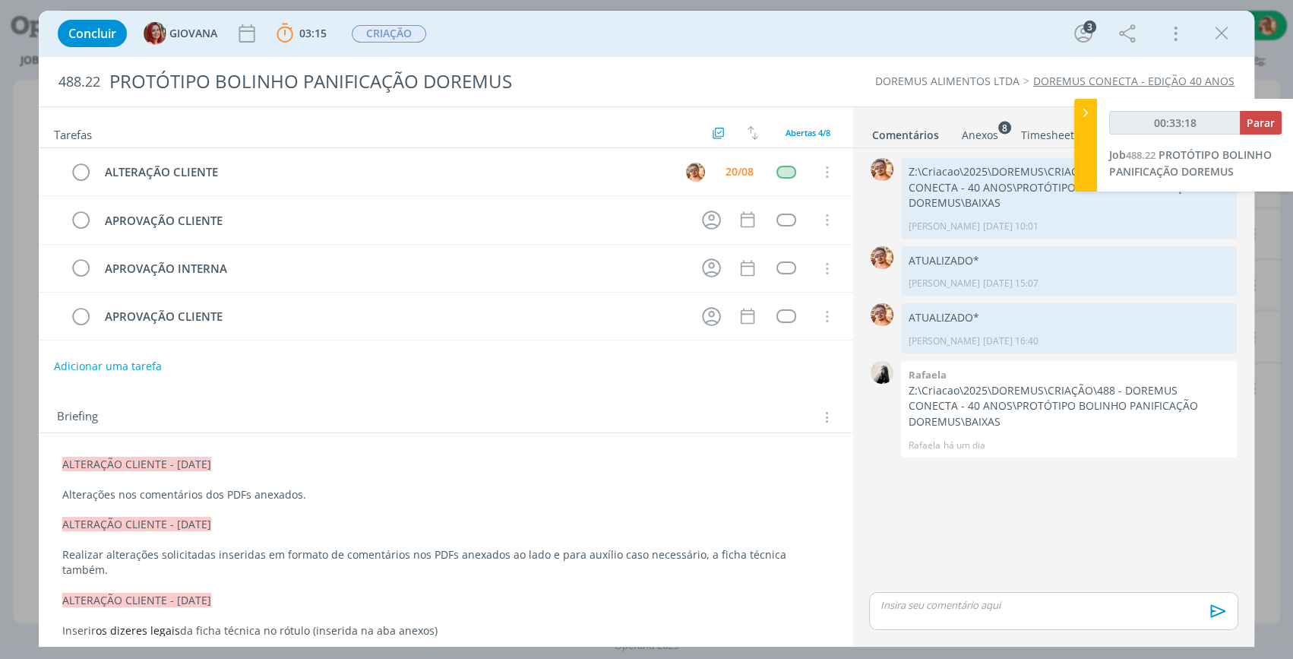
type input "00:33:19"
click at [988, 614] on div "dialog" at bounding box center [1053, 611] width 369 height 38
click at [1220, 615] on icon "dialog" at bounding box center [1216, 615] width 15 height 13
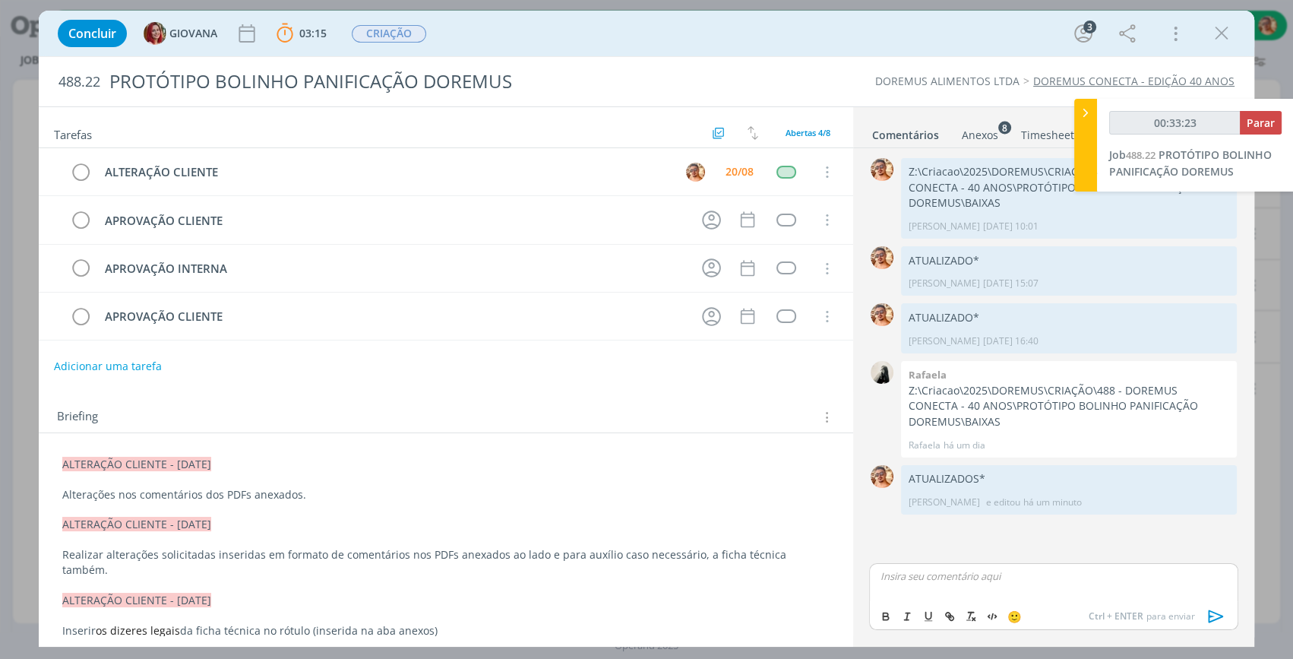
type input "00:33:24"
click at [1254, 116] on span "Parar" at bounding box center [1261, 122] width 28 height 14
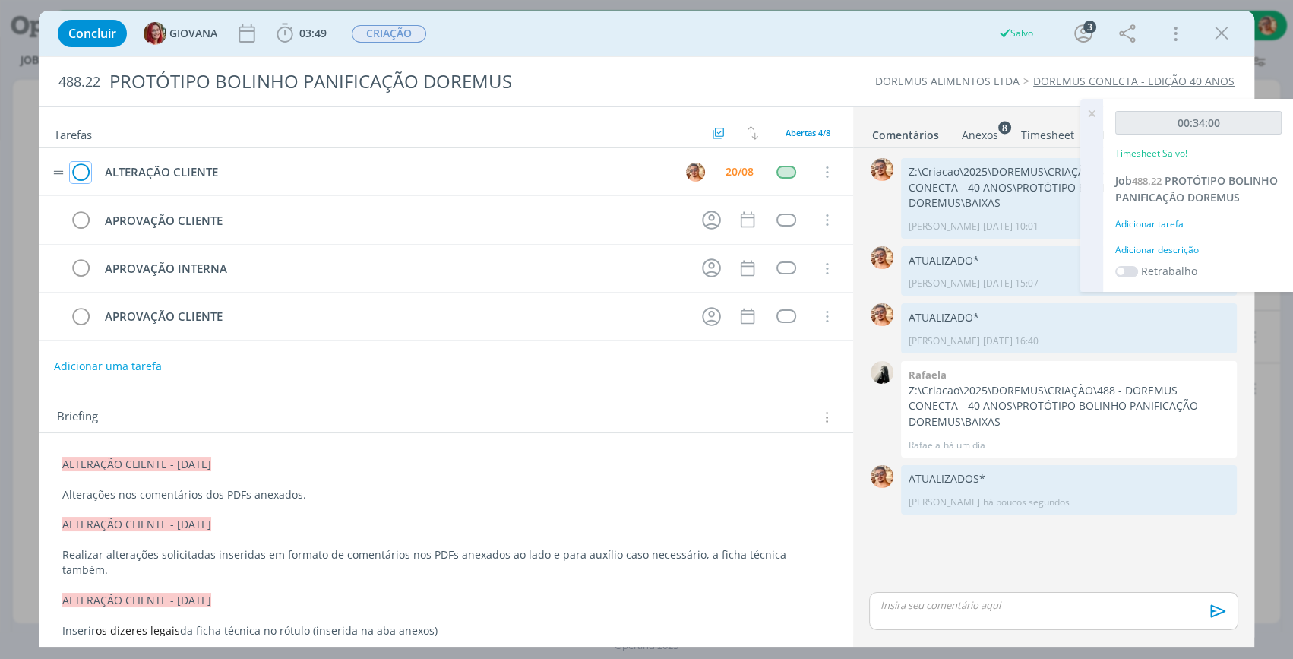
click at [81, 168] on icon "dialog" at bounding box center [80, 172] width 21 height 23
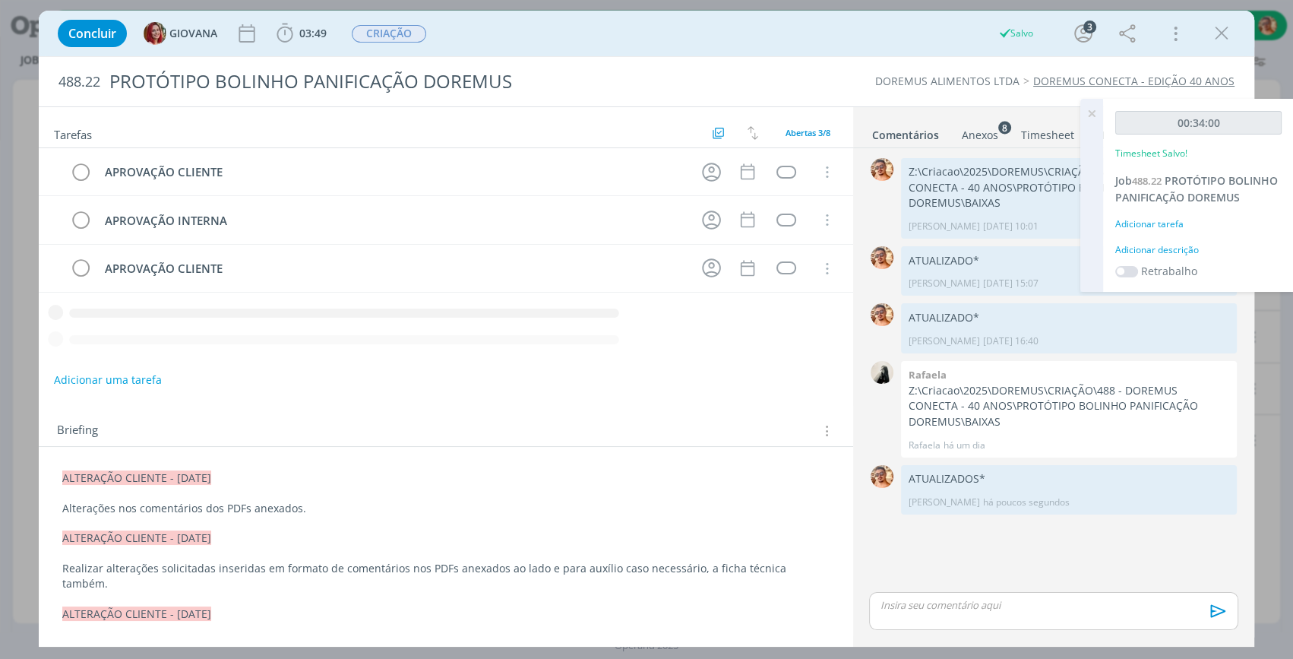
click at [1226, 33] on icon "dialog" at bounding box center [1221, 33] width 23 height 23
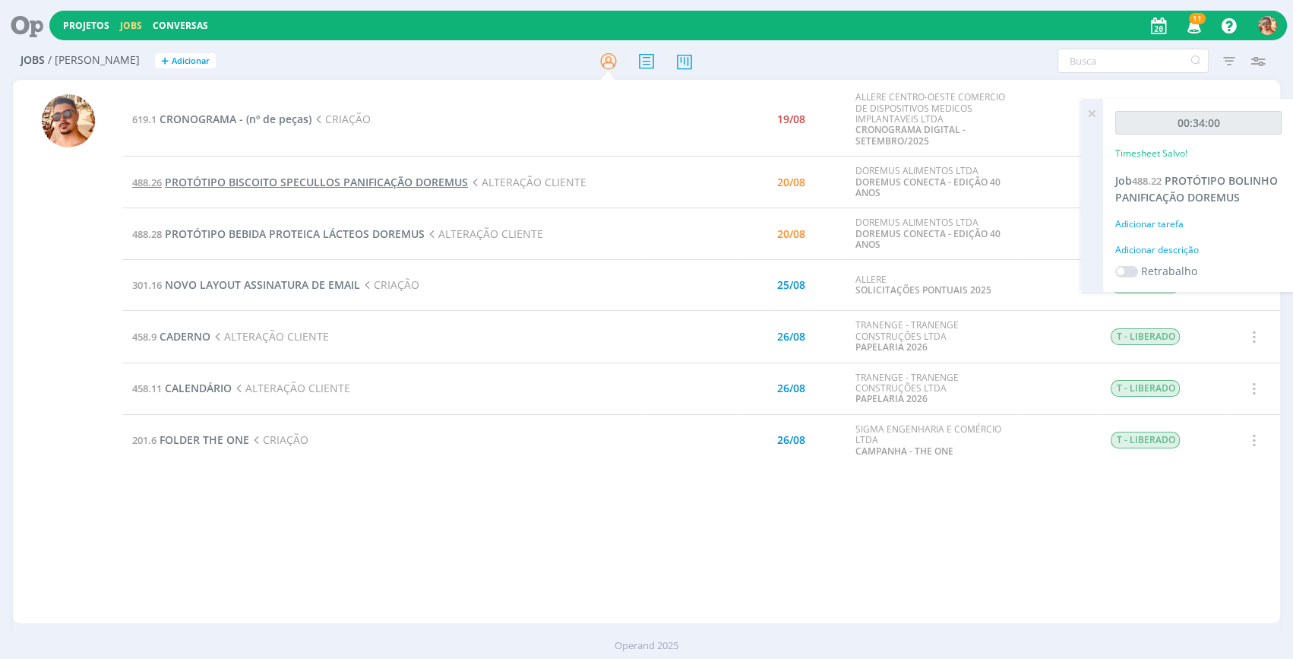
click at [378, 181] on span "PROTÓTIPO BISCOITO SPECULLOS PANIFICAÇÃO DOREMUS" at bounding box center [316, 182] width 303 height 14
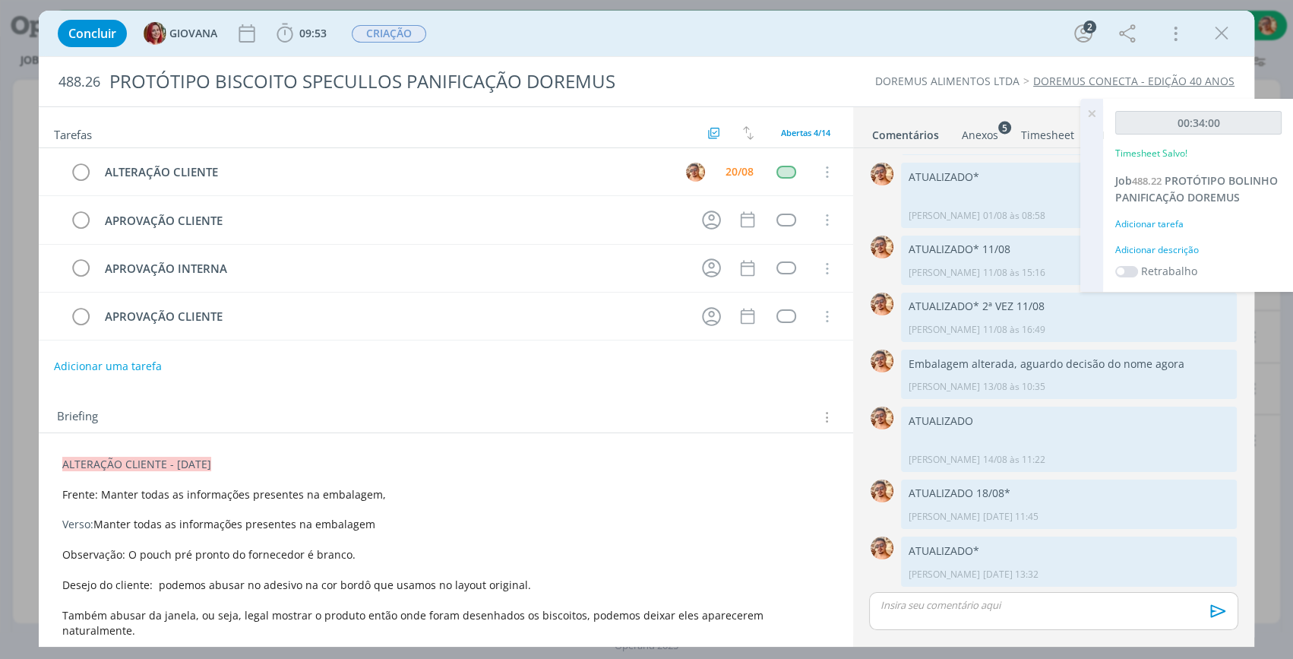
scroll to position [68, 0]
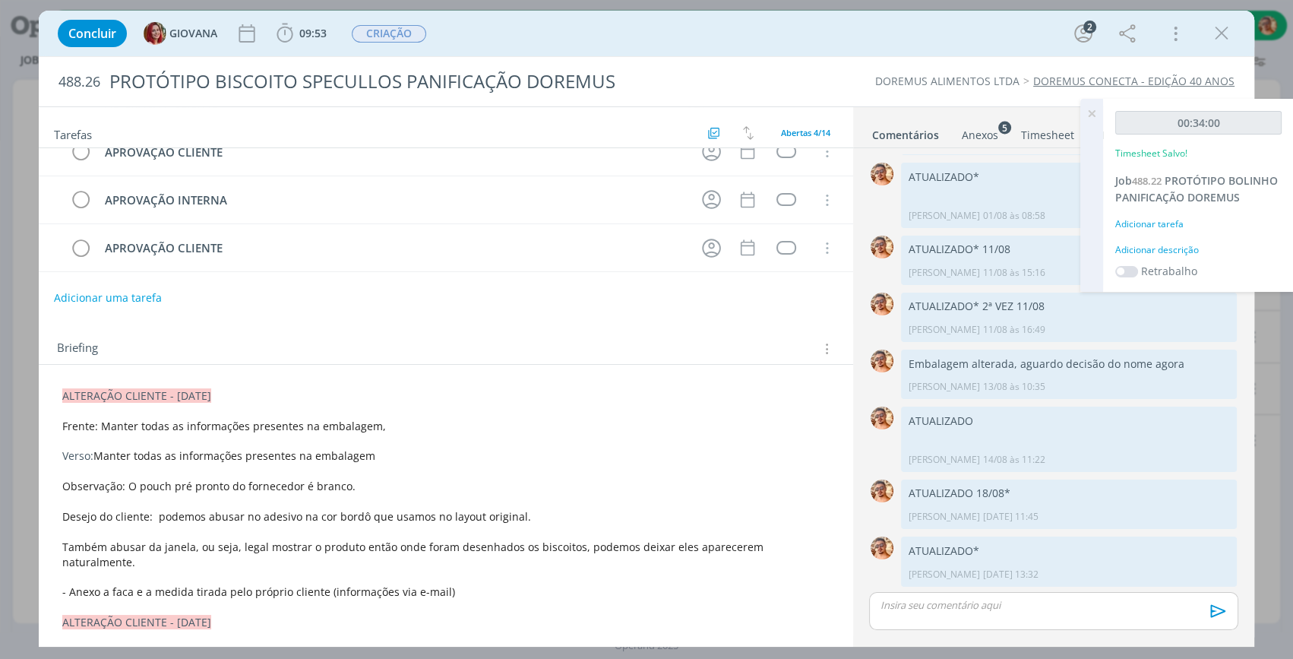
click at [980, 133] on div "Anexos 5" at bounding box center [980, 135] width 36 height 15
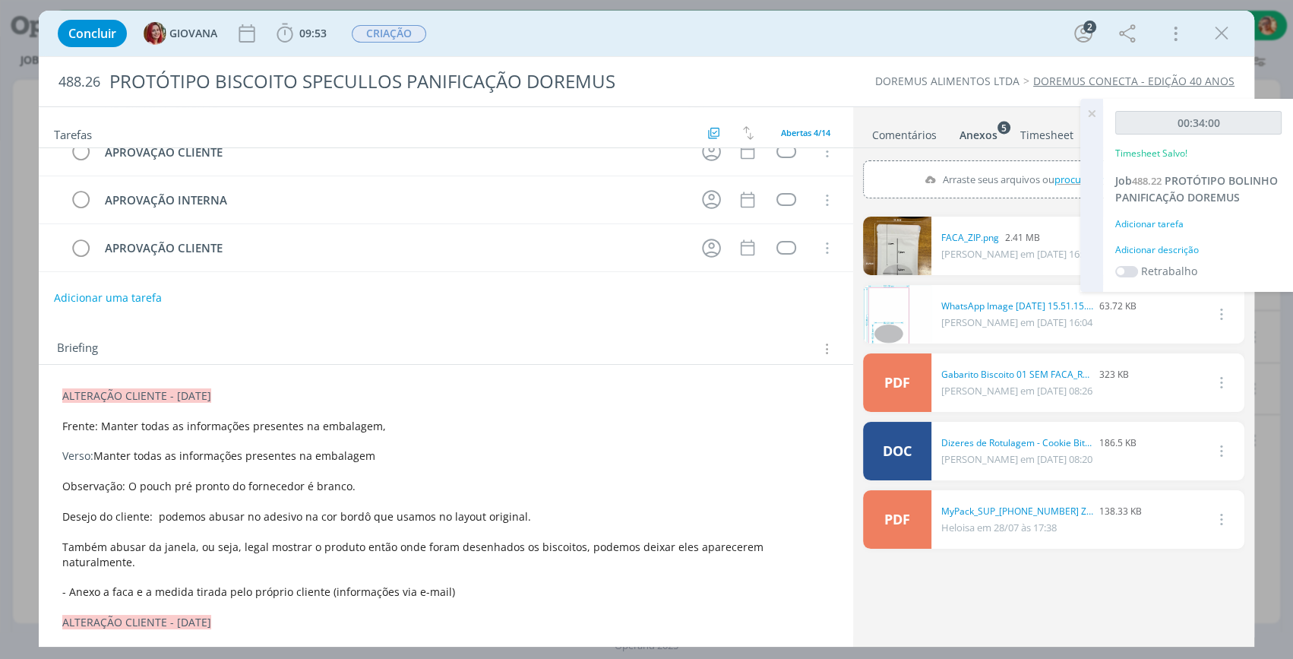
click at [1092, 108] on icon at bounding box center [1091, 114] width 27 height 30
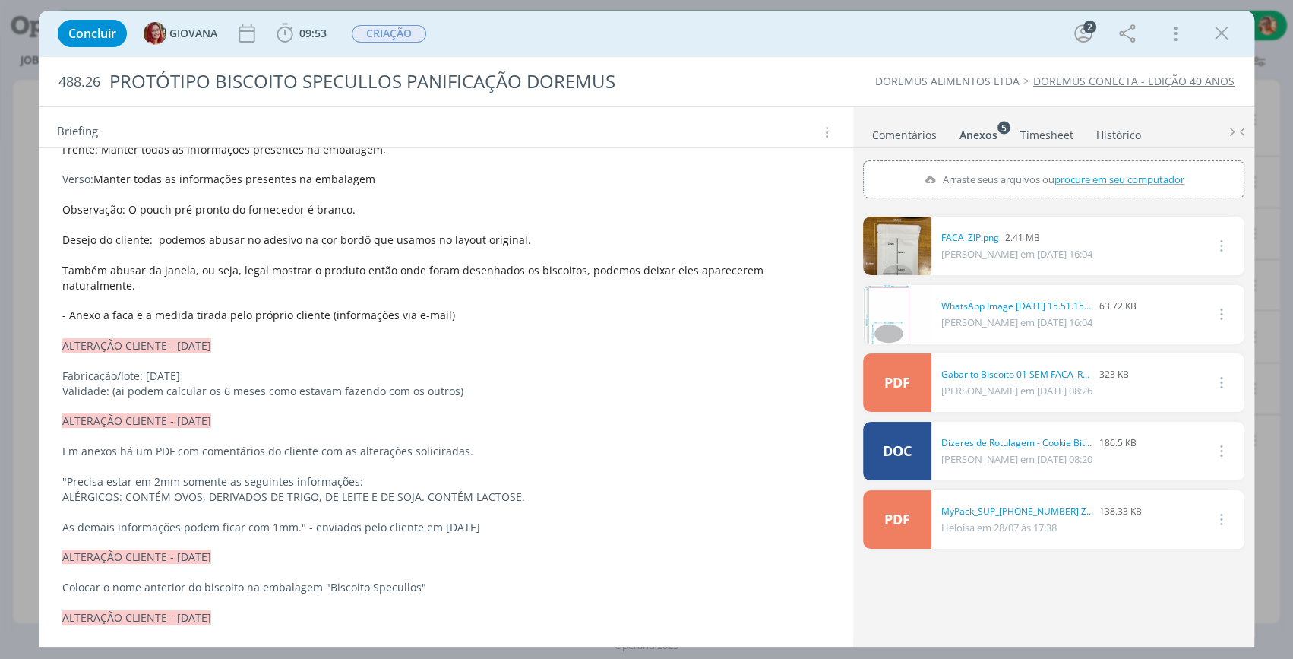
scroll to position [207, 0]
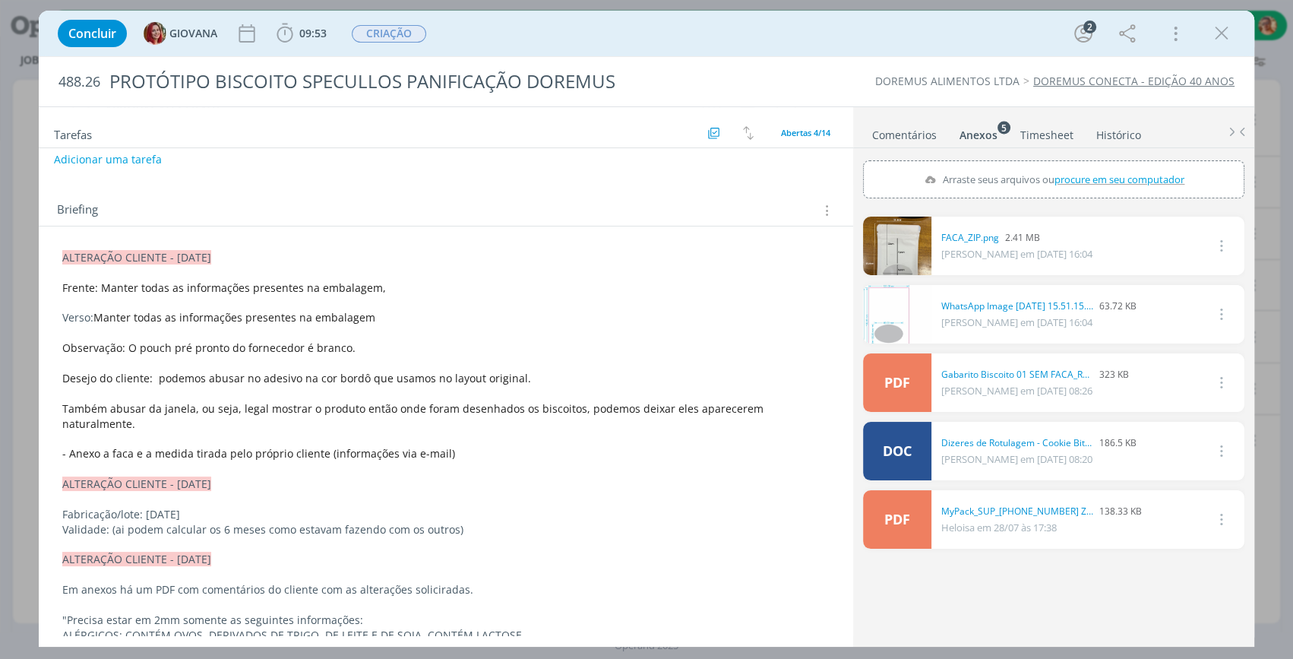
drag, startPoint x: 1228, startPoint y: 43, endPoint x: 757, endPoint y: 160, distance: 485.3
click at [1227, 42] on icon "dialog" at bounding box center [1221, 33] width 23 height 23
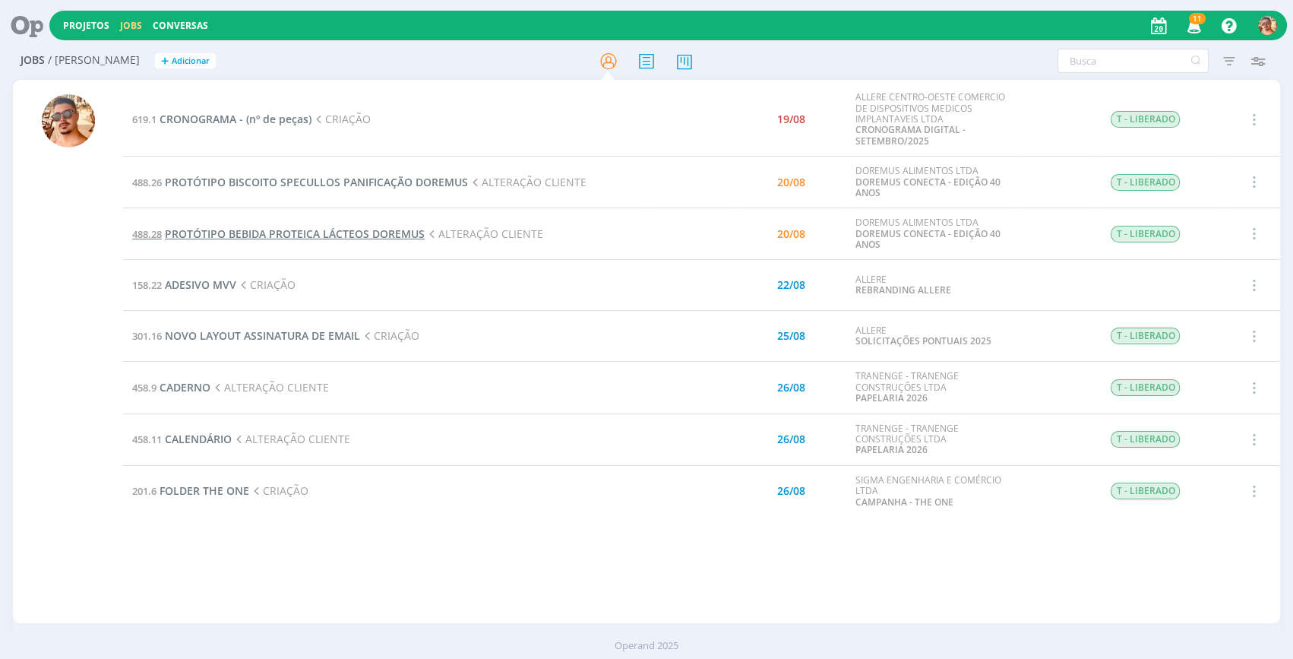
click at [296, 233] on span "PROTÓTIPO BEBIDA PROTEICA LÁCTEOS DOREMUS" at bounding box center [295, 233] width 260 height 14
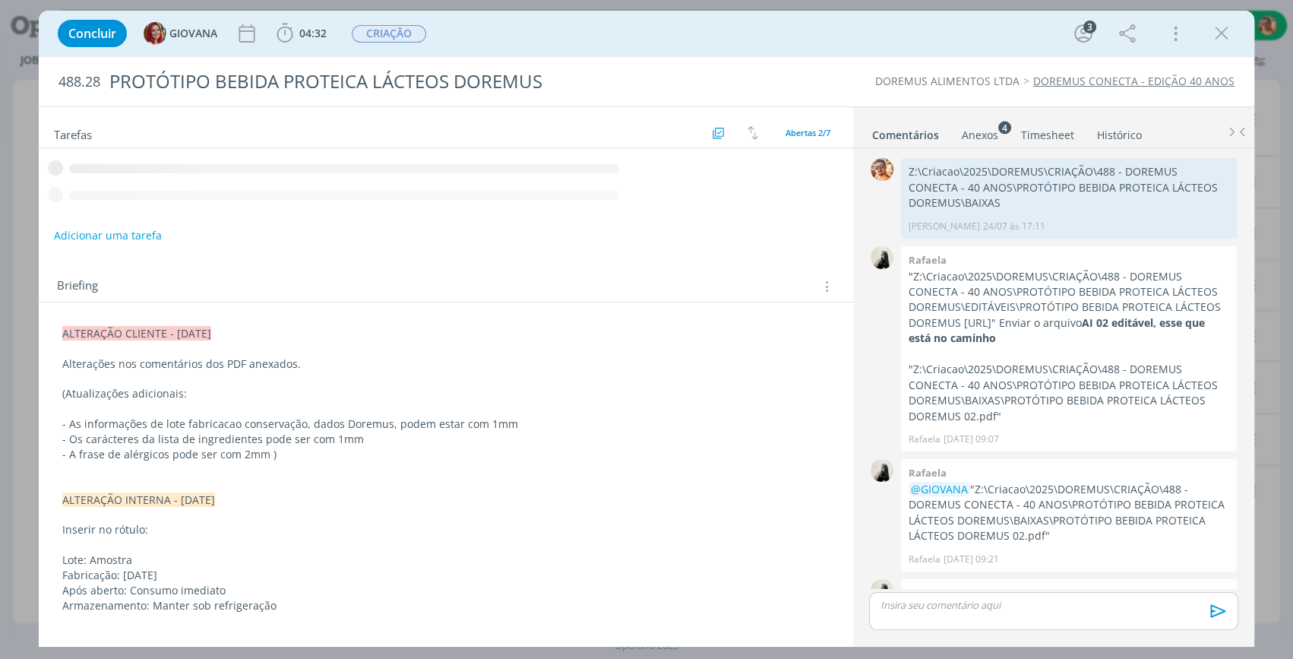
scroll to position [105, 0]
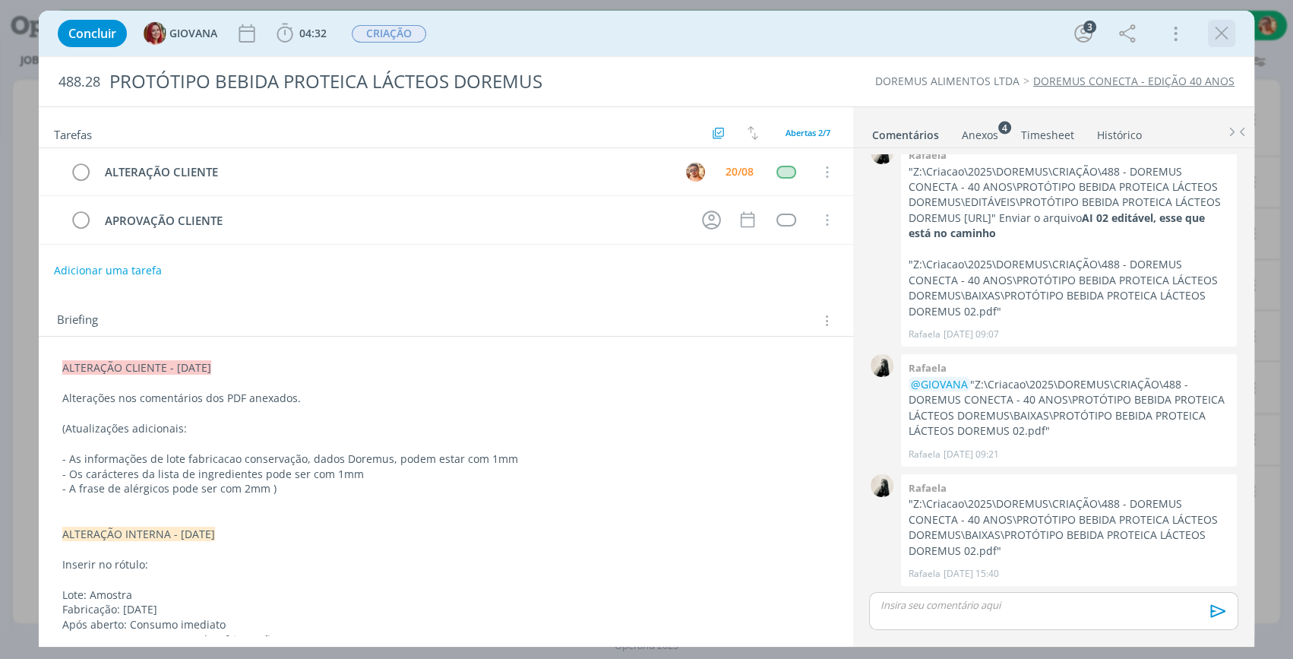
click at [1227, 36] on icon "dialog" at bounding box center [1221, 33] width 23 height 23
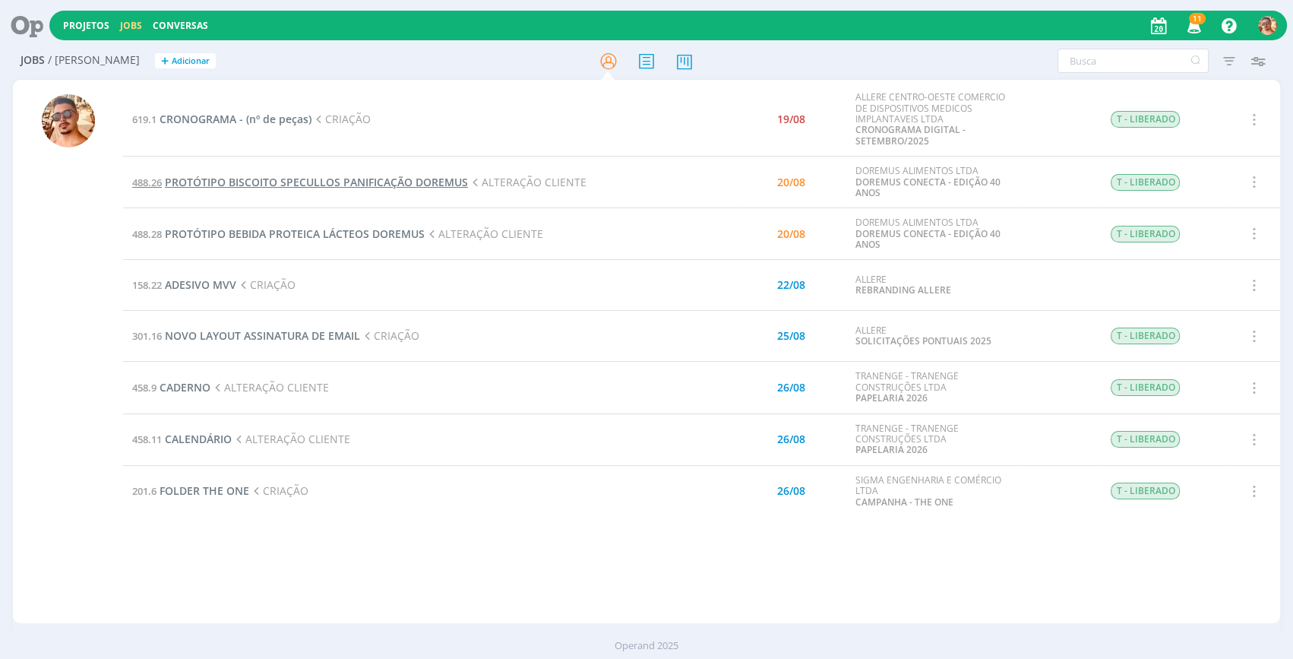
click at [305, 181] on span "PROTÓTIPO BISCOITO SPECULLOS PANIFICAÇÃO DOREMUS" at bounding box center [316, 182] width 303 height 14
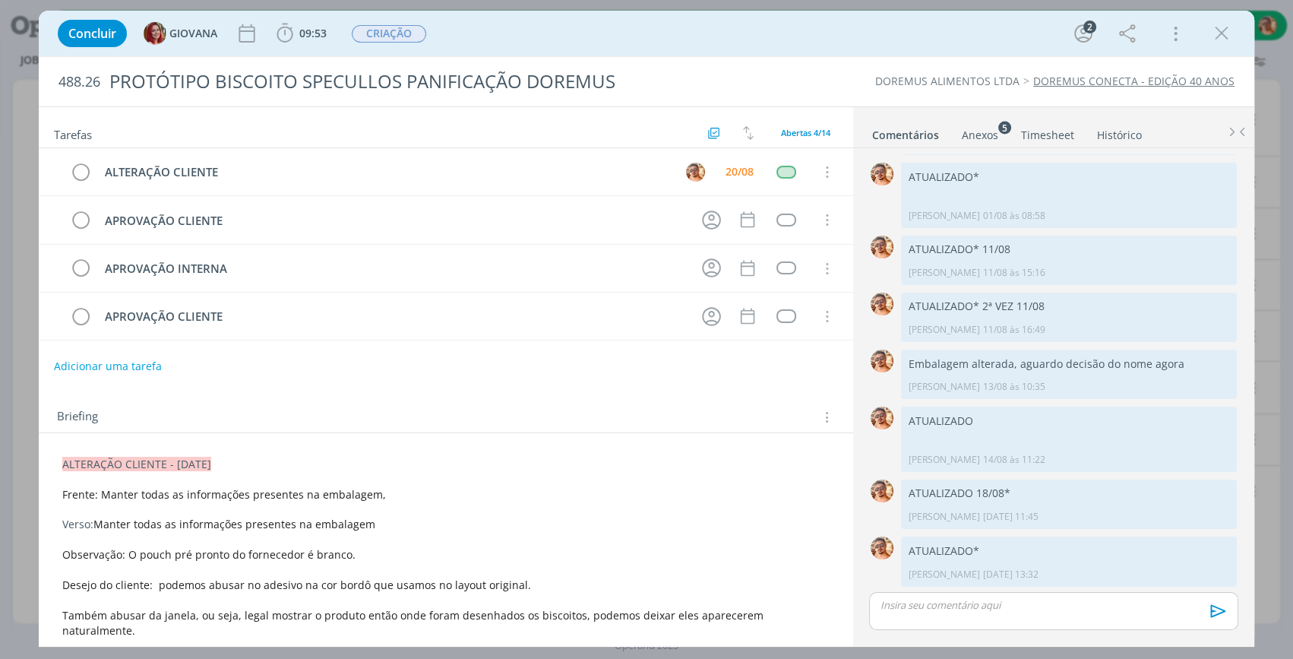
scroll to position [138, 0]
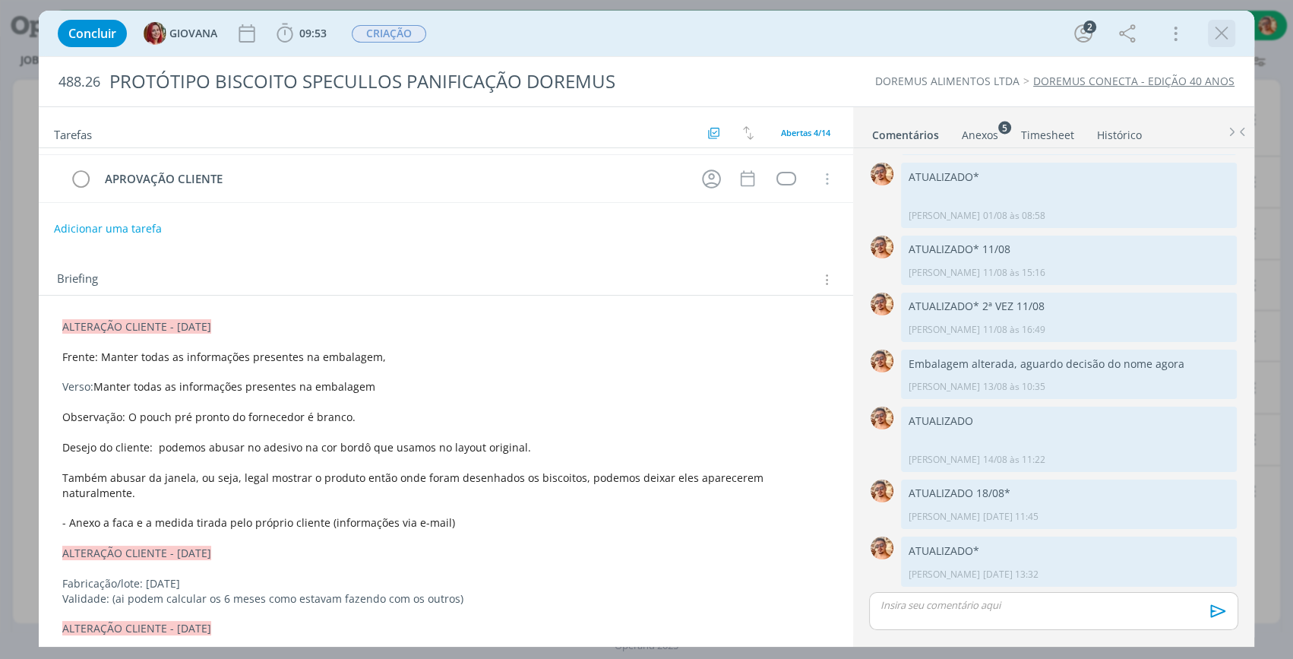
click at [1211, 40] on icon "dialog" at bounding box center [1221, 33] width 23 height 23
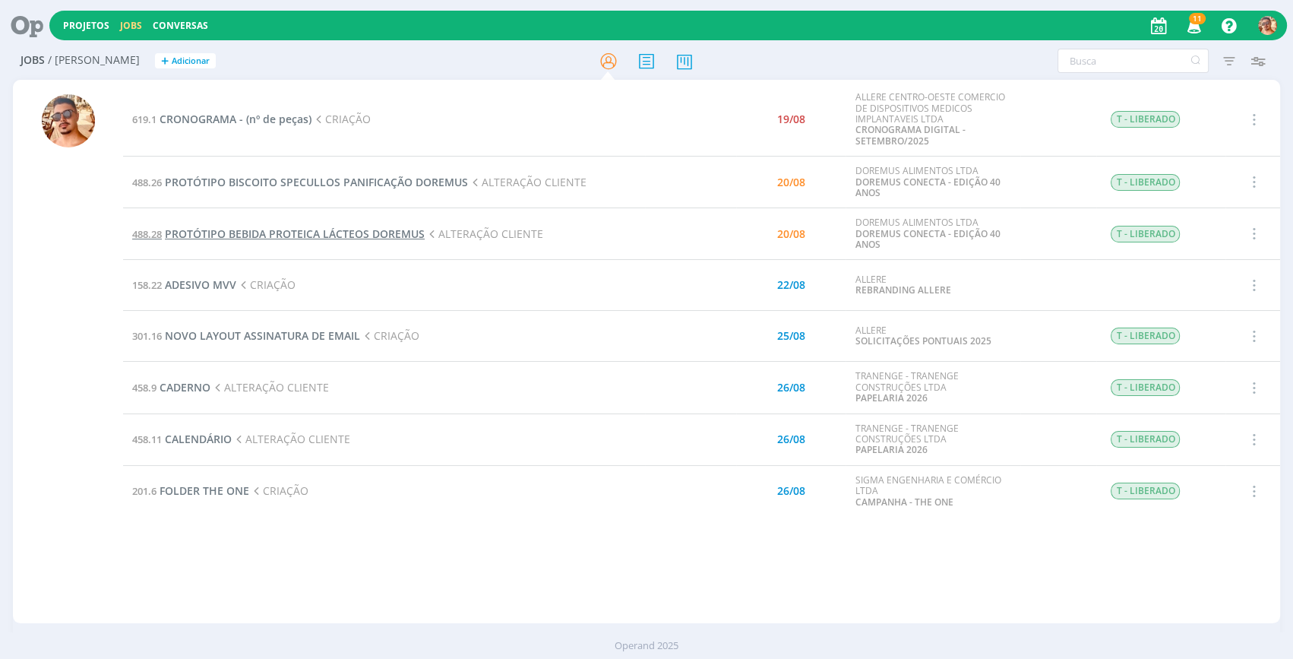
click at [292, 236] on span "PROTÓTIPO BEBIDA PROTEICA LÁCTEOS DOREMUS" at bounding box center [295, 233] width 260 height 14
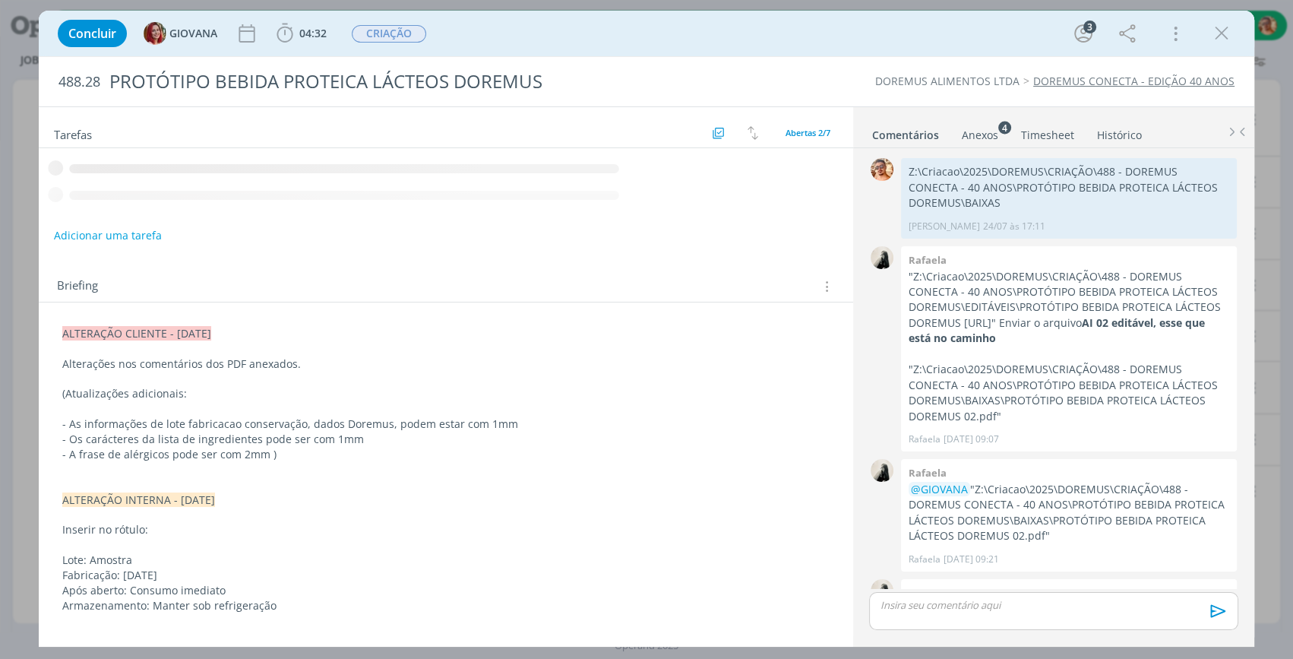
scroll to position [105, 0]
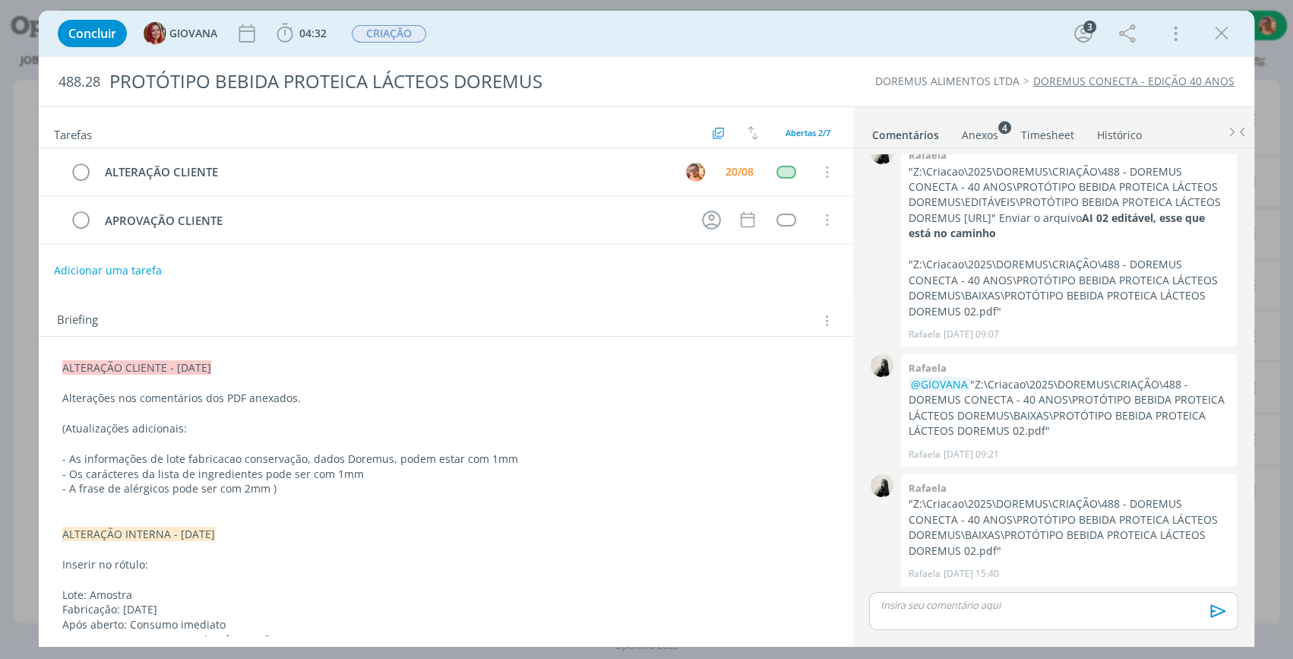
click at [967, 593] on div "dialog" at bounding box center [1053, 611] width 369 height 38
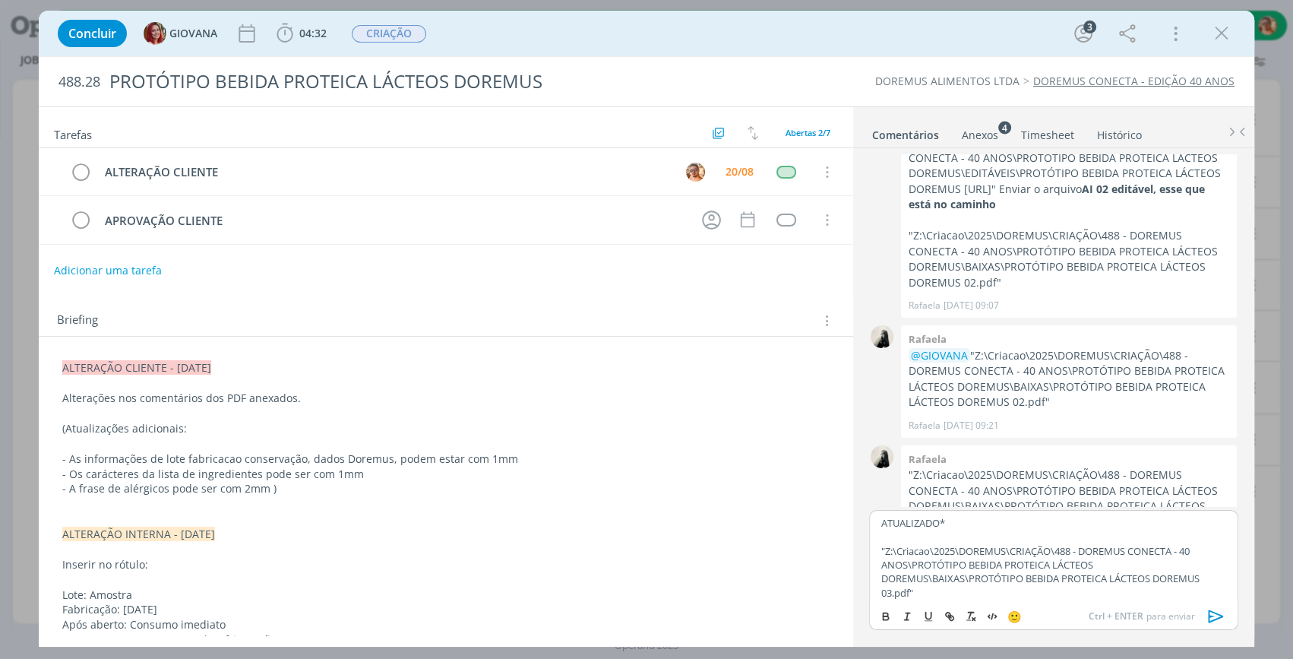
click at [1212, 603] on div "🙂 Ctrl + ENTER para enviar" at bounding box center [1054, 615] width 368 height 28
click at [1218, 620] on icon "dialog" at bounding box center [1216, 616] width 23 height 23
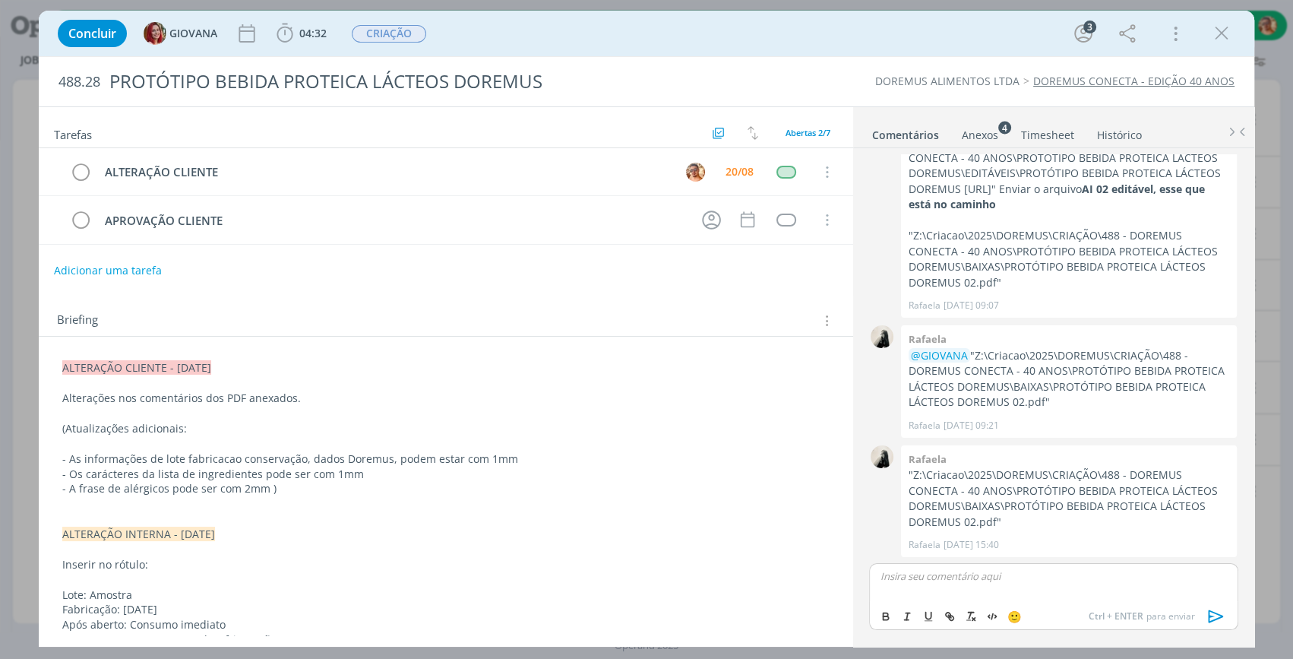
scroll to position [268, 0]
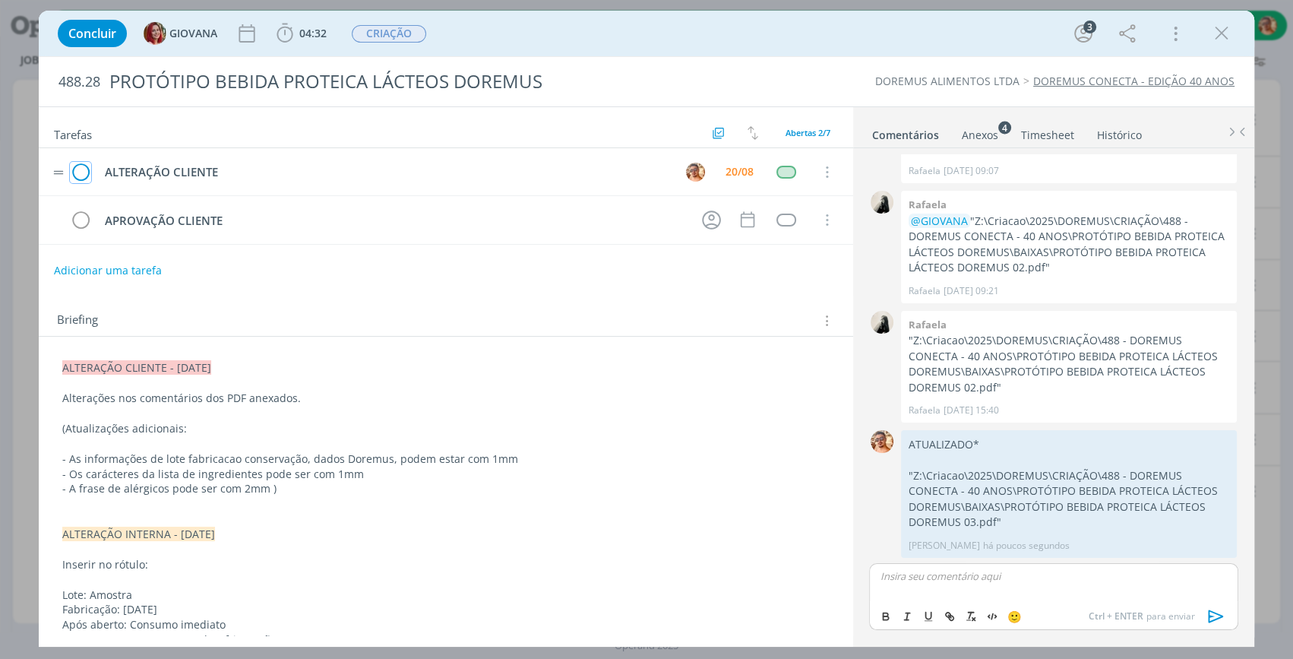
click at [87, 169] on icon "dialog" at bounding box center [80, 172] width 21 height 23
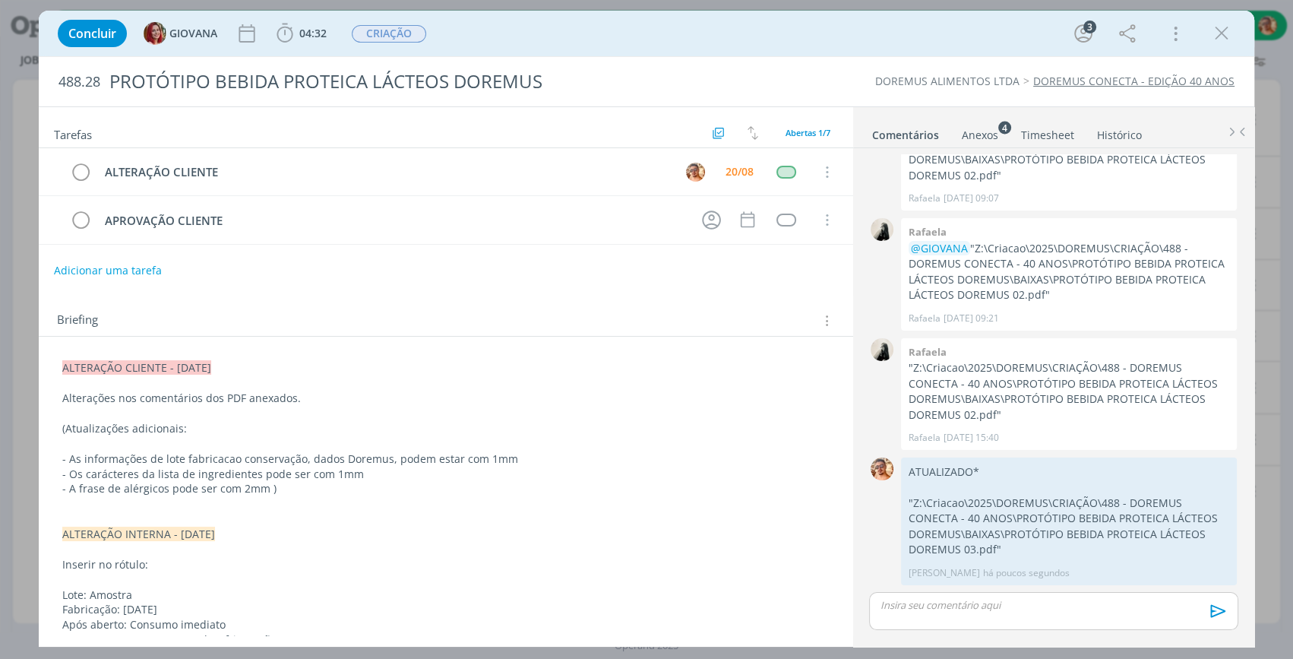
scroll to position [239, 0]
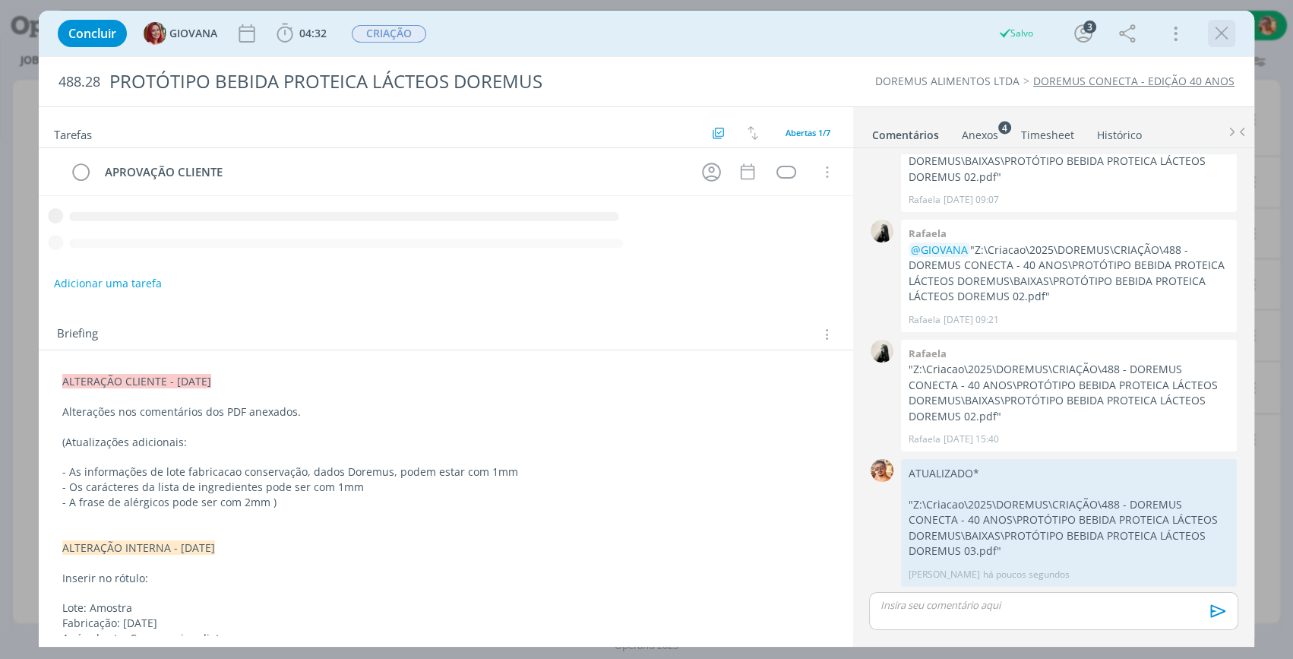
click at [1222, 38] on icon "dialog" at bounding box center [1221, 33] width 23 height 23
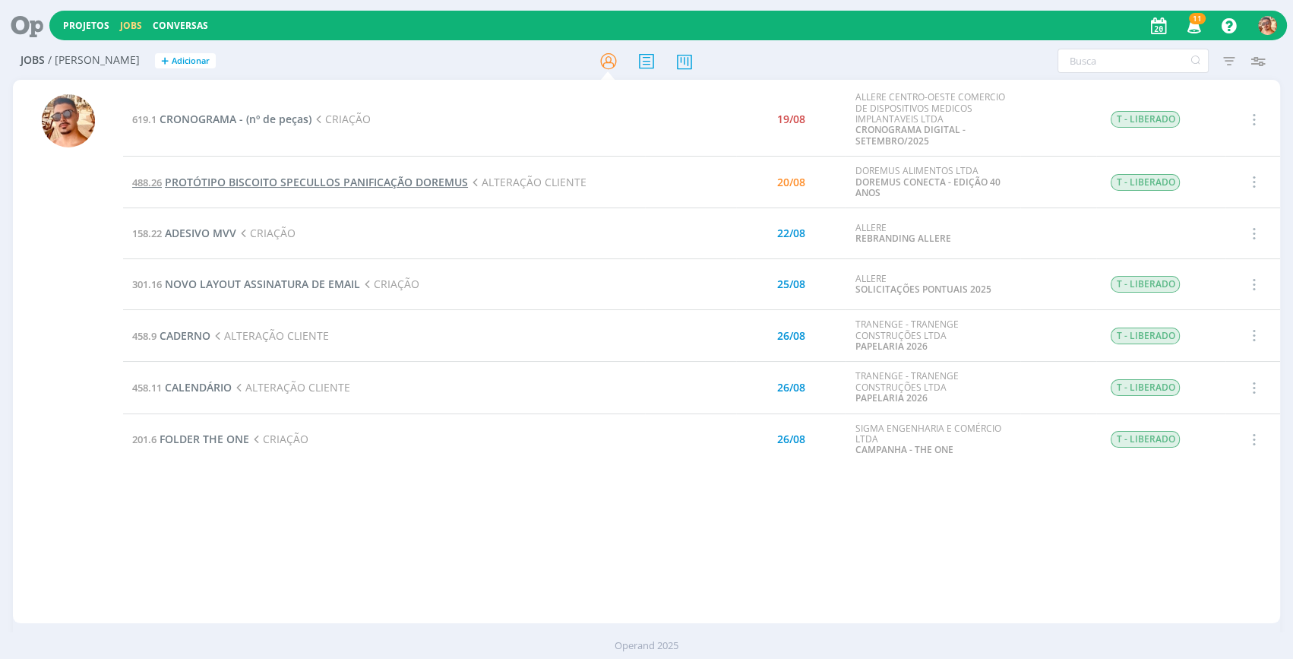
click at [318, 185] on span "PROTÓTIPO BISCOITO SPECULLOS PANIFICAÇÃO DOREMUS" at bounding box center [316, 182] width 303 height 14
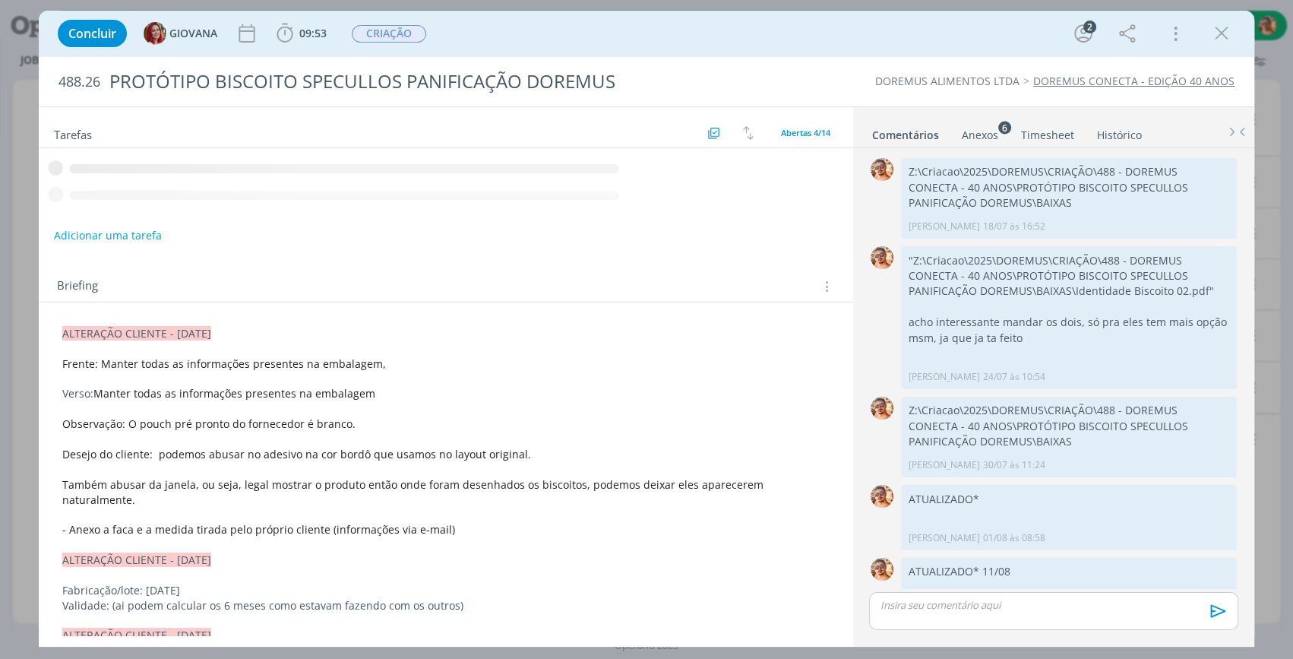
scroll to position [322, 0]
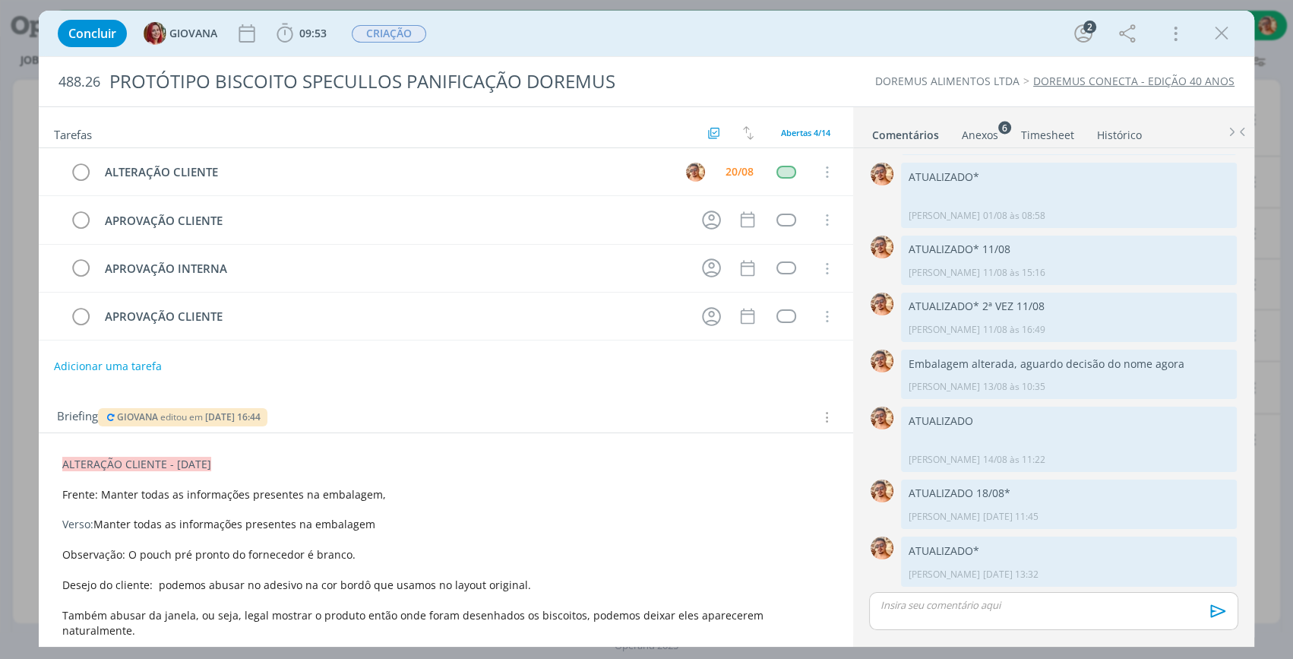
click at [1223, 22] on button "dialog" at bounding box center [1221, 33] width 23 height 23
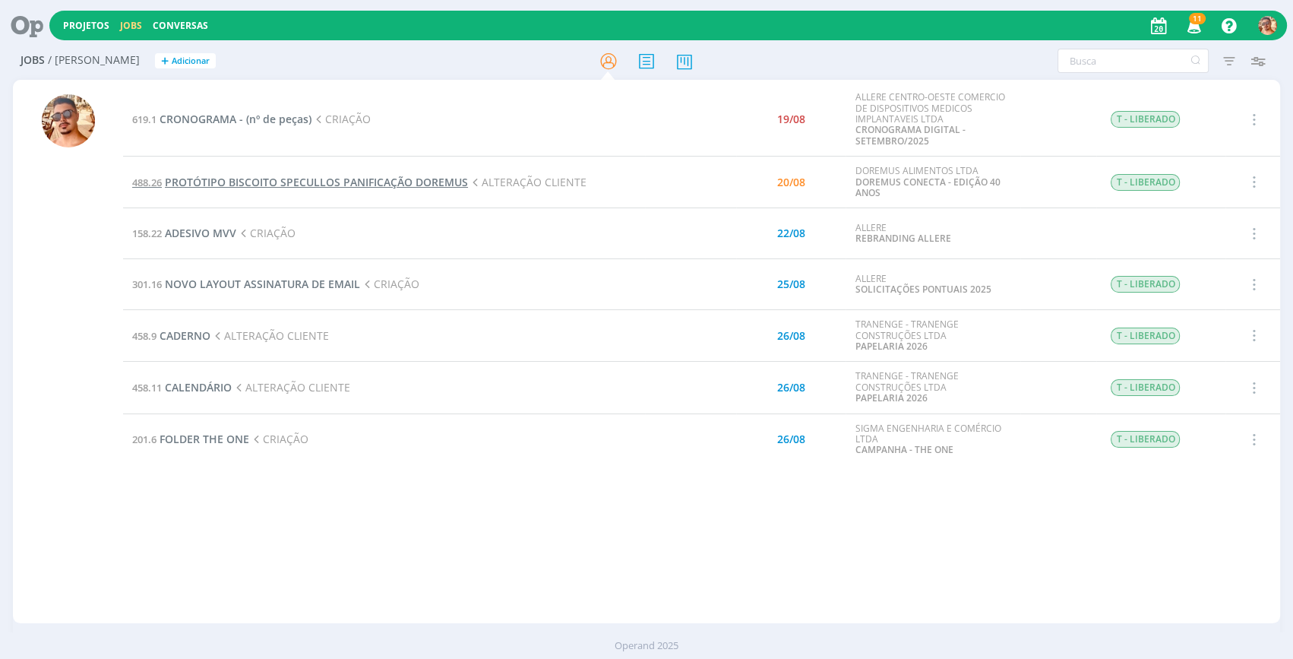
click at [248, 185] on span "PROTÓTIPO BISCOITO SPECULLOS PANIFICAÇÃO DOREMUS" at bounding box center [316, 182] width 303 height 14
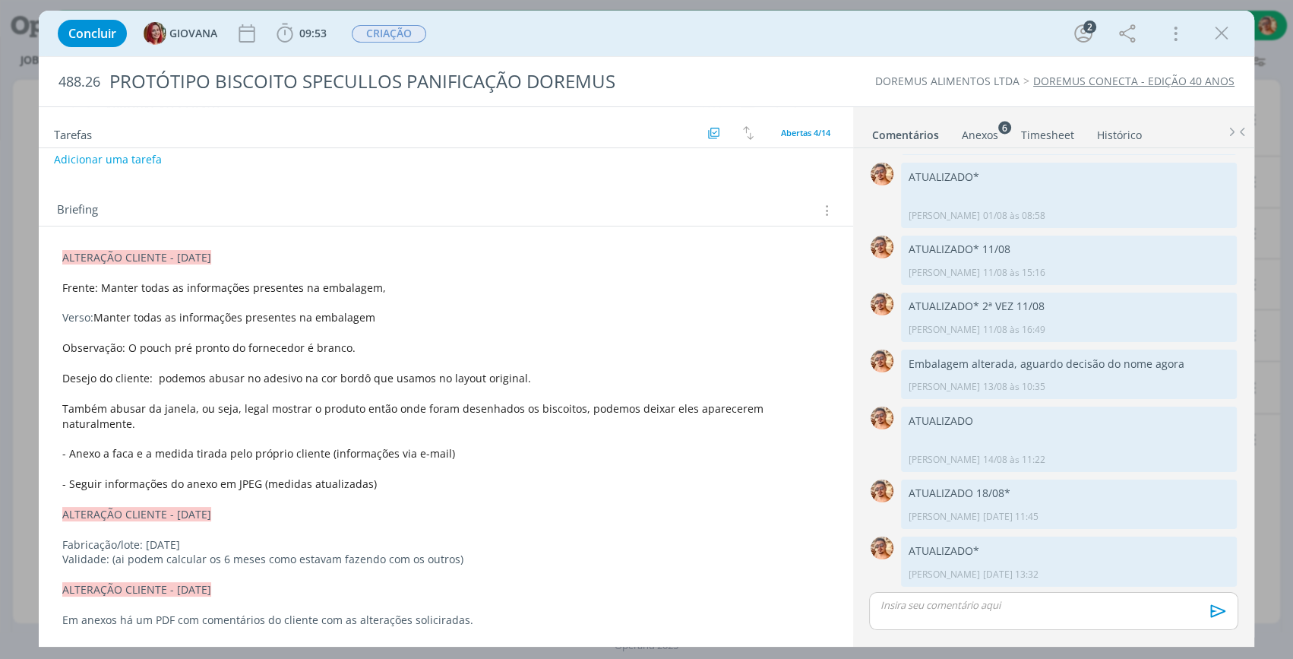
scroll to position [138, 0]
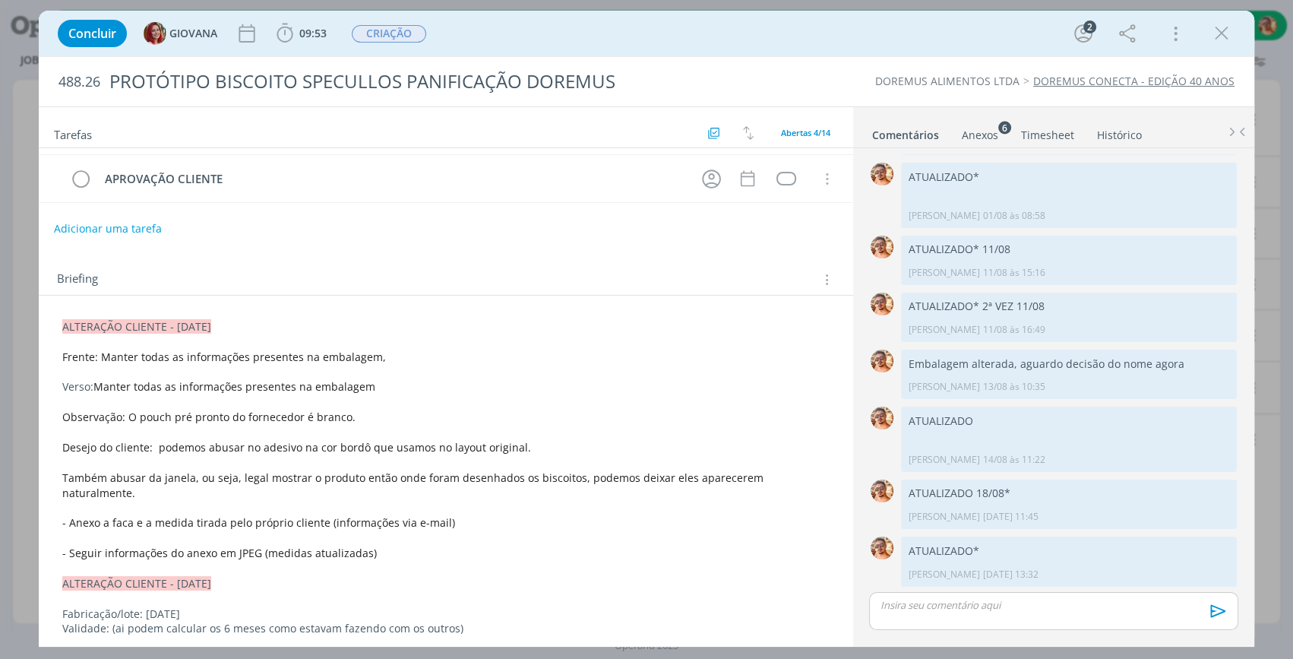
click at [985, 140] on div "Anexos 6" at bounding box center [980, 135] width 36 height 15
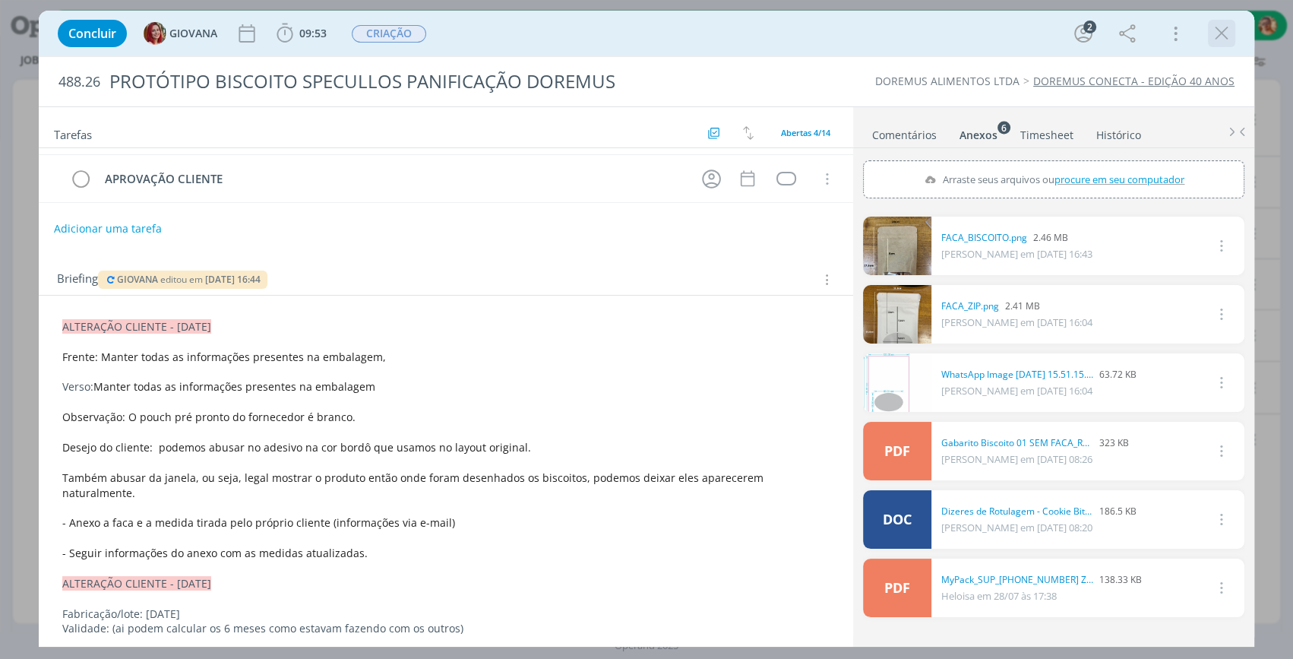
click at [1223, 30] on icon "dialog" at bounding box center [1221, 33] width 23 height 23
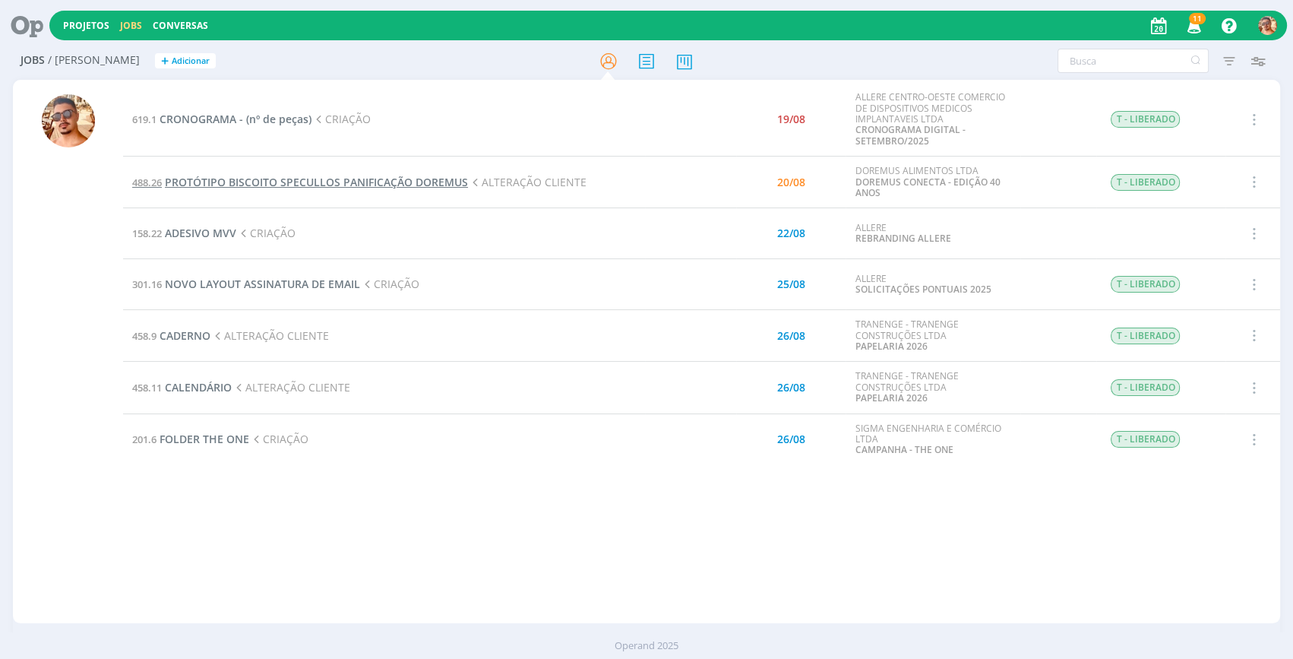
click at [239, 179] on span "PROTÓTIPO BISCOITO SPECULLOS PANIFICAÇÃO DOREMUS" at bounding box center [316, 182] width 303 height 14
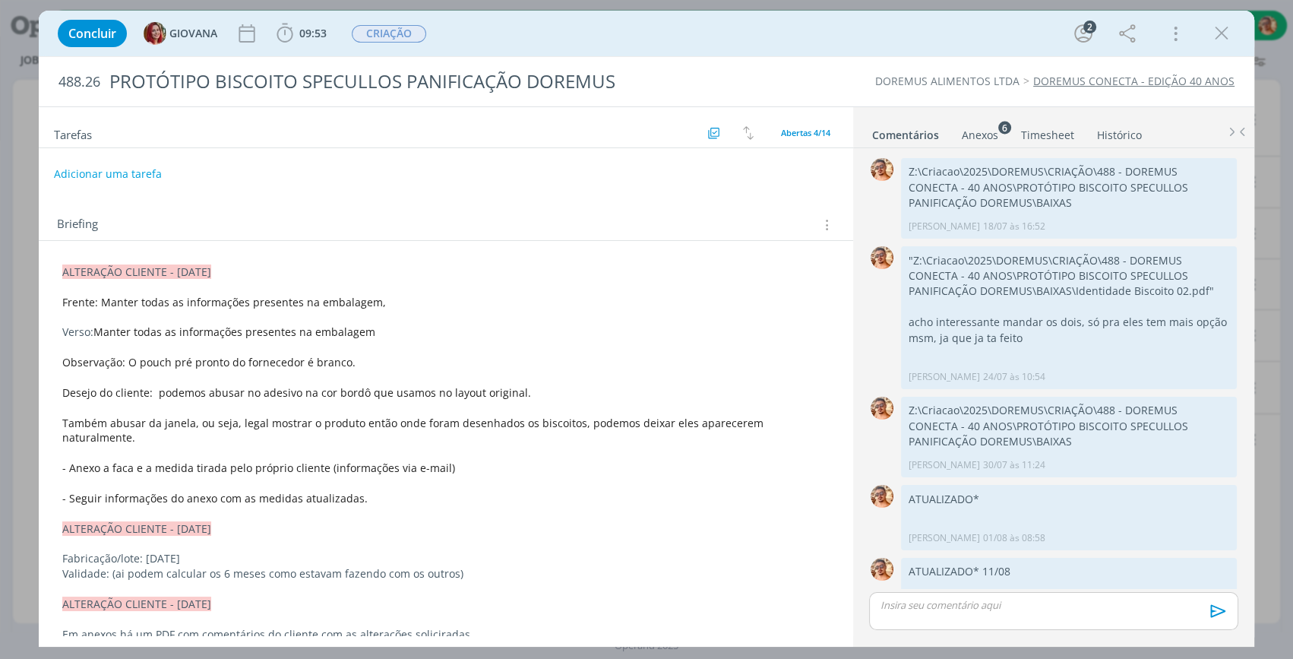
scroll to position [322, 0]
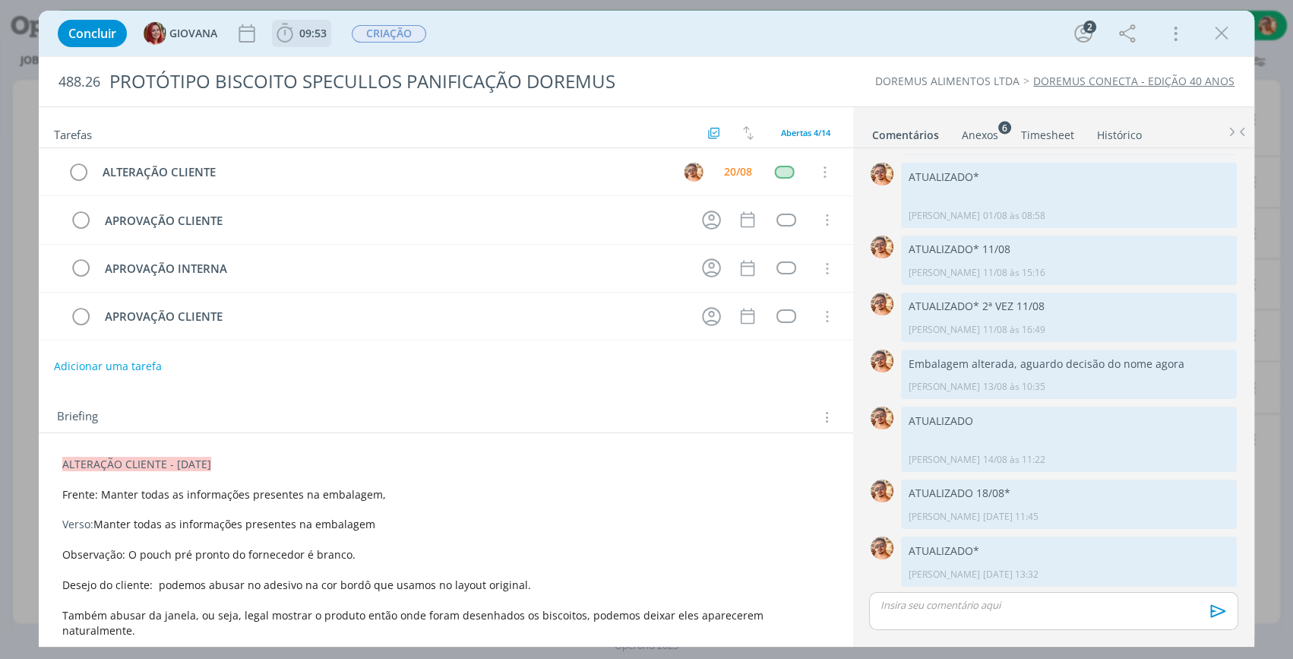
click at [291, 33] on icon "dialog" at bounding box center [284, 33] width 23 height 23
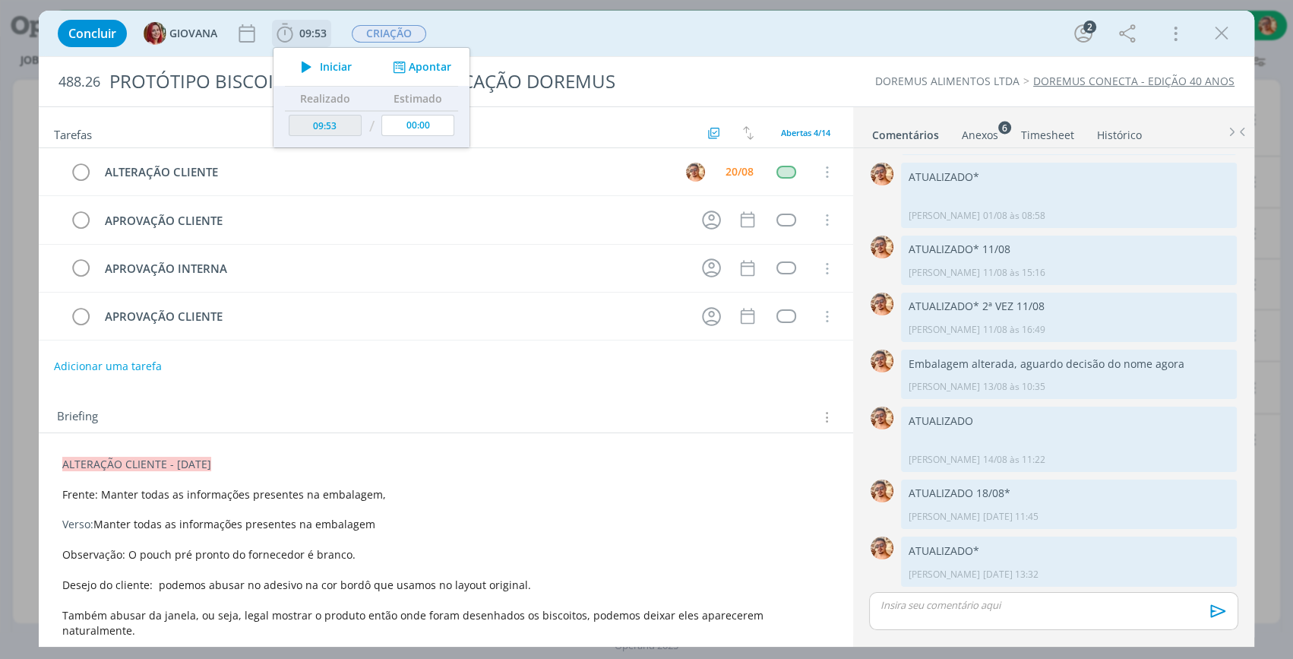
click at [308, 60] on icon "dialog" at bounding box center [306, 67] width 27 height 20
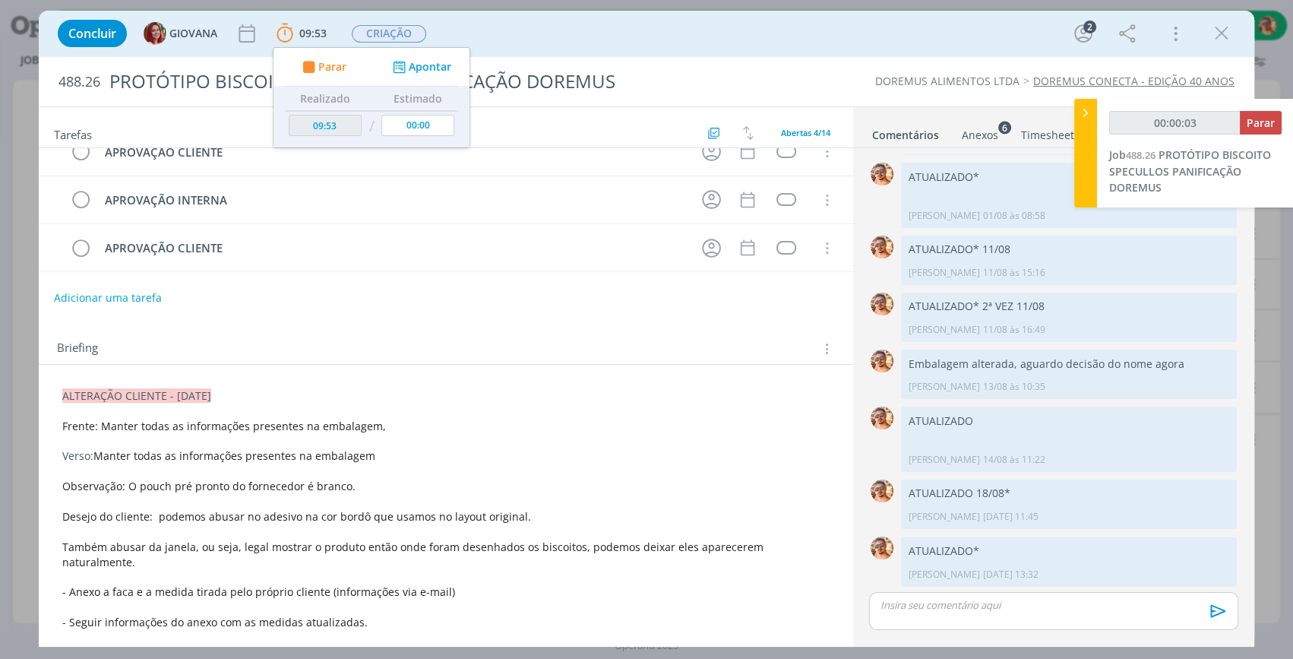
scroll to position [138, 0]
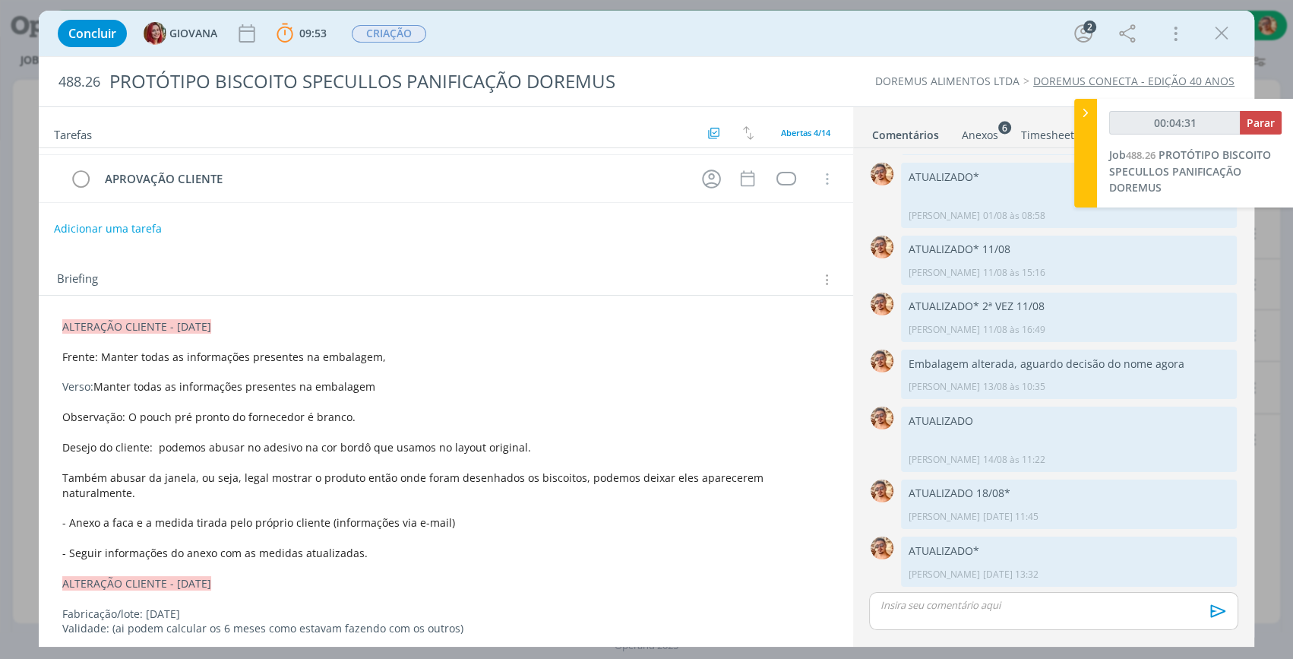
click at [981, 138] on div "Anexos 6" at bounding box center [980, 135] width 36 height 15
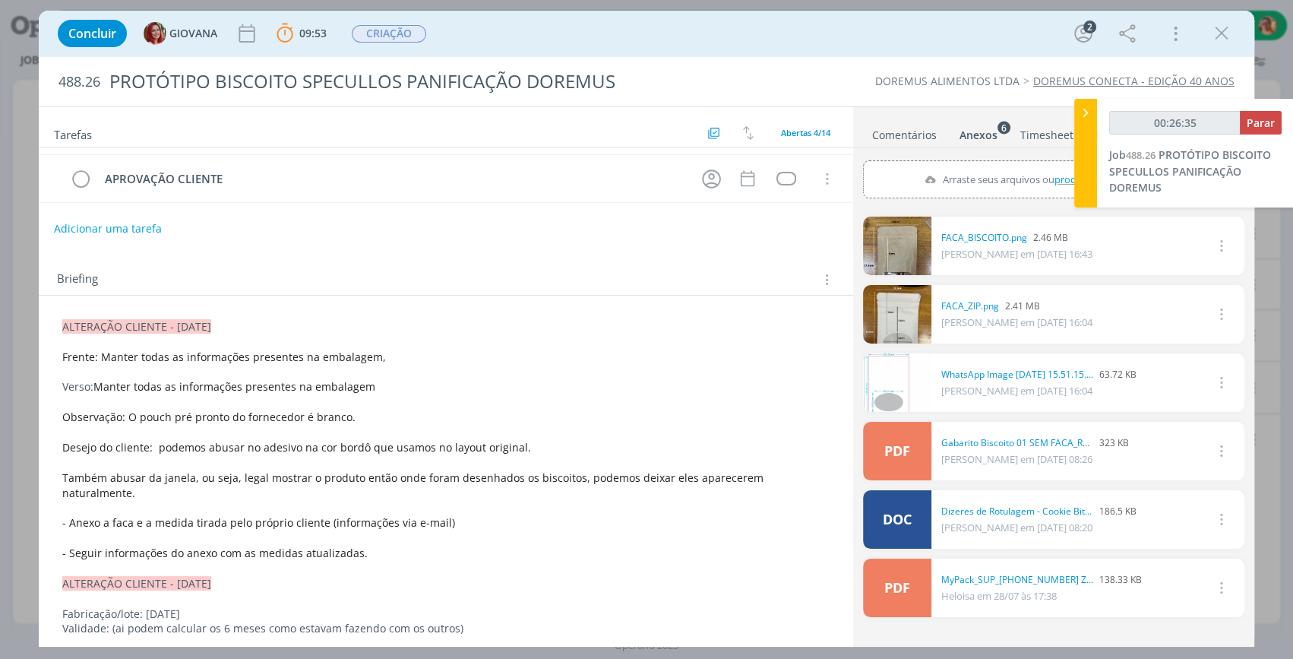
click at [1213, 34] on icon "dialog" at bounding box center [1221, 33] width 23 height 23
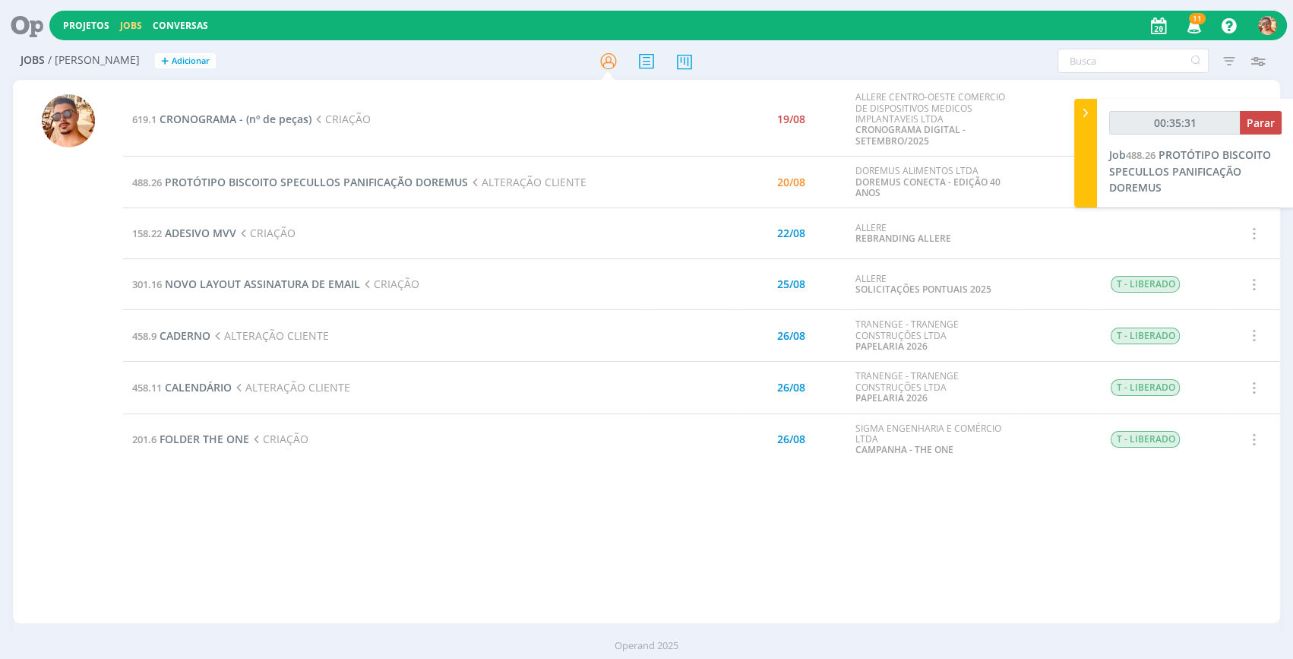
type input "00:35:32"
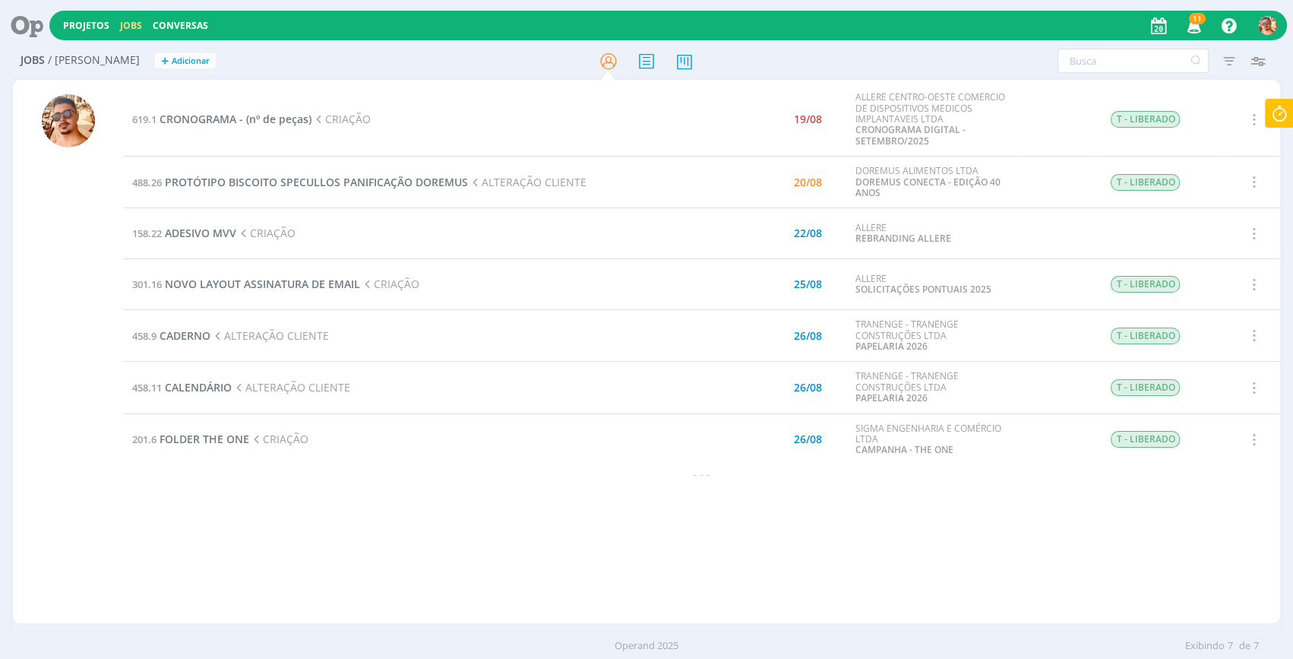
click at [533, 572] on div "619.1 CRONOGRAMA - (nº de peças) CRIAÇÃO 19/08 ALLERE CENTRO-OESTE COMERCIO DE …" at bounding box center [701, 351] width 1157 height 537
click at [230, 434] on span "FOLDER THE ONE" at bounding box center [205, 439] width 90 height 14
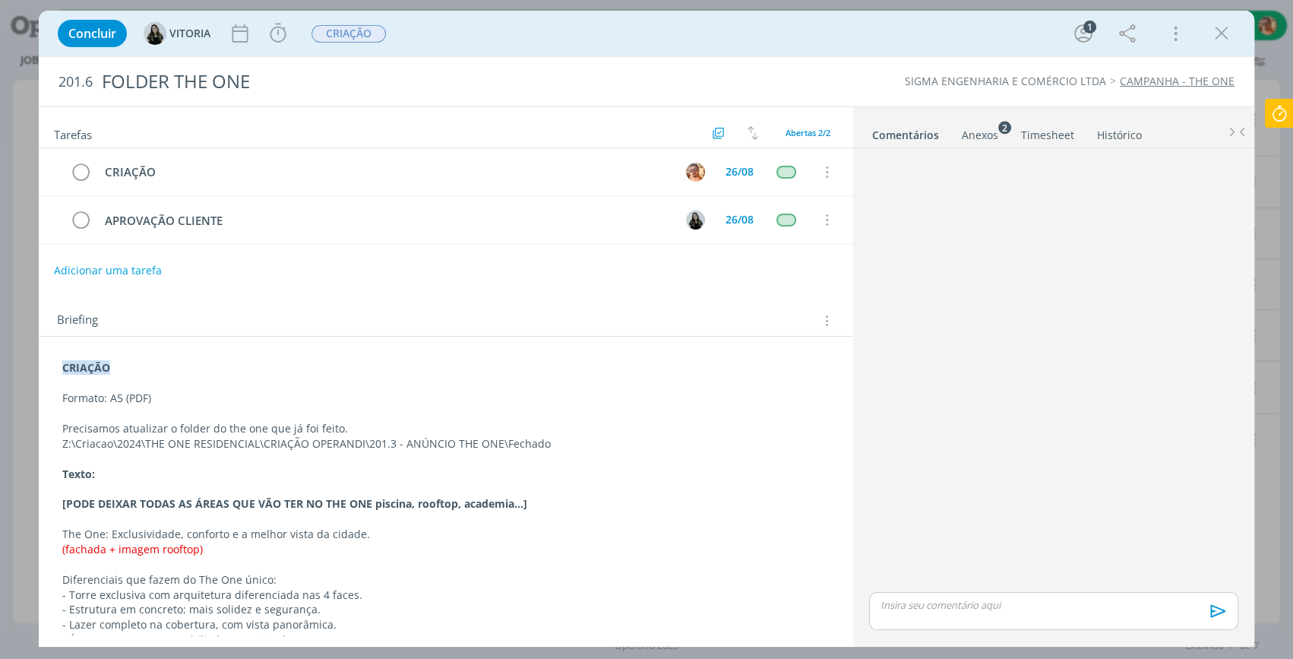
click at [972, 142] on div "Anexos 2" at bounding box center [980, 135] width 36 height 15
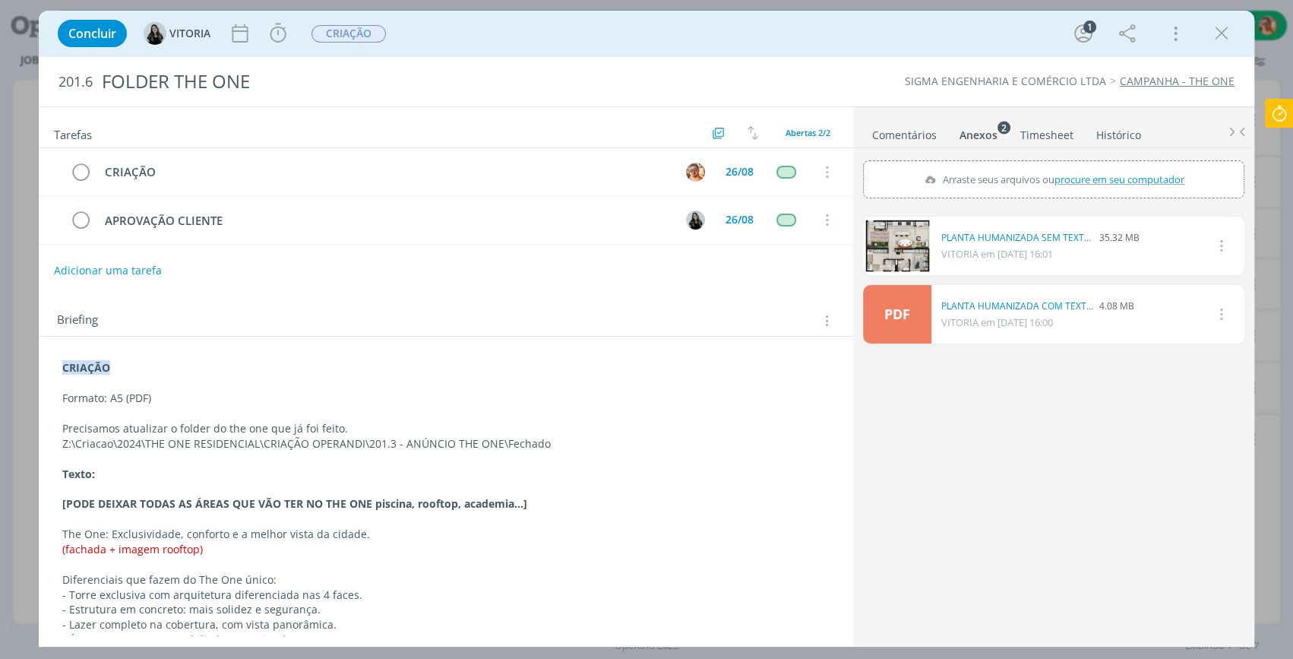
click at [924, 135] on link "Comentários" at bounding box center [904, 132] width 66 height 22
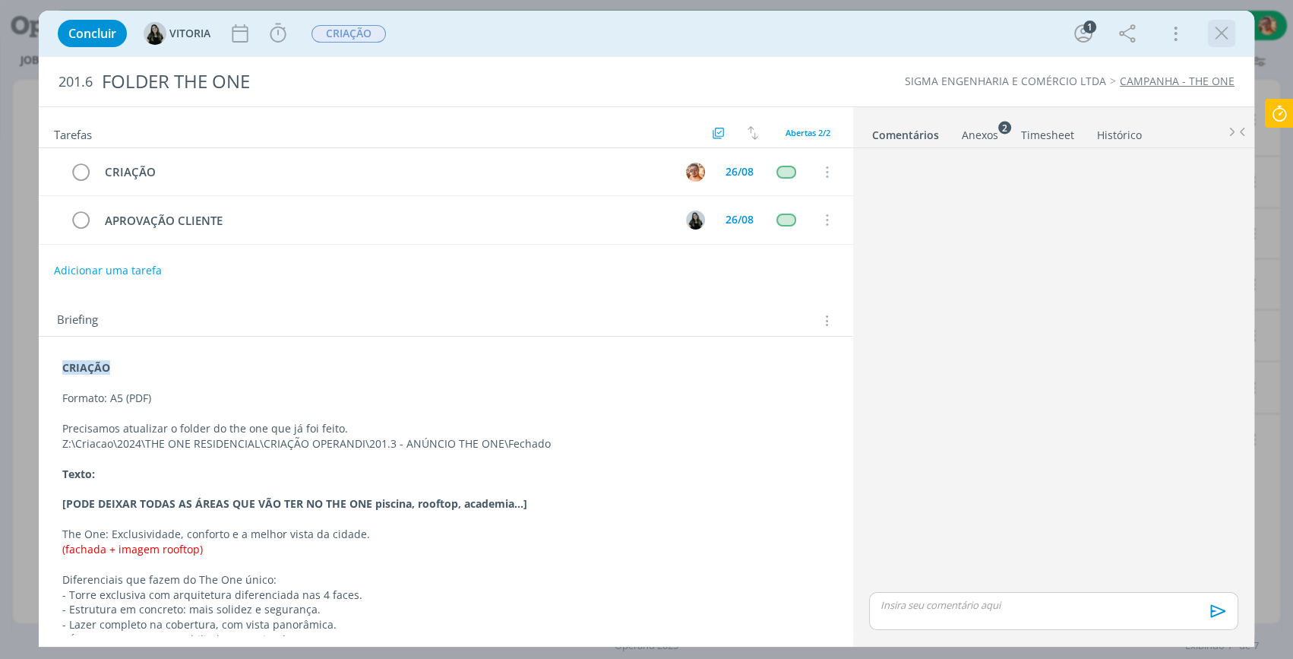
click at [1231, 35] on icon "dialog" at bounding box center [1221, 33] width 23 height 23
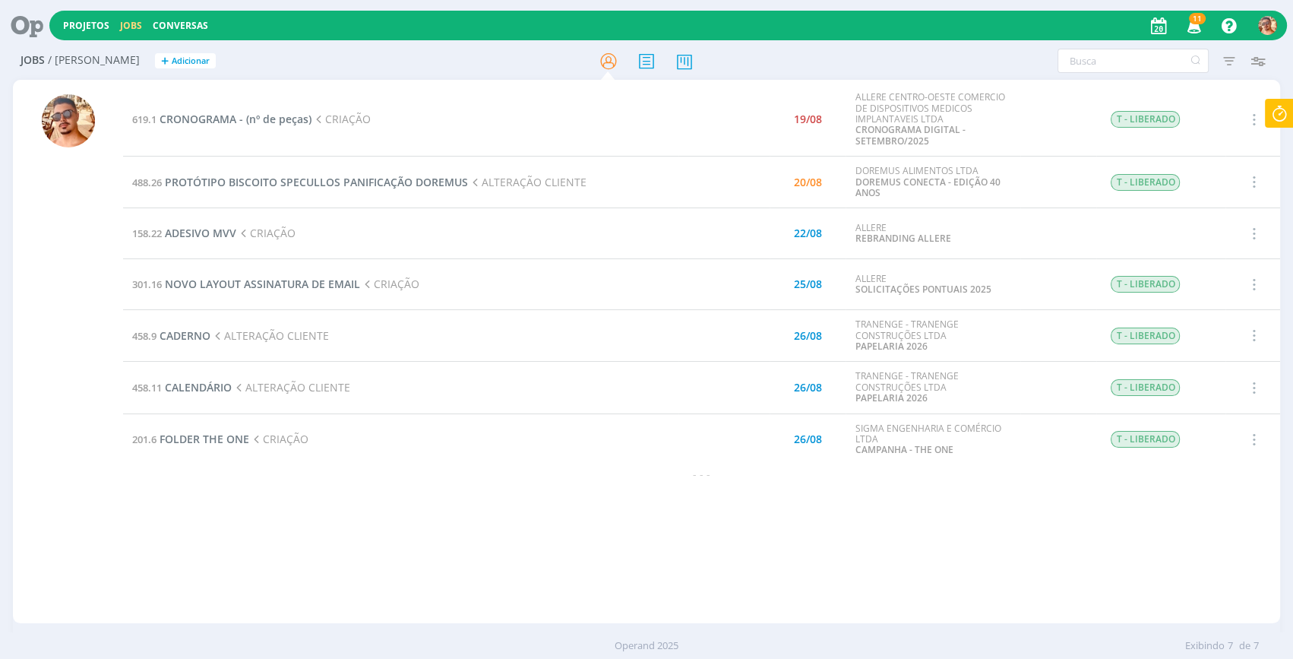
click at [1284, 105] on icon at bounding box center [1279, 114] width 27 height 30
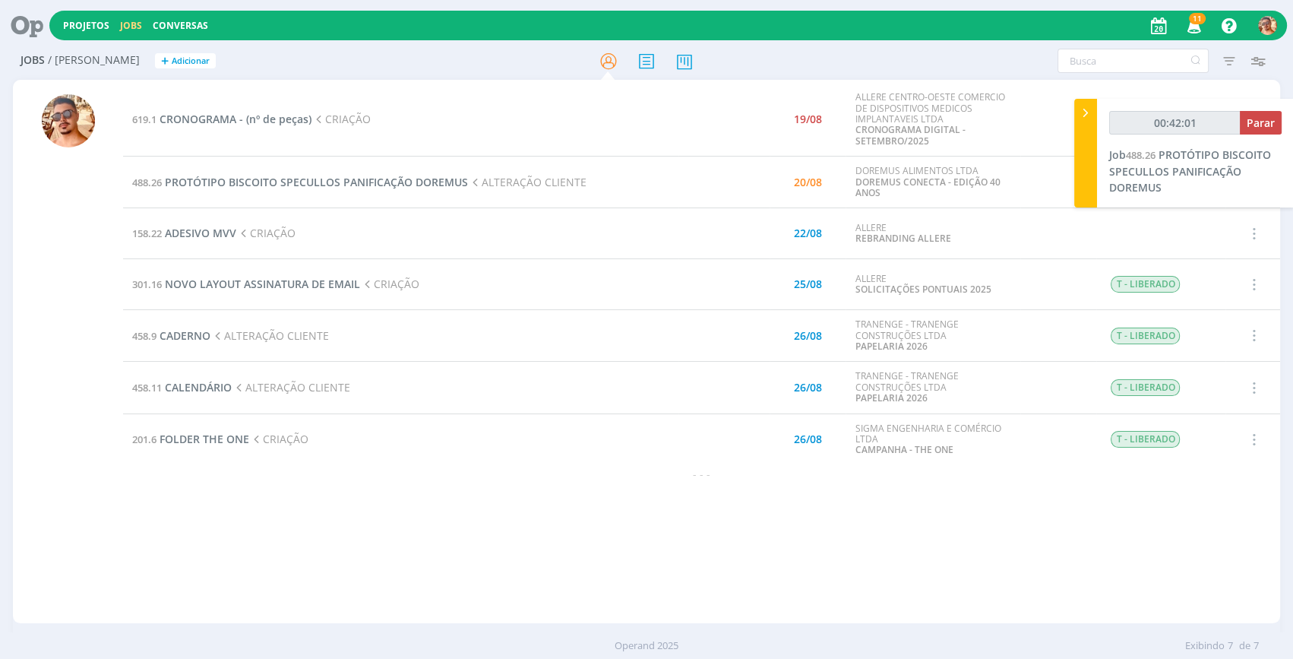
type input "00:42:02"
click at [1260, 128] on span "Parar" at bounding box center [1261, 122] width 28 height 14
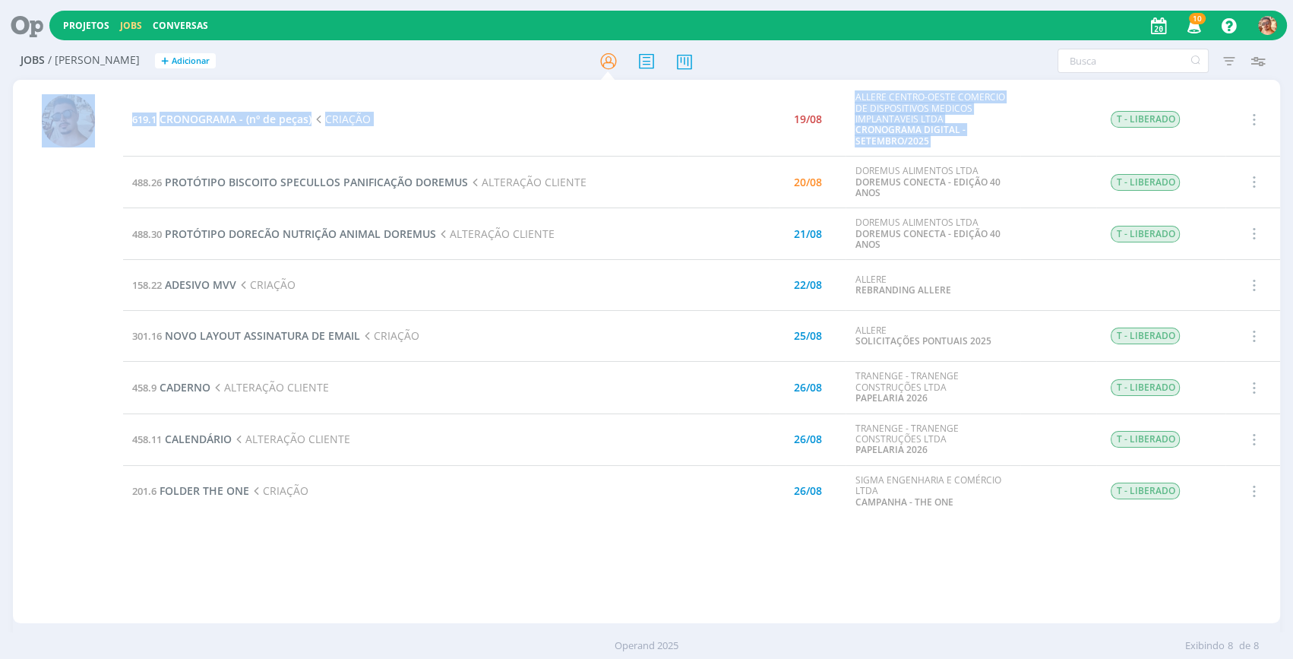
drag, startPoint x: 138, startPoint y: 185, endPoint x: 114, endPoint y: 194, distance: 26.0
click at [114, 194] on div "619.1 CRONOGRAMA - (nº de peças) CRIAÇÃO 19/08 ALLERE CENTRO-OESTE COMERCIO DE …" at bounding box center [646, 351] width 1267 height 543
click at [108, 195] on div at bounding box center [68, 353] width 110 height 540
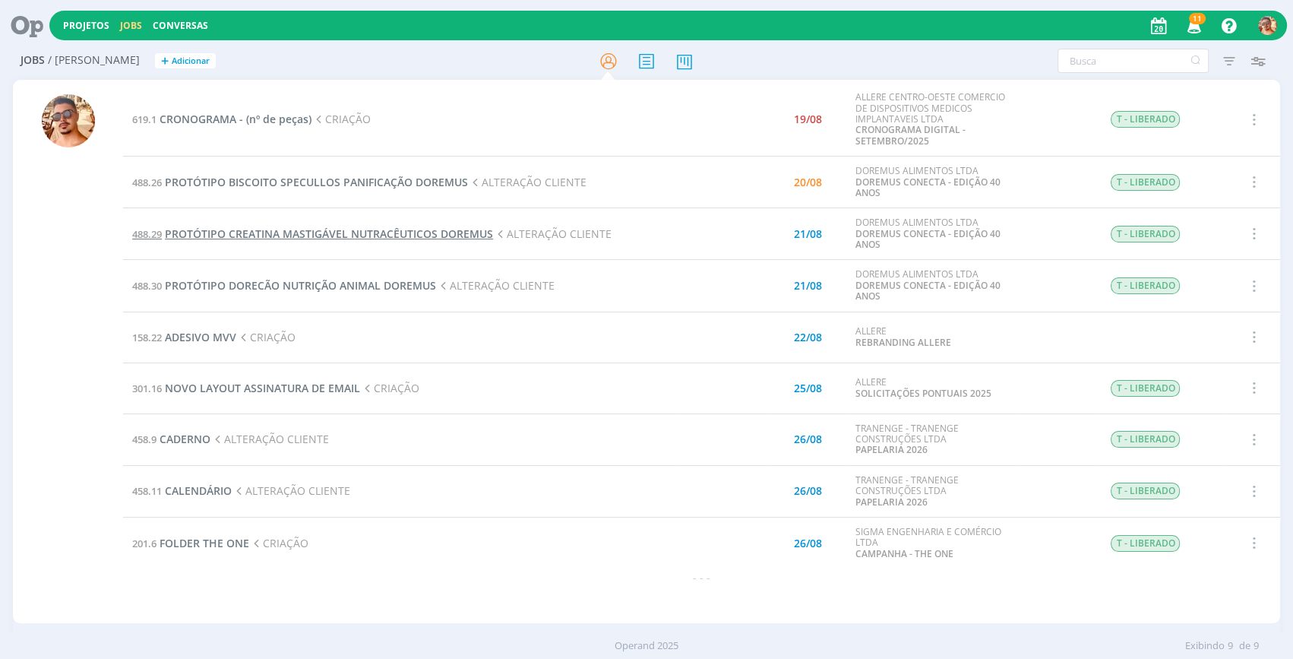
click at [346, 232] on span "PROTÓTIPO CREATINA MASTIGÁVEL NUTRACÊUTICOS DOREMUS" at bounding box center [329, 233] width 328 height 14
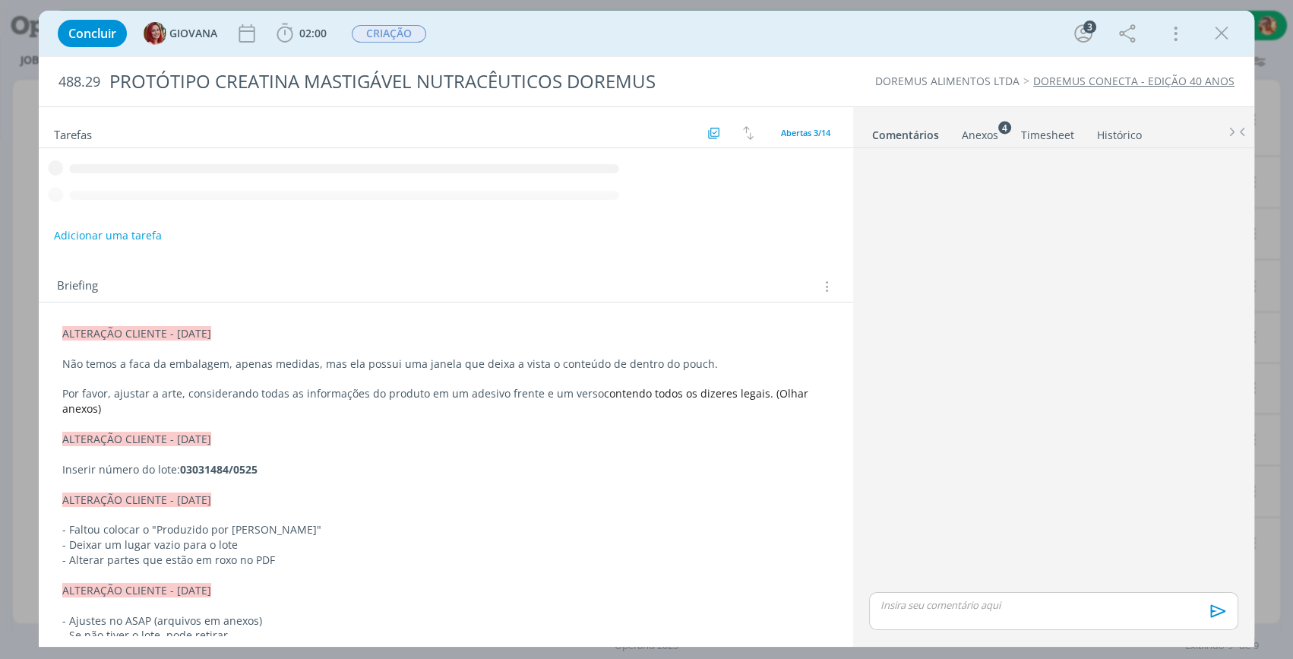
scroll to position [187, 0]
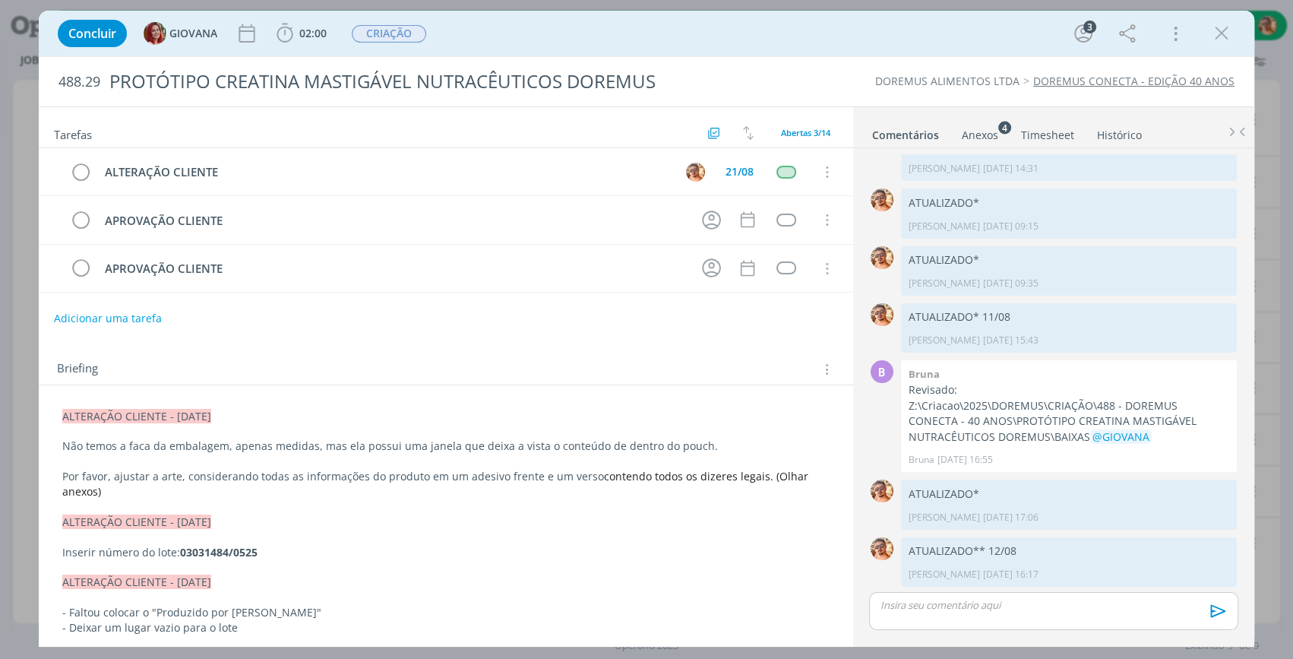
click at [983, 134] on div "Anexos 4" at bounding box center [980, 135] width 36 height 15
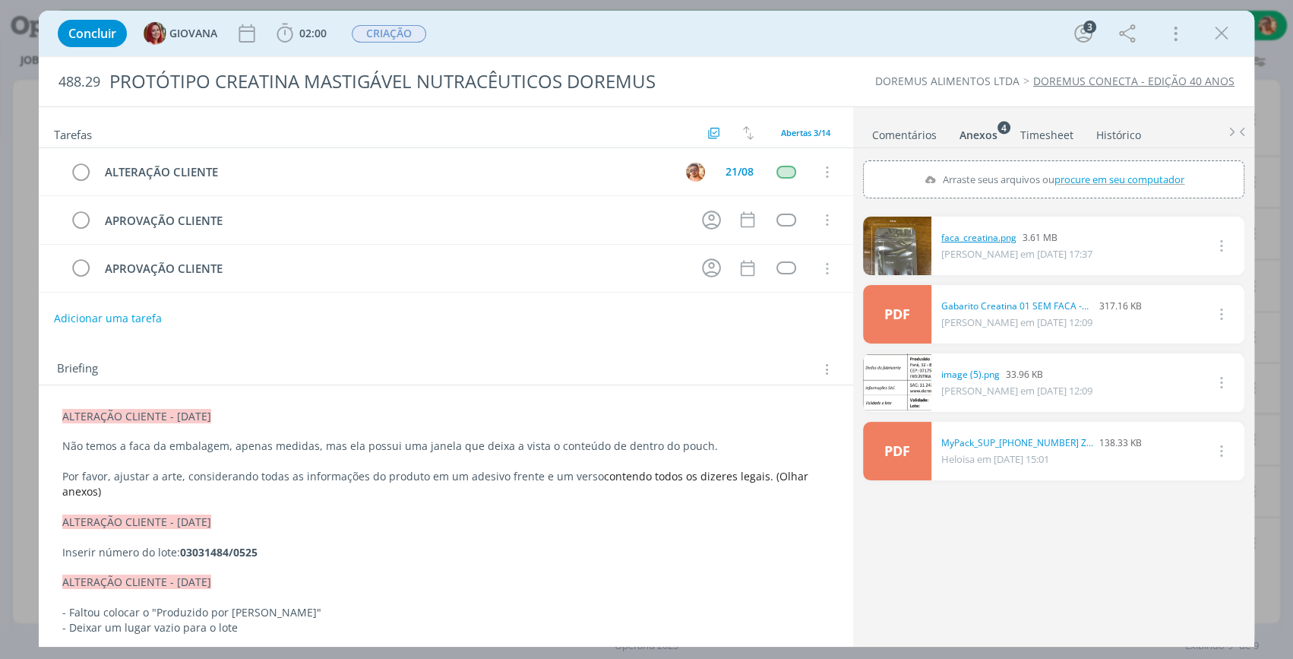
drag, startPoint x: 971, startPoint y: 231, endPoint x: 962, endPoint y: 237, distance: 11.0
drag, startPoint x: 1227, startPoint y: 31, endPoint x: 741, endPoint y: 183, distance: 509.4
click at [1227, 30] on icon "dialog" at bounding box center [1221, 33] width 23 height 23
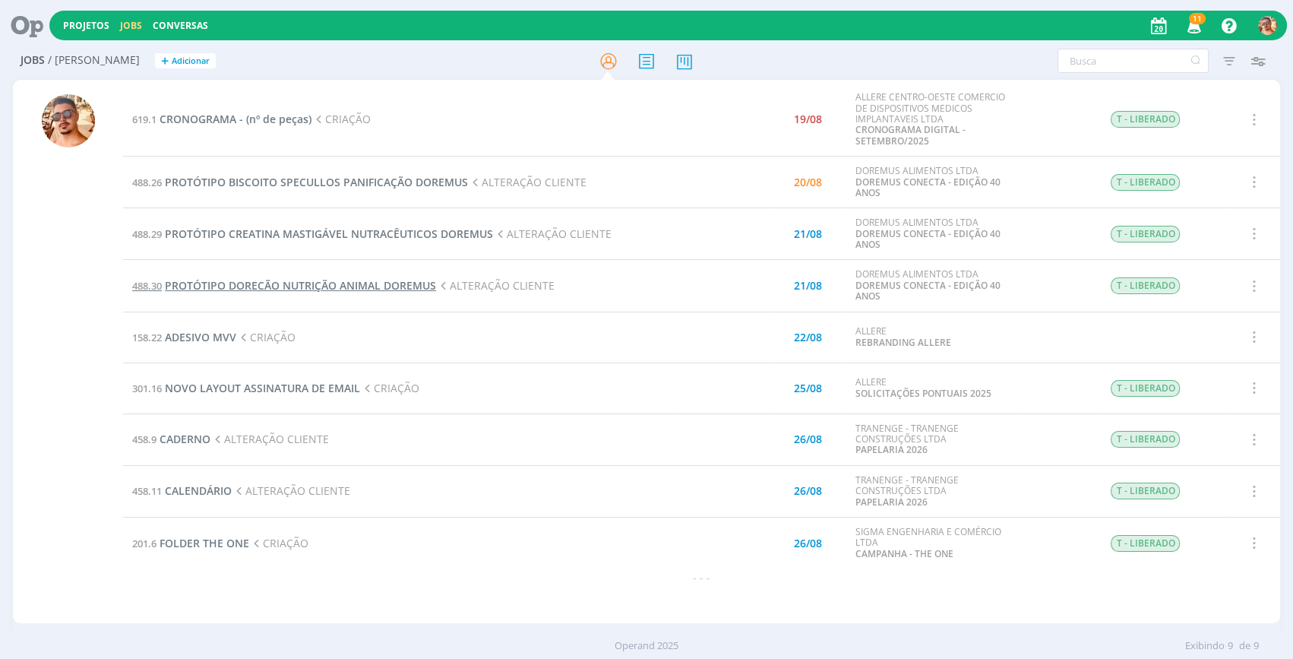
click at [305, 280] on span "PROTÓTIPO DORECÃO NUTRIÇÃO ANIMAL DOREMUS" at bounding box center [300, 285] width 271 height 14
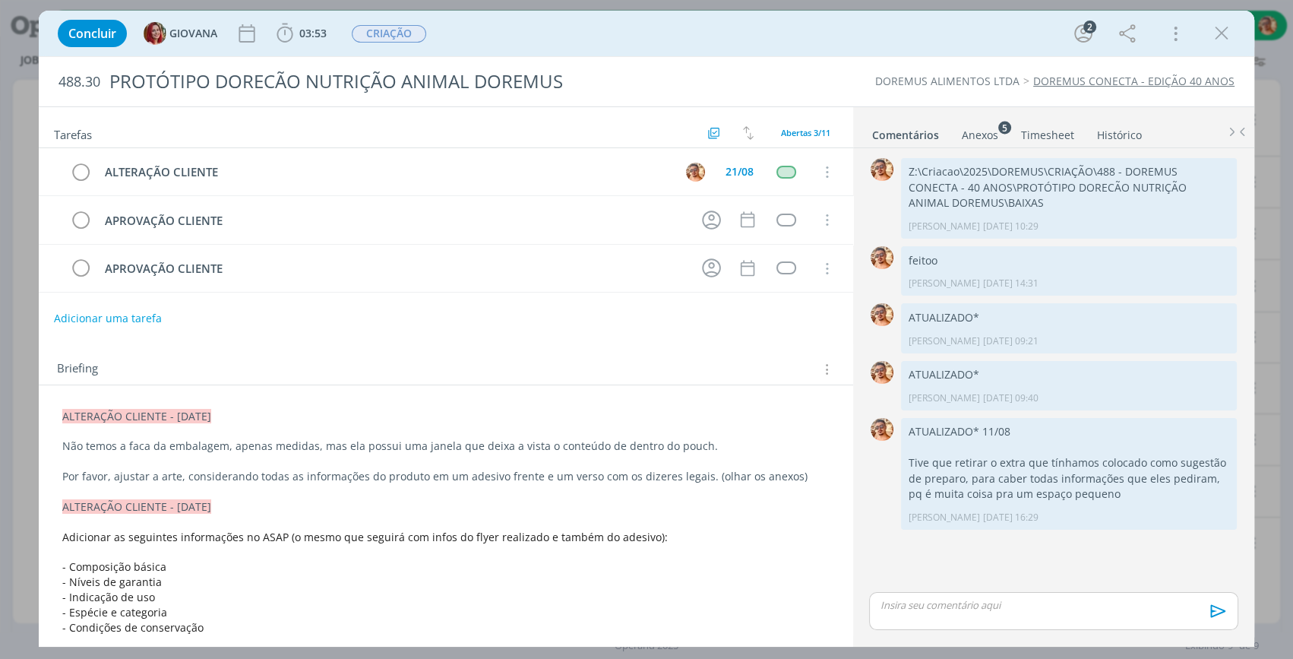
click at [982, 129] on div "Anexos 5" at bounding box center [980, 135] width 36 height 15
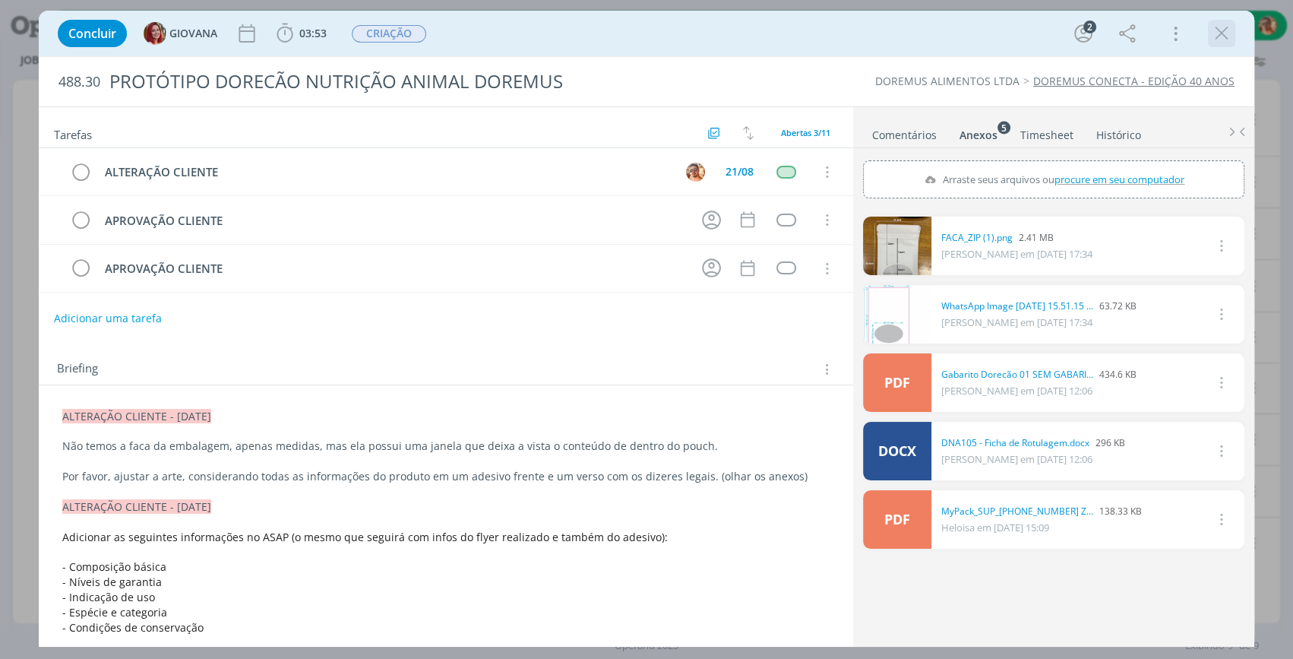
click at [1231, 32] on icon "dialog" at bounding box center [1221, 33] width 23 height 23
